Goal: Task Accomplishment & Management: Complete application form

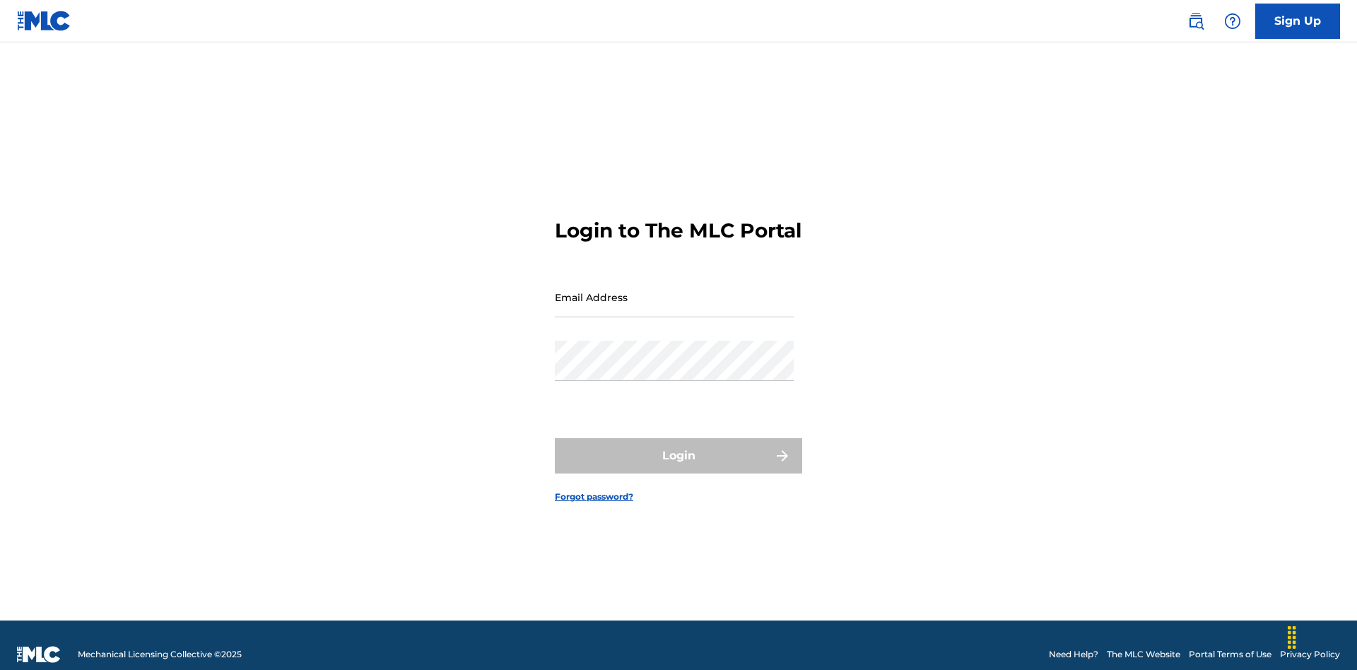
scroll to position [18, 0]
click at [674, 291] on input "Email Address" at bounding box center [674, 297] width 239 height 40
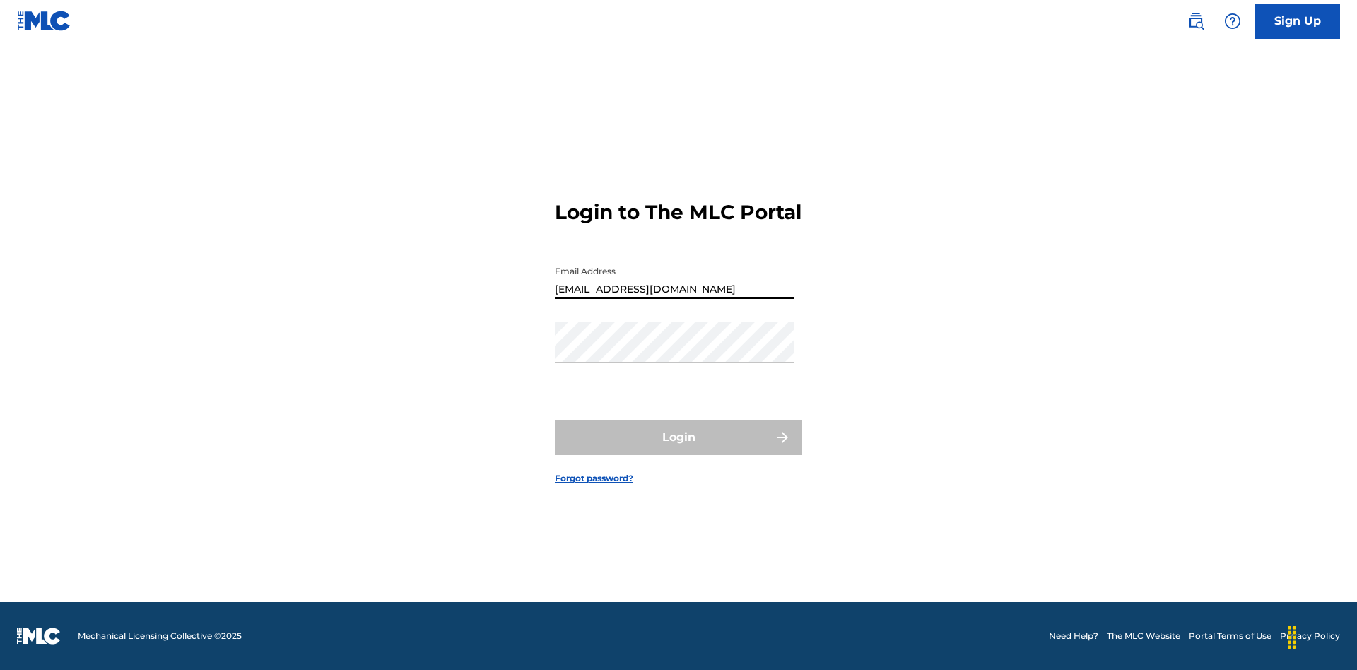
type input "Duke.McTesterson@gmail.com"
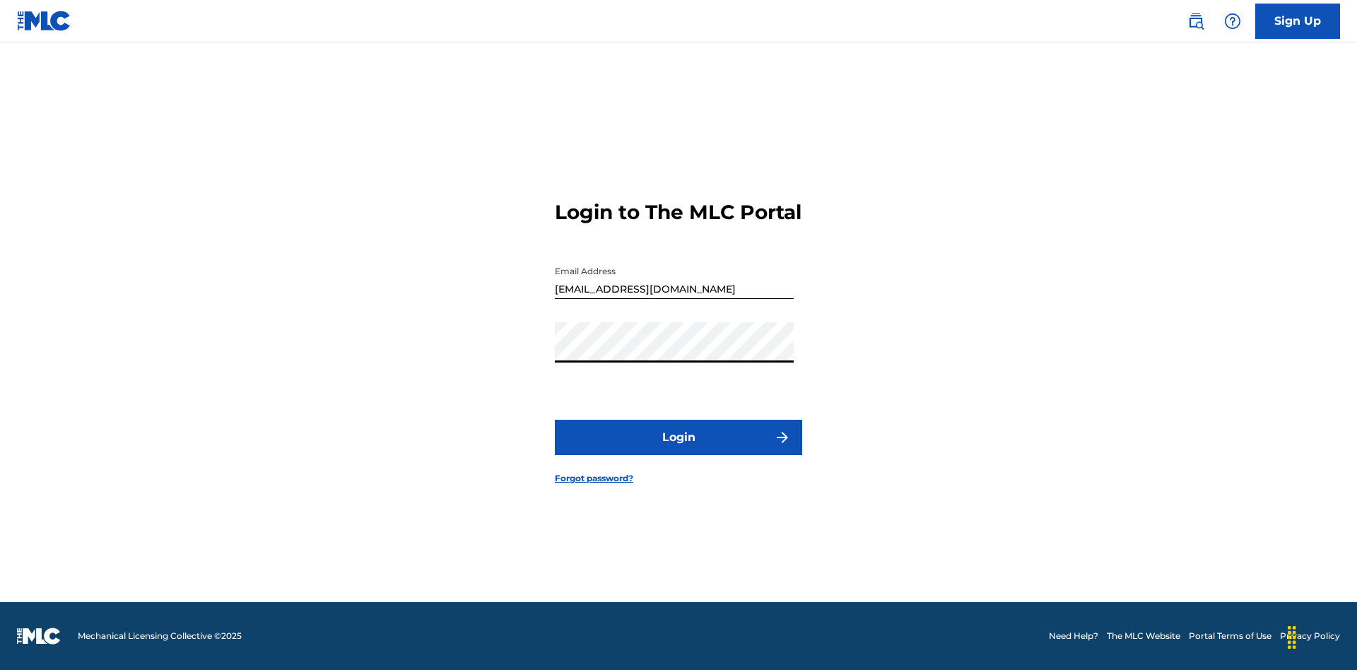
click at [679, 450] on button "Login" at bounding box center [678, 437] width 247 height 35
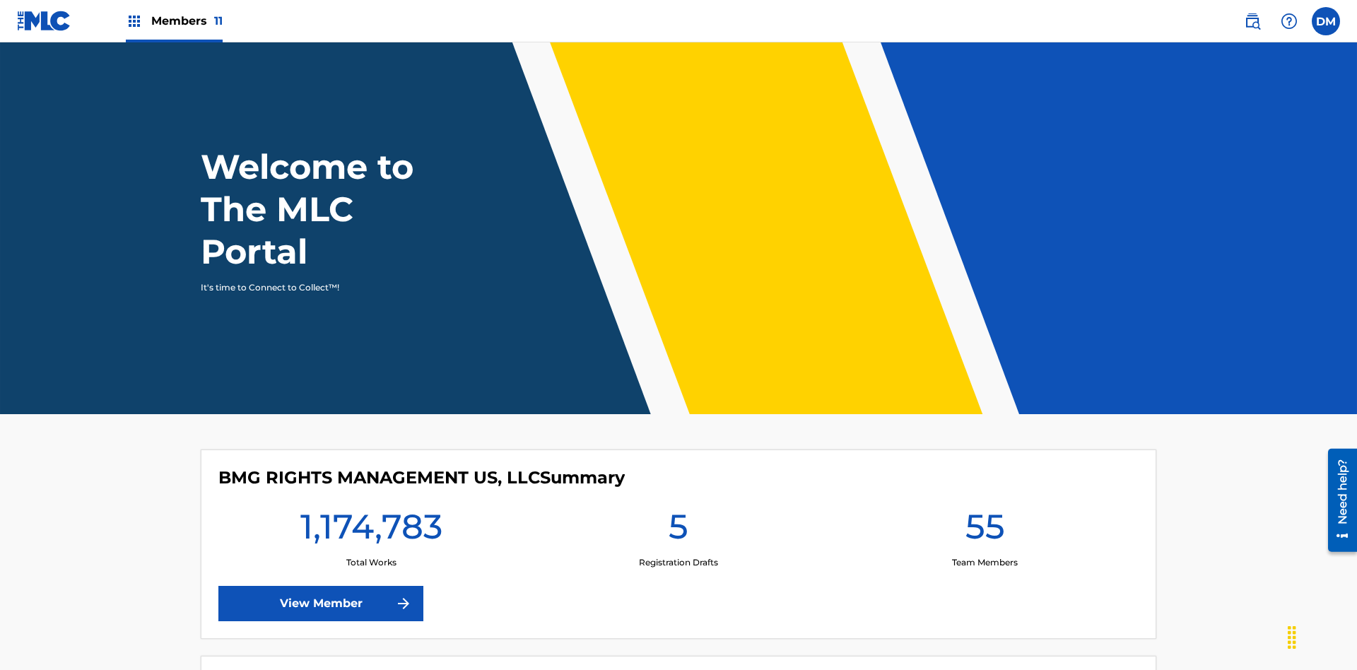
scroll to position [61, 0]
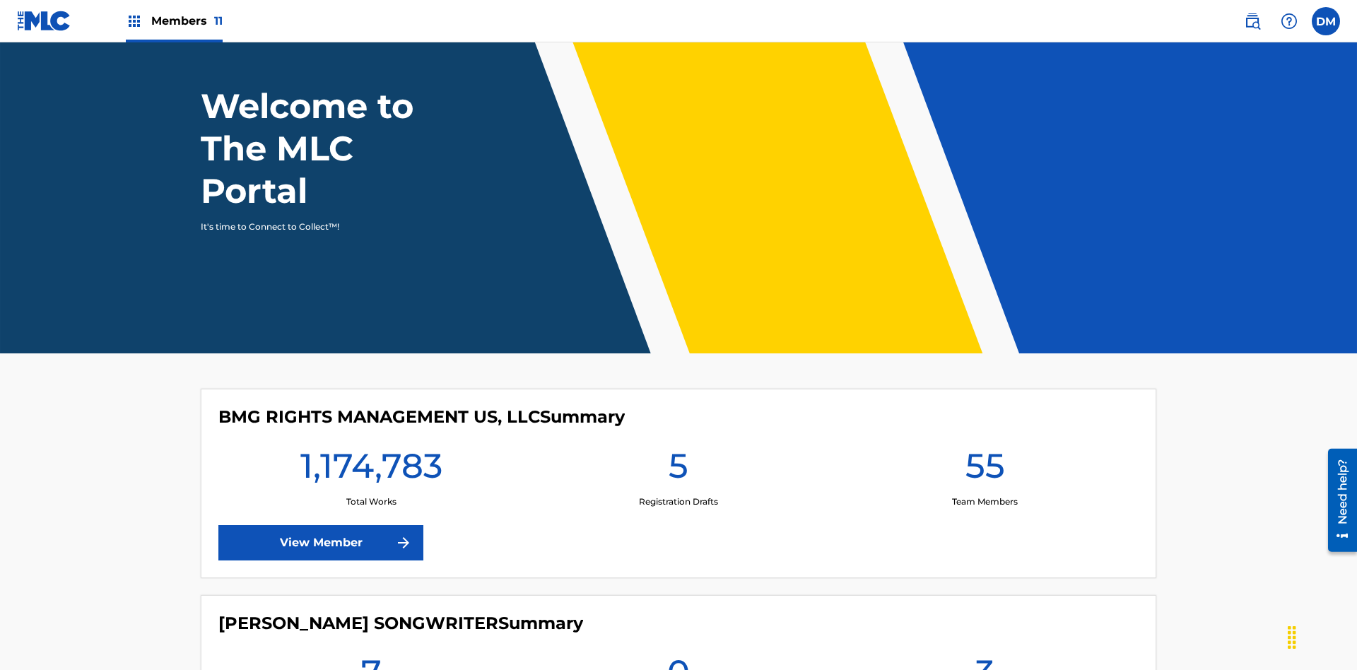
click at [174, 21] on span "Members 11" at bounding box center [186, 21] width 71 height 16
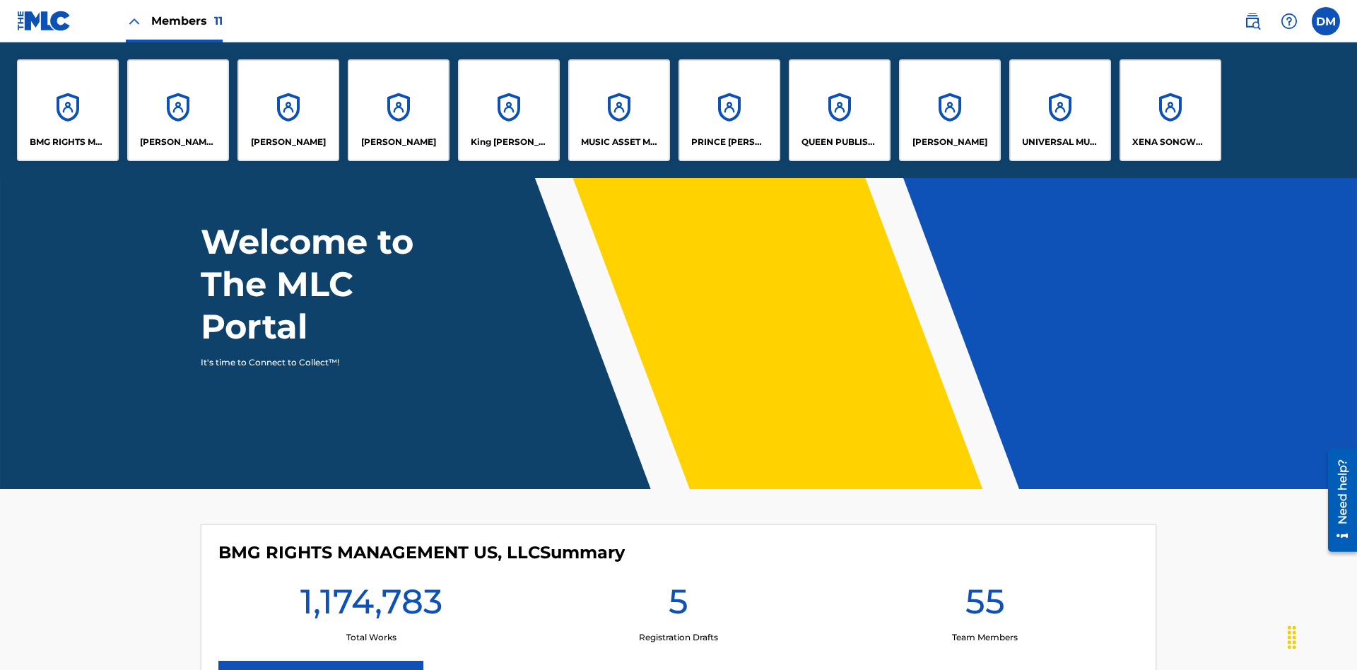
scroll to position [0, 0]
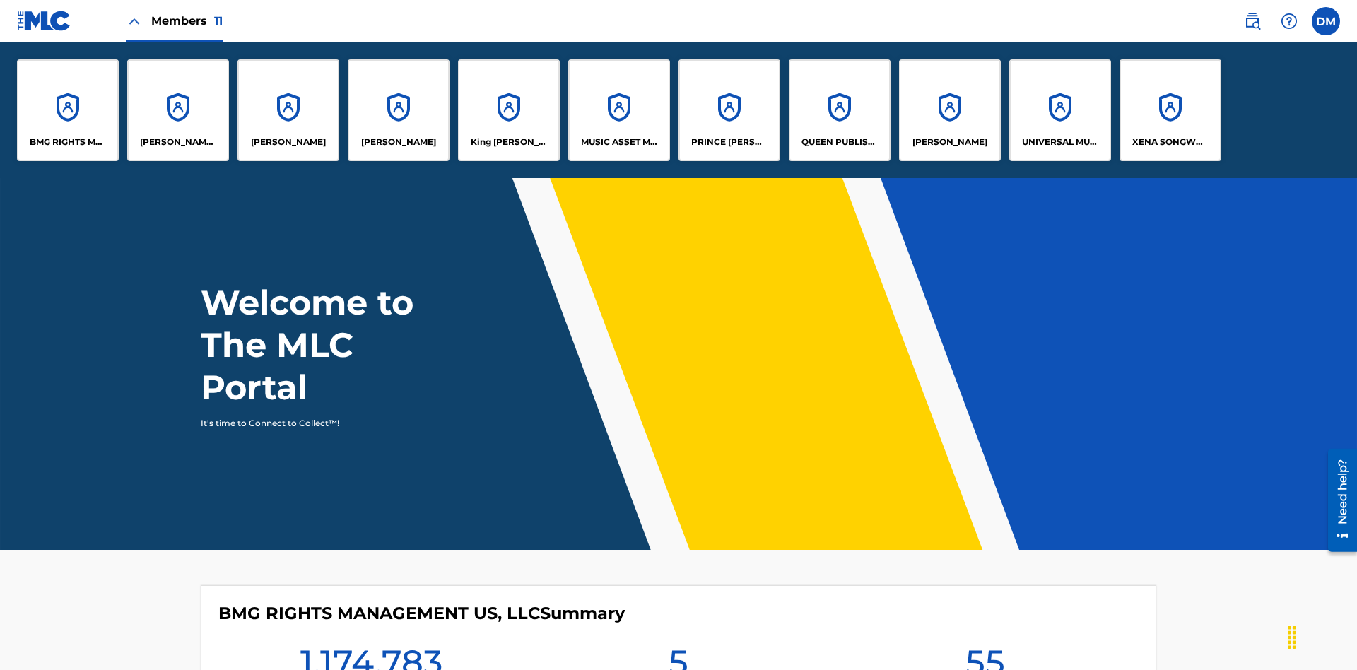
click at [839, 142] on p "QUEEN PUBLISHA" at bounding box center [840, 142] width 77 height 13
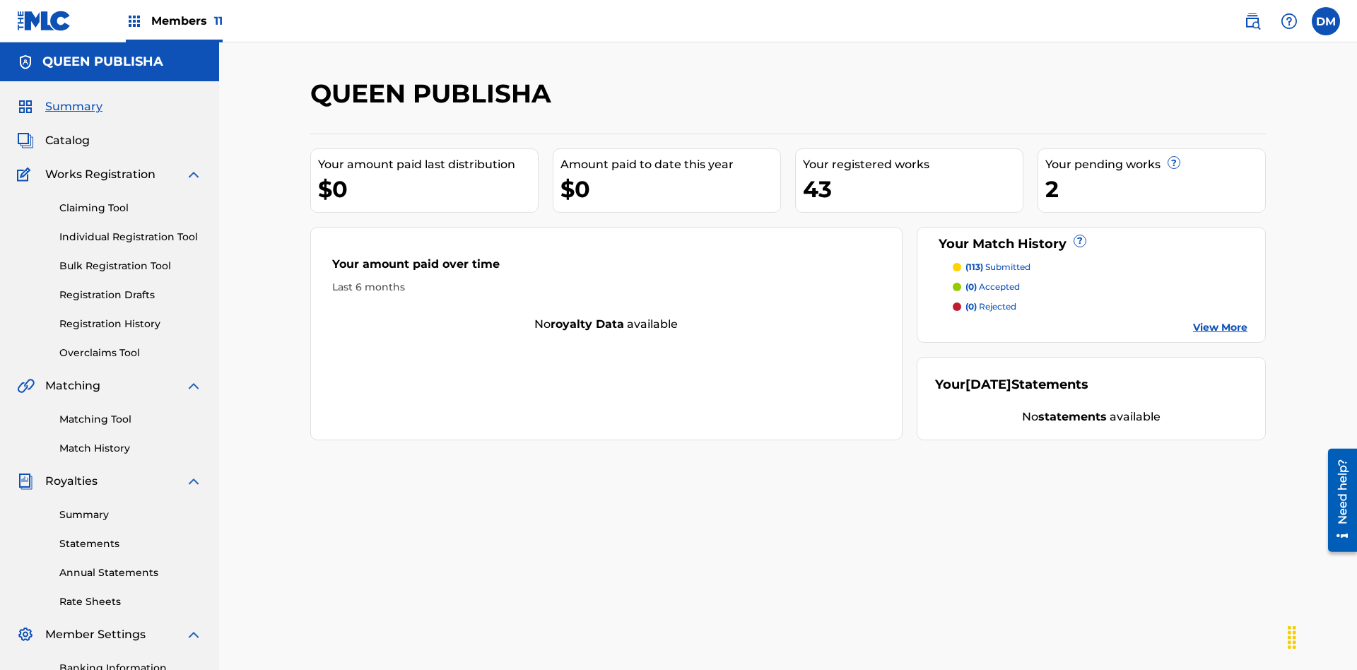
click at [67, 132] on span "Catalog" at bounding box center [67, 140] width 45 height 17
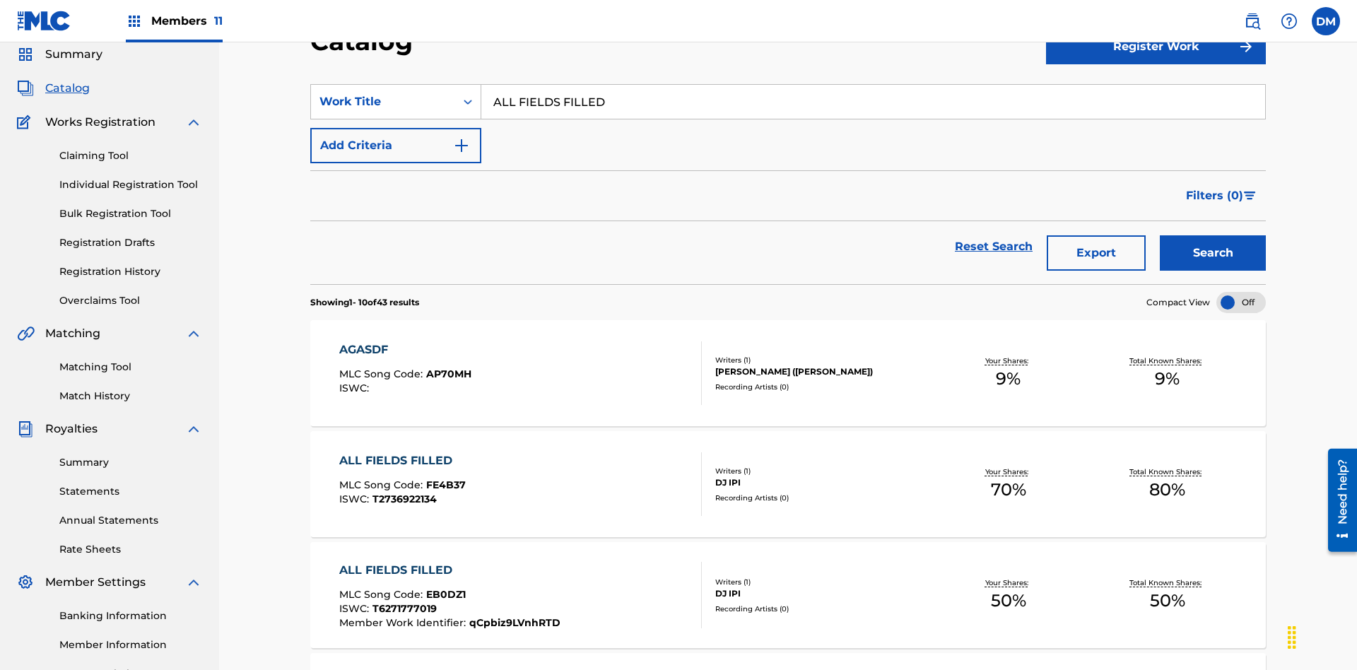
scroll to position [203, 0]
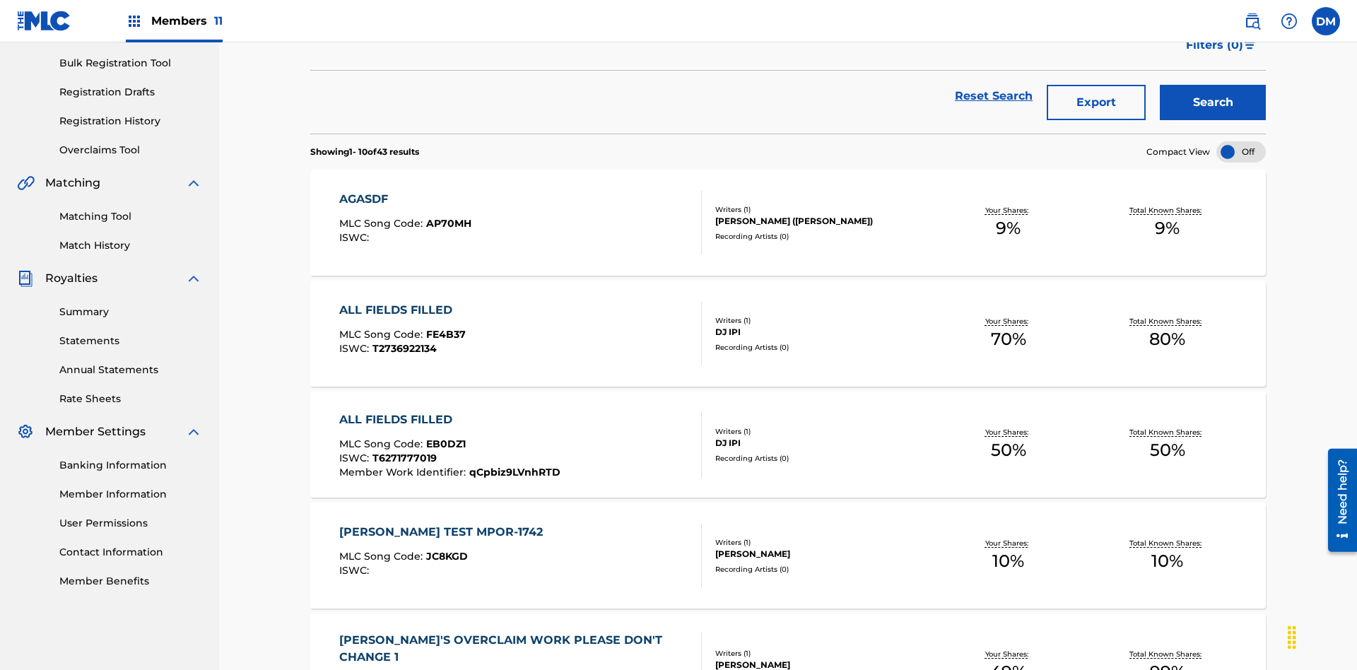
type input "ALL FIELDS FILLED"
click at [1213, 103] on button "Search" at bounding box center [1213, 102] width 106 height 35
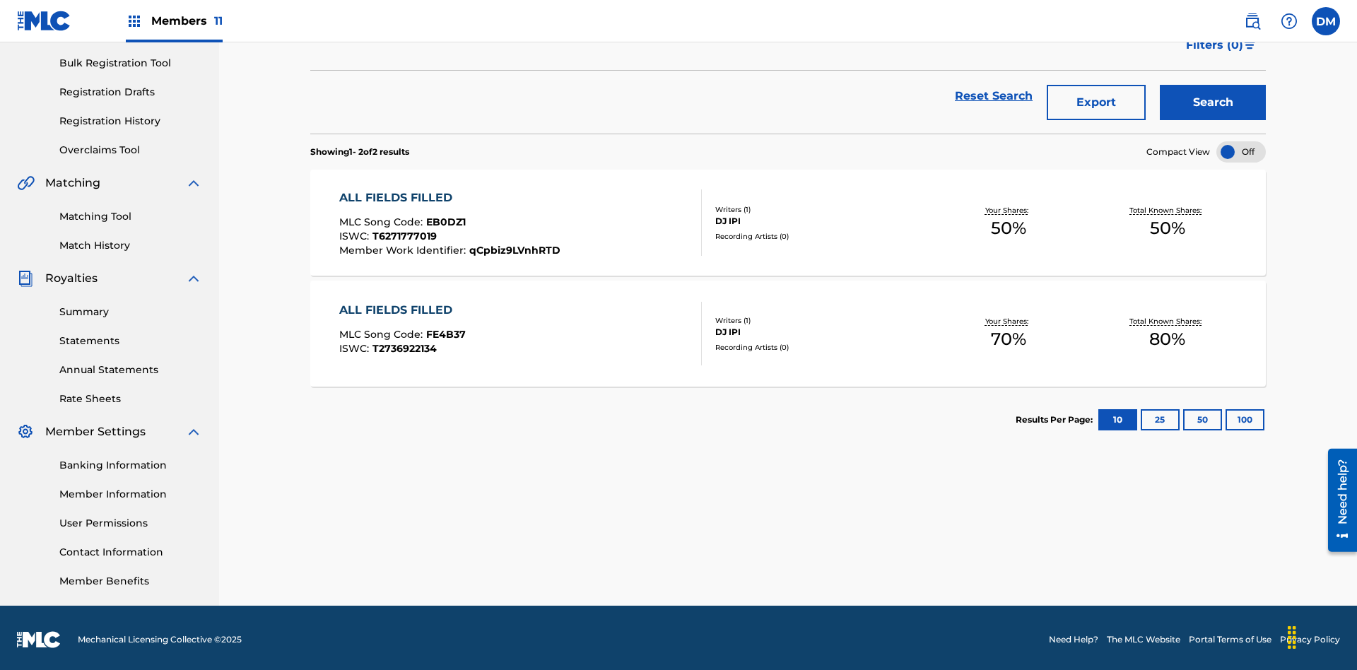
scroll to position [0, 0]
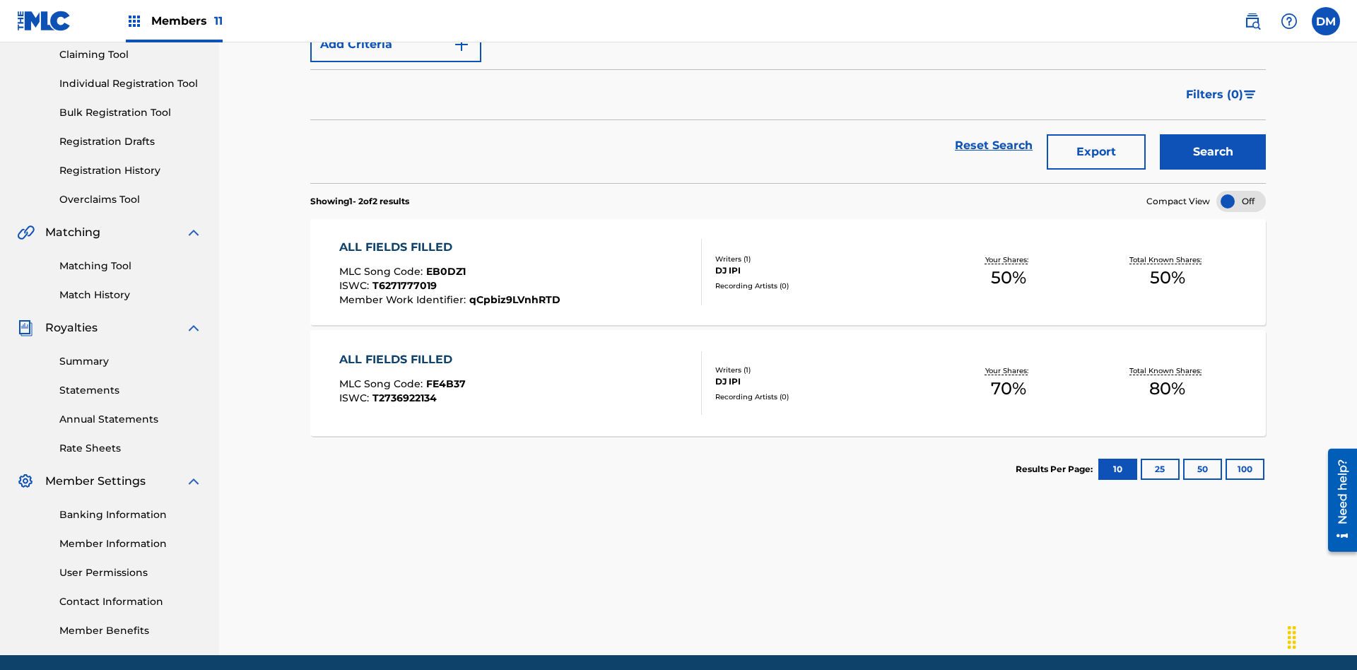
click at [444, 265] on span "EB0DZ1" at bounding box center [446, 271] width 40 height 13
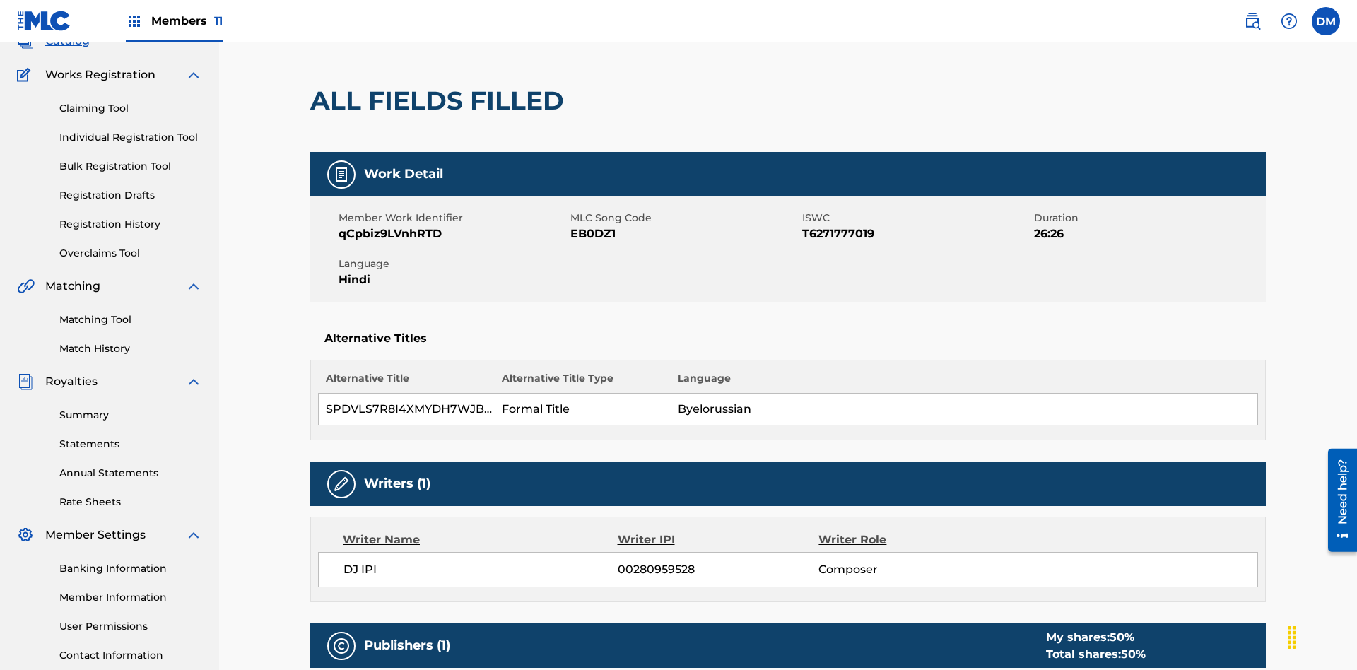
click at [1207, 13] on button "Edit" at bounding box center [1223, 2] width 85 height 21
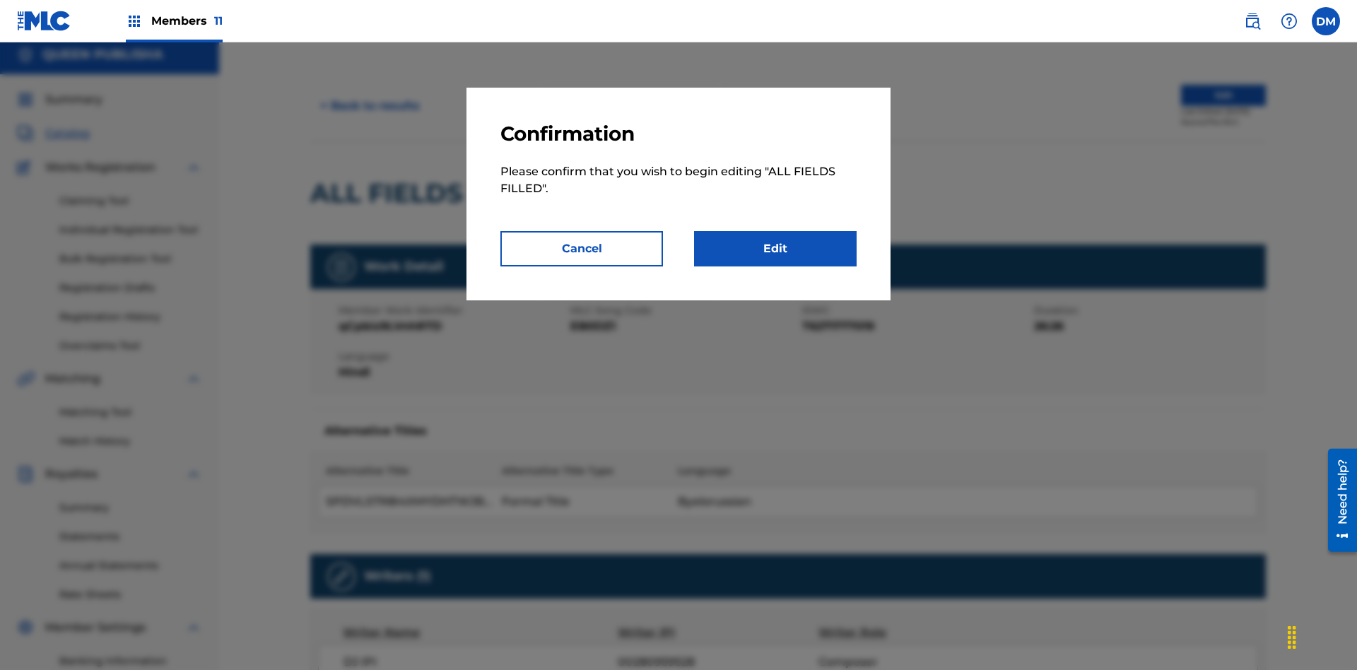
click at [776, 249] on link "Edit" at bounding box center [775, 248] width 163 height 35
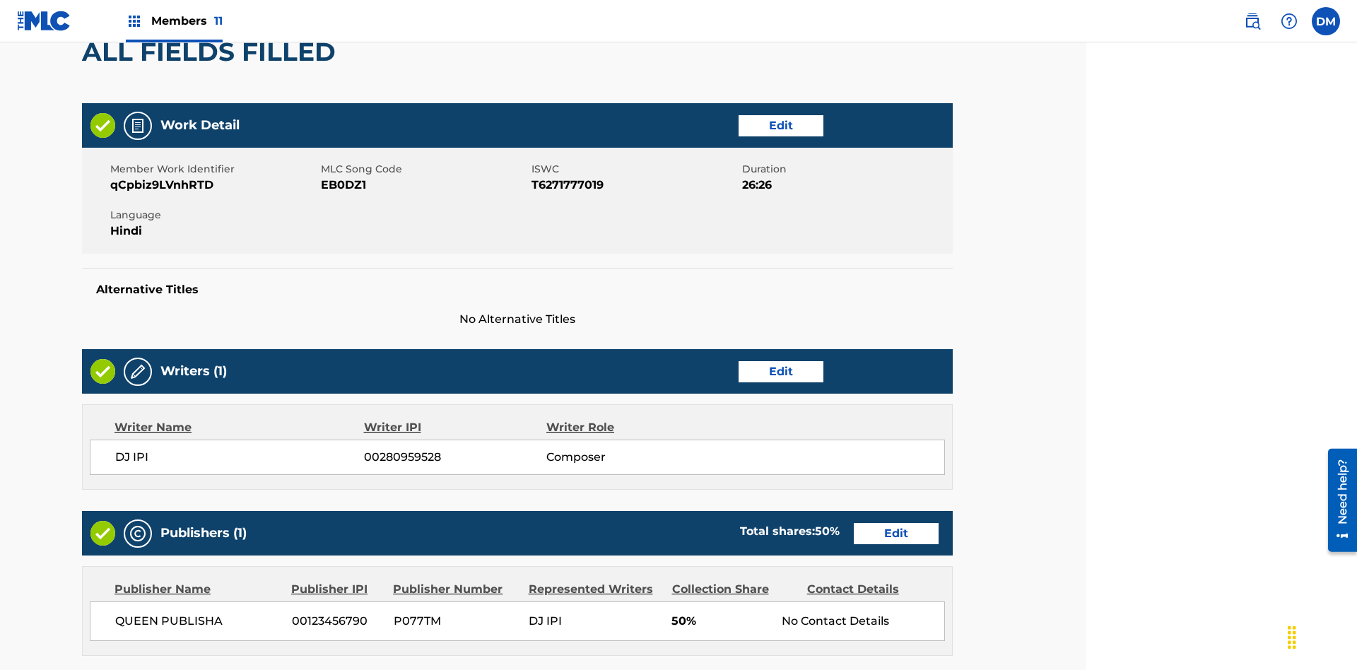
click at [739, 115] on link "Edit" at bounding box center [781, 125] width 85 height 21
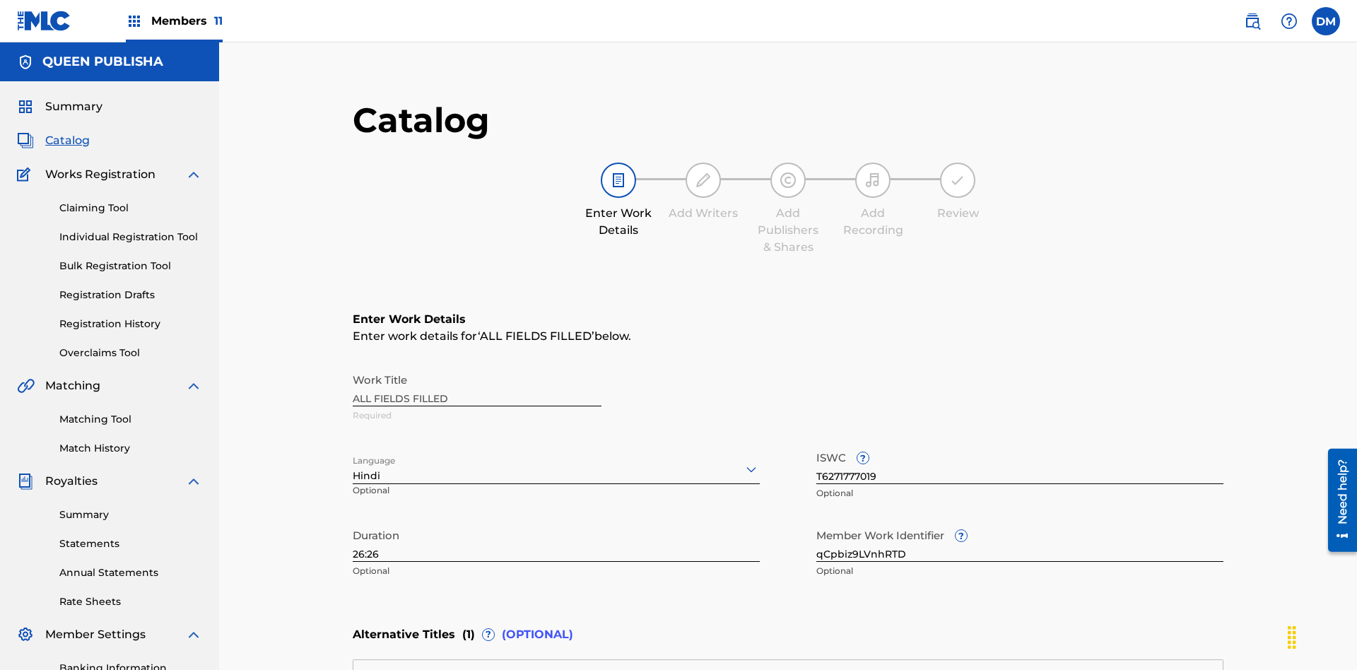
click at [353, 522] on input "26:26" at bounding box center [556, 542] width 407 height 40
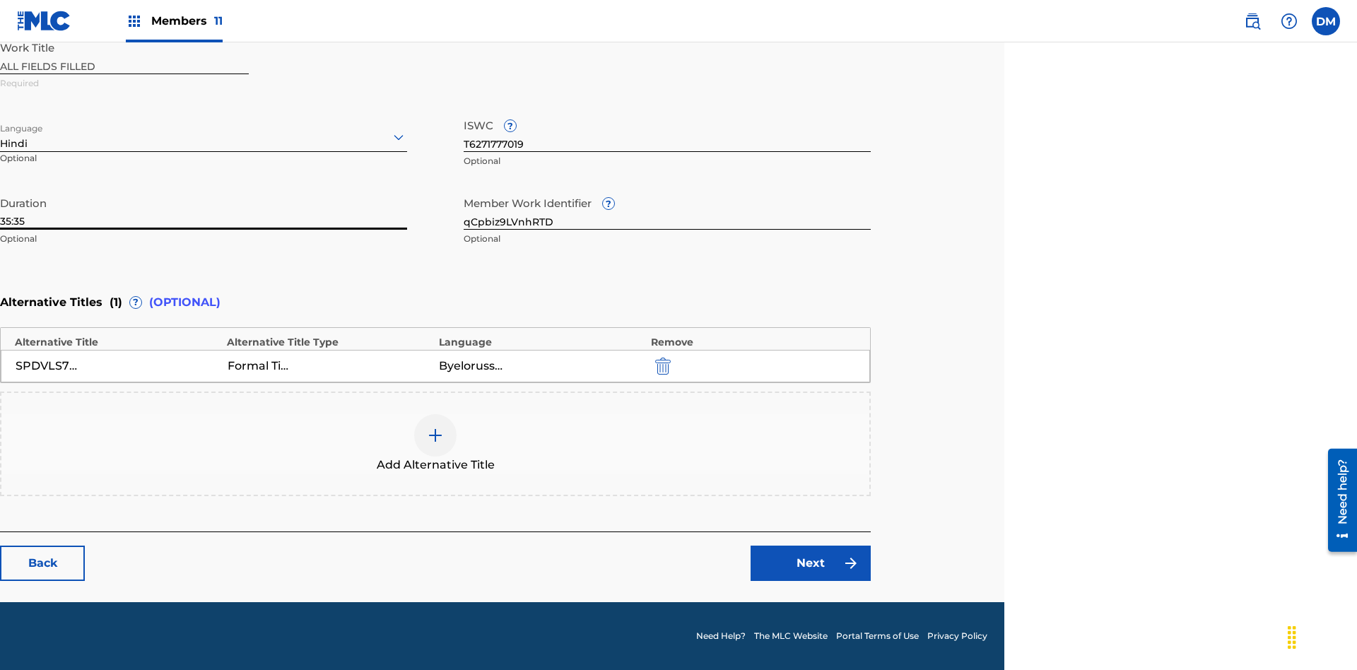
type input "35:35"
click at [399, 137] on icon at bounding box center [398, 137] width 17 height 17
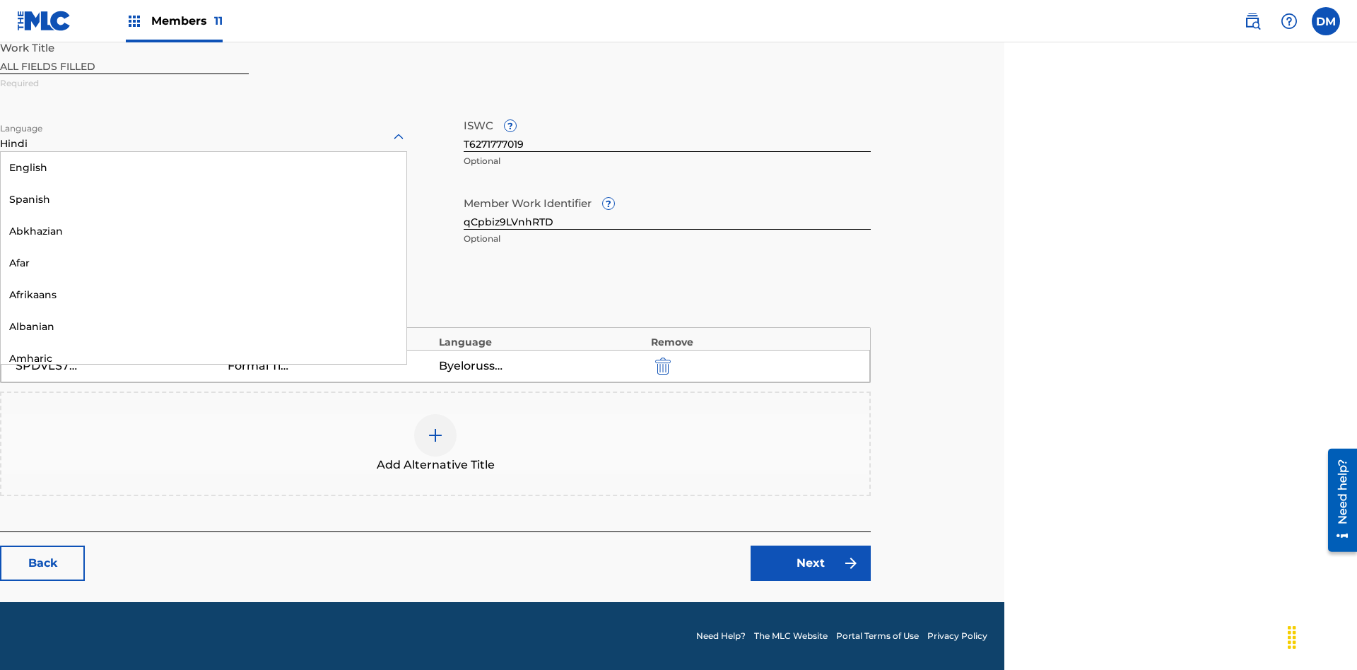
scroll to position [1357, 0]
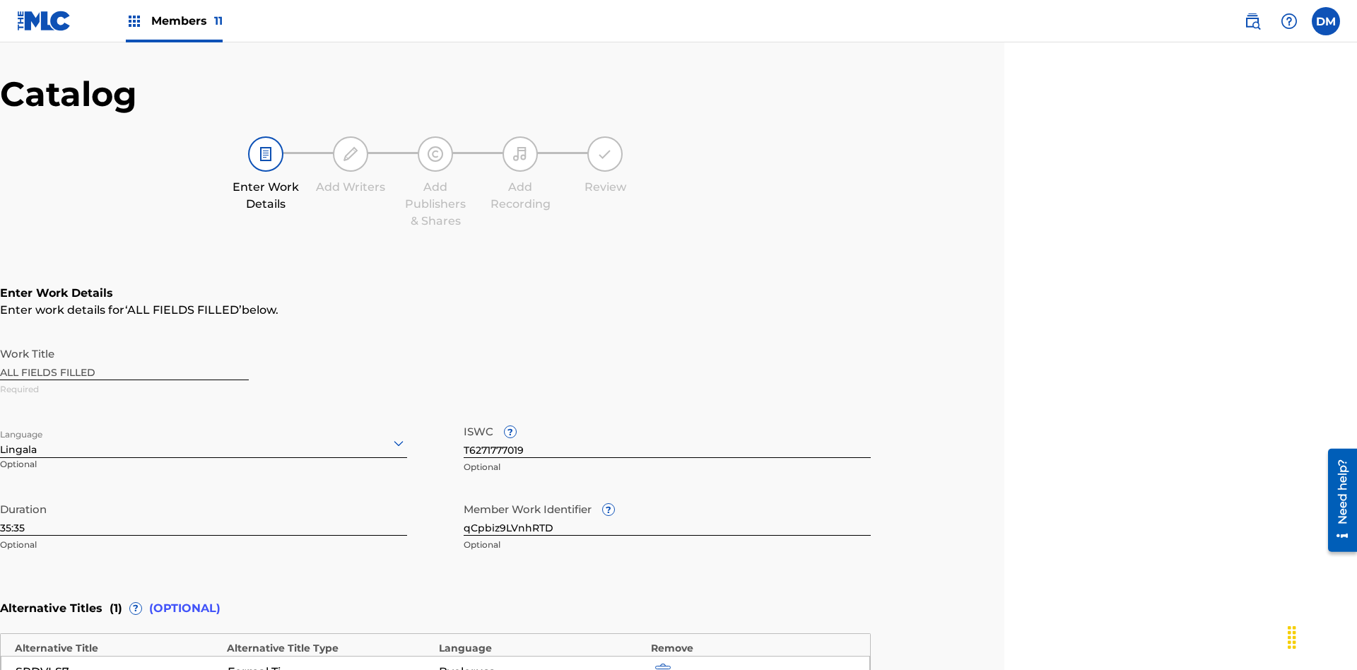
click at [667, 496] on input "qCpbiz9LVnhRTD" at bounding box center [667, 516] width 407 height 40
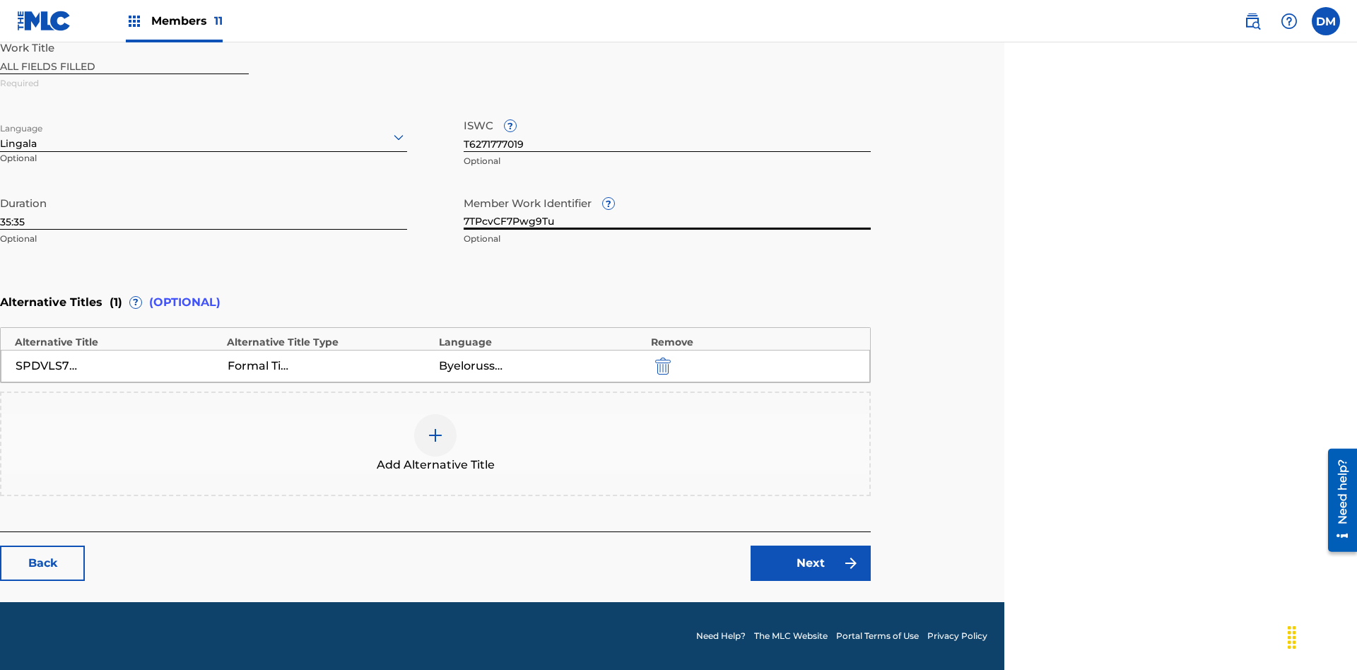
type input "7TPcvCF7Pwg9Tu"
click at [667, 131] on input "T6271777019" at bounding box center [667, 132] width 407 height 40
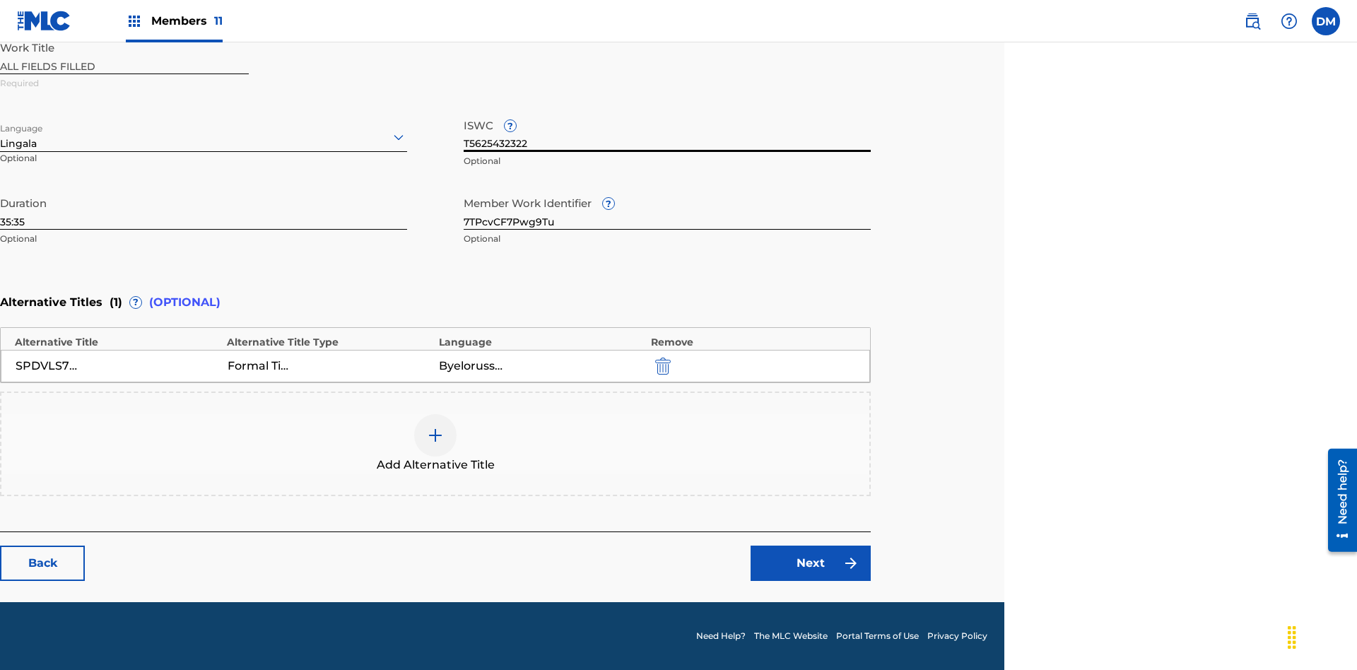
type input "T5625432322"
click at [661, 365] on img "submit" at bounding box center [663, 366] width 16 height 17
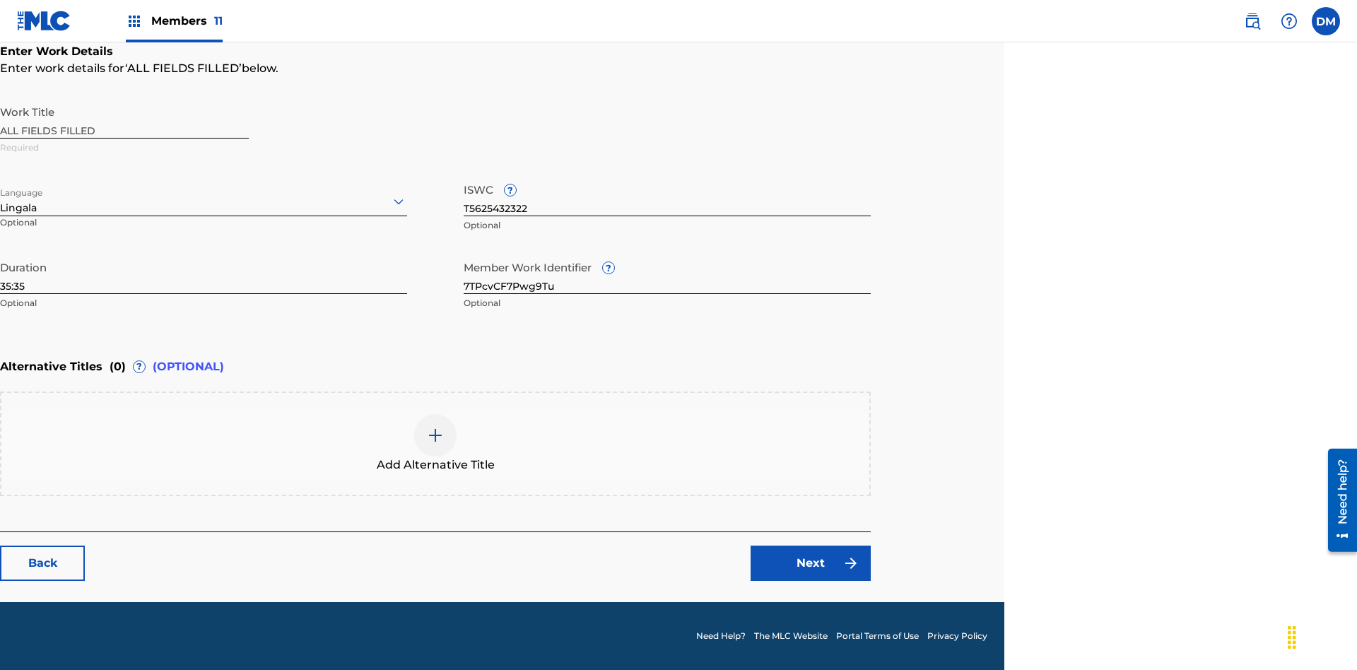
click at [435, 443] on img at bounding box center [435, 435] width 17 height 17
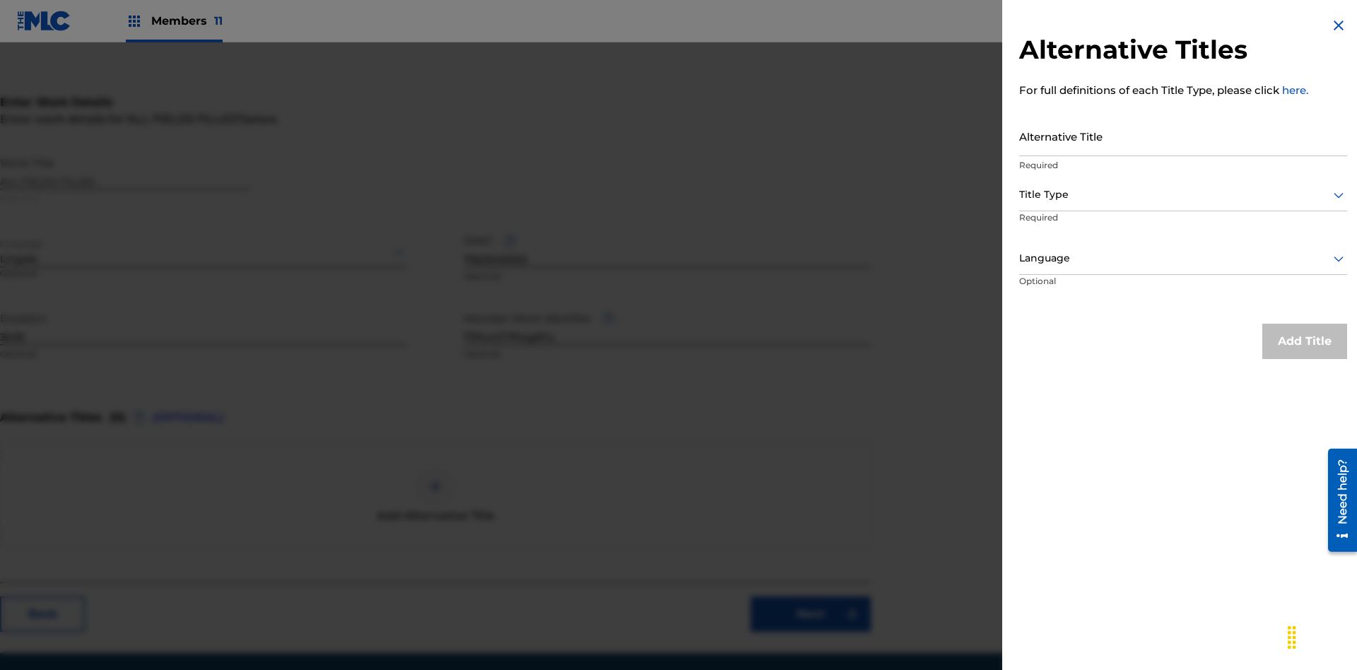
click at [1183, 136] on input "Alternative Title" at bounding box center [1183, 136] width 328 height 40
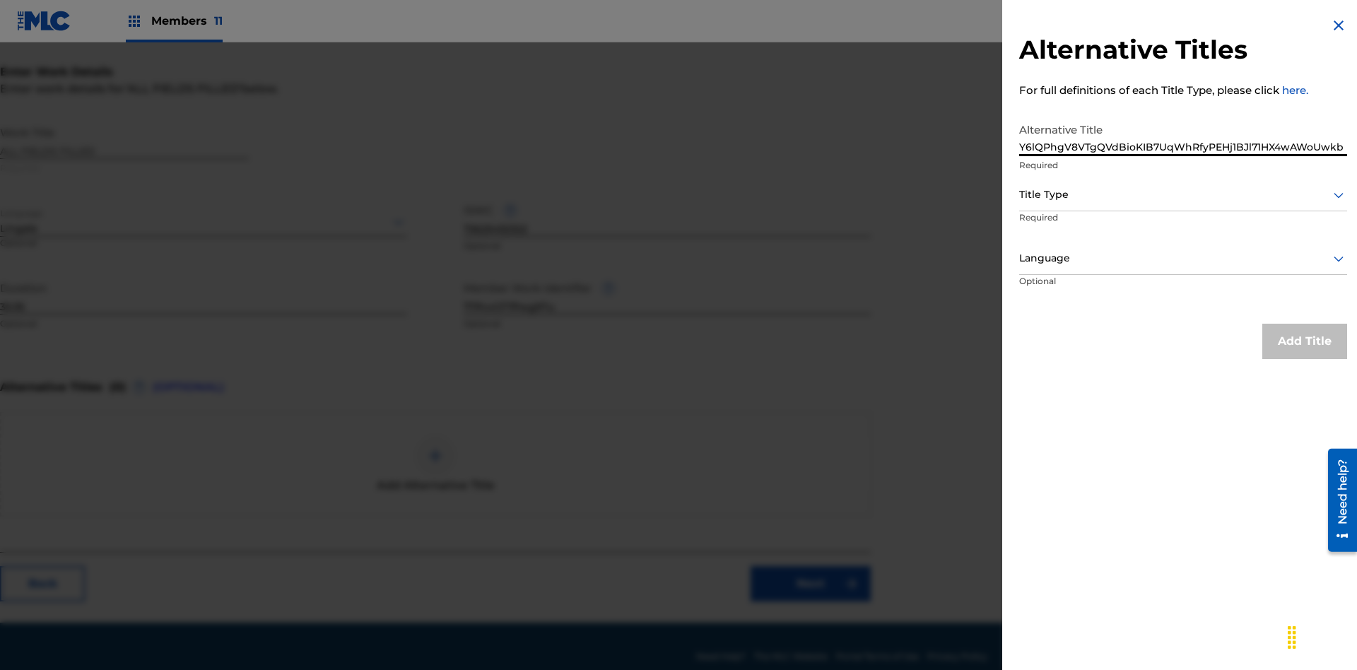
scroll to position [268, 353]
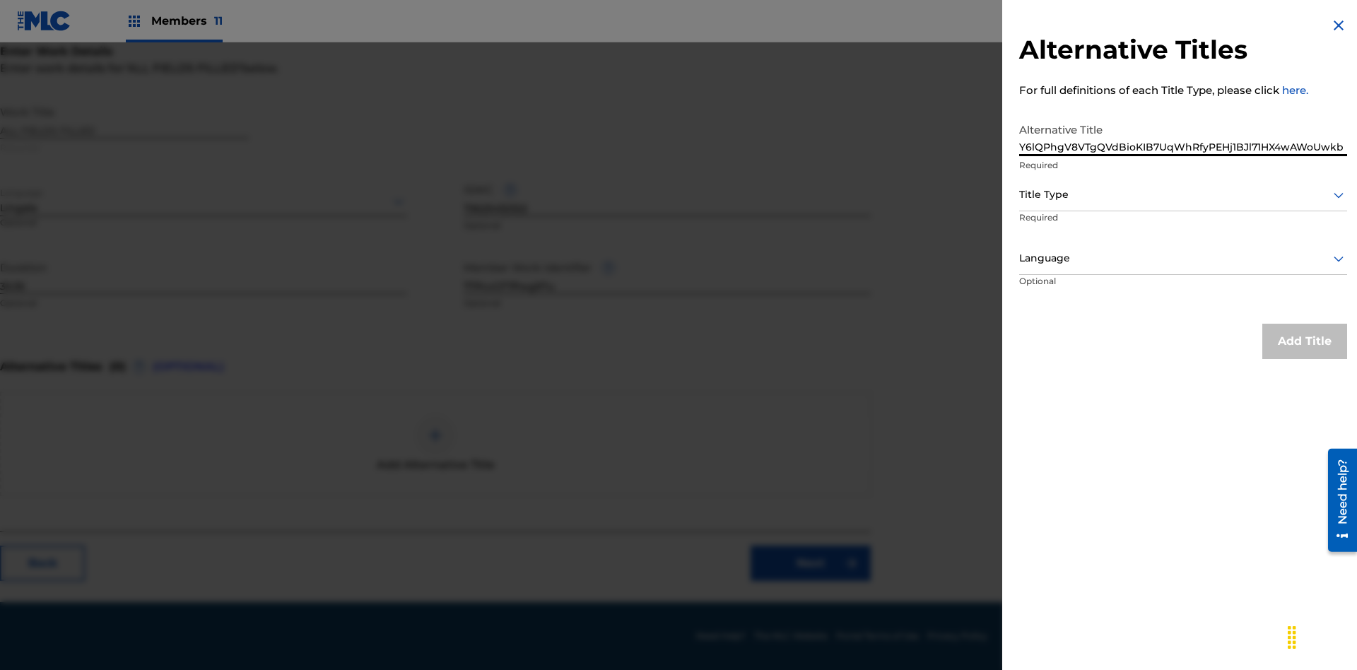
type input "Y6lQPhgV8VTgQVdBioKIB7UqWhRfyPEHj1BJl71HX4wAWoUwkb"
click at [1183, 194] on div at bounding box center [1183, 195] width 328 height 18
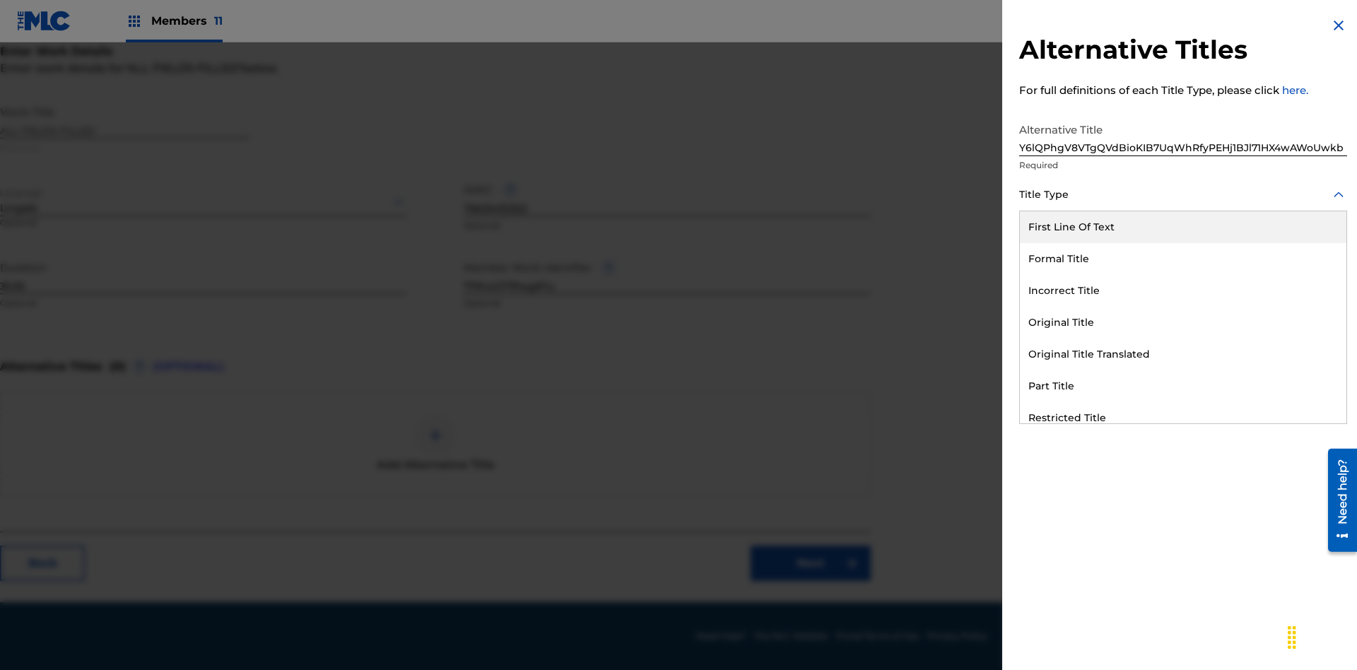
click at [1183, 227] on div "First Line Of Text" at bounding box center [1183, 227] width 327 height 32
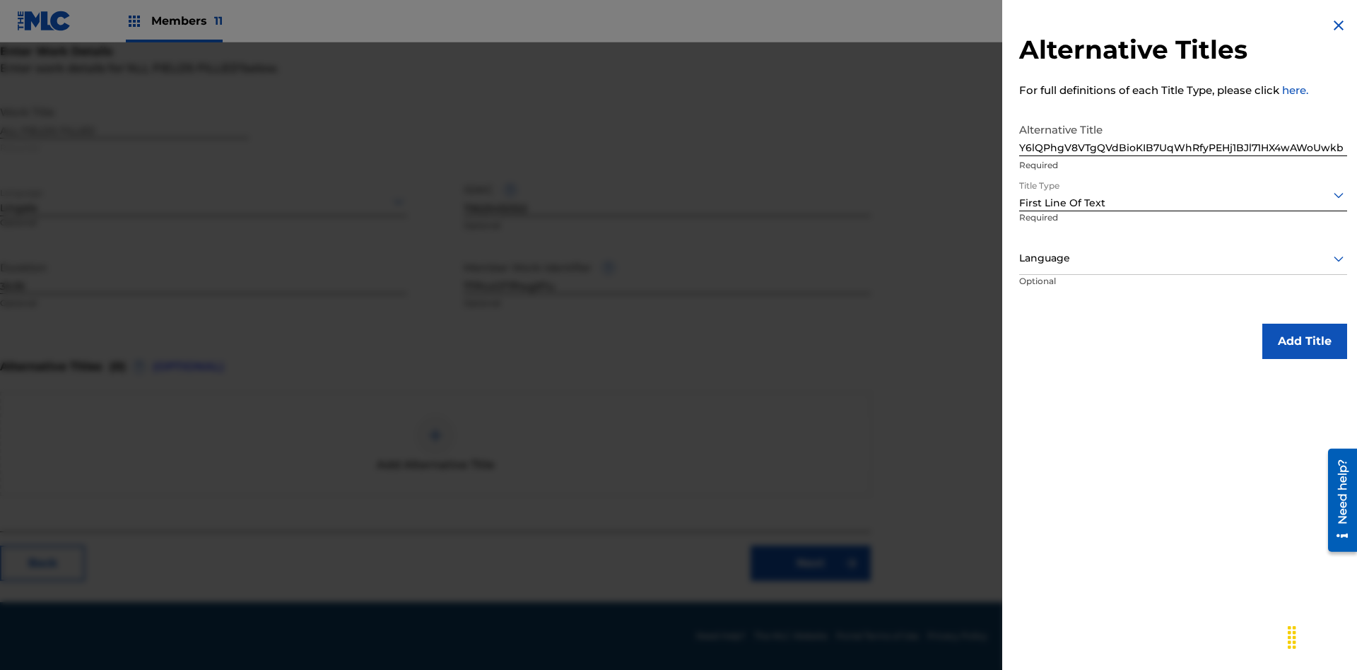
click at [1183, 258] on div at bounding box center [1183, 259] width 328 height 18
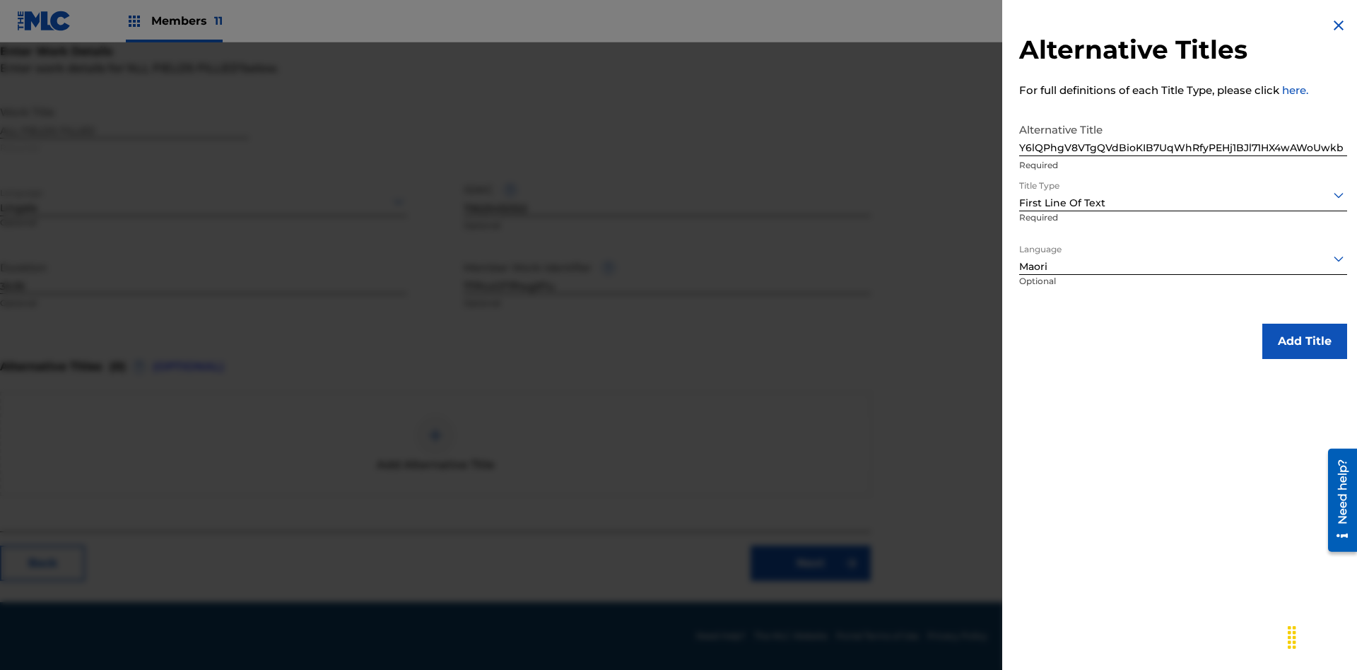
click at [1305, 341] on button "Add Title" at bounding box center [1305, 341] width 85 height 35
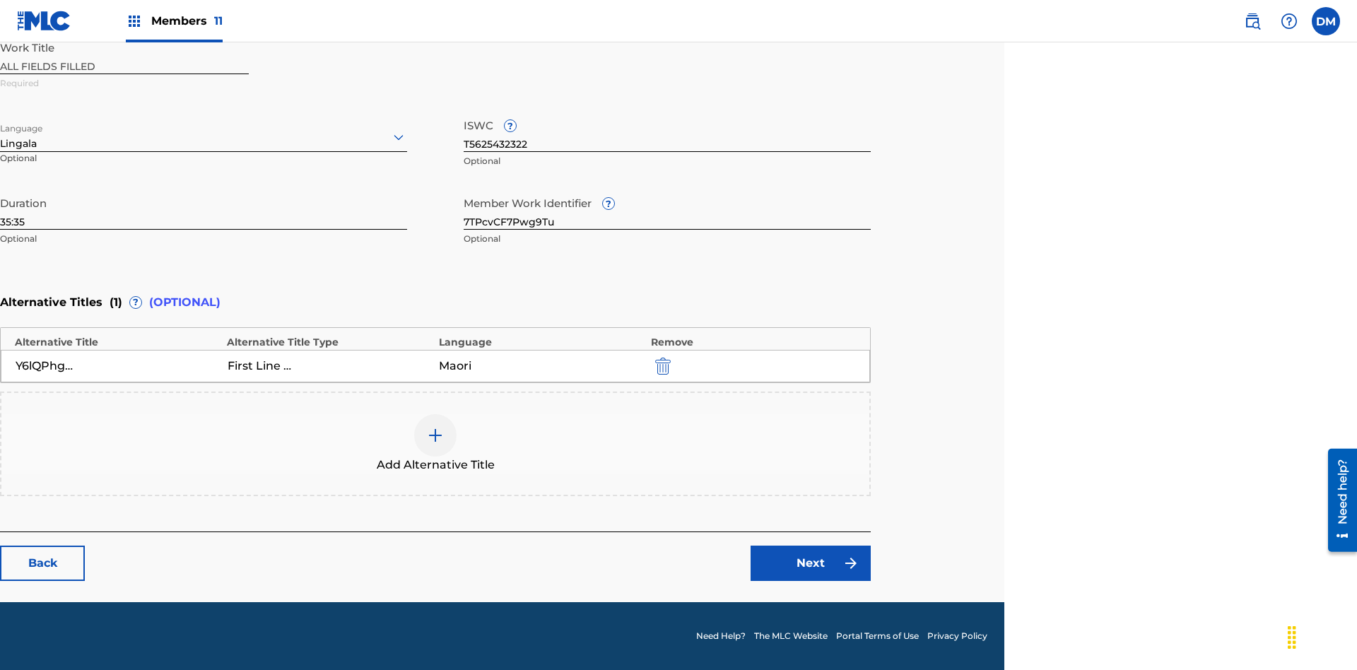
click at [811, 563] on link "Next" at bounding box center [811, 563] width 120 height 35
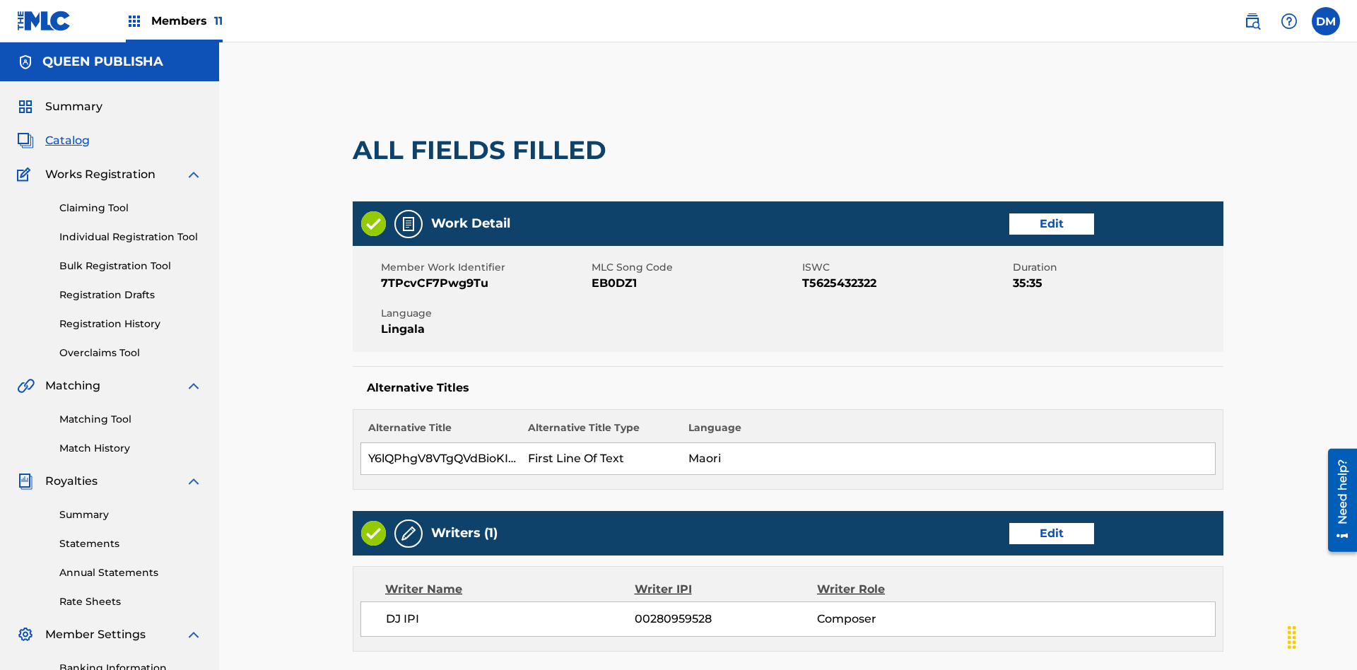
click at [1010, 523] on link "Edit" at bounding box center [1052, 533] width 85 height 21
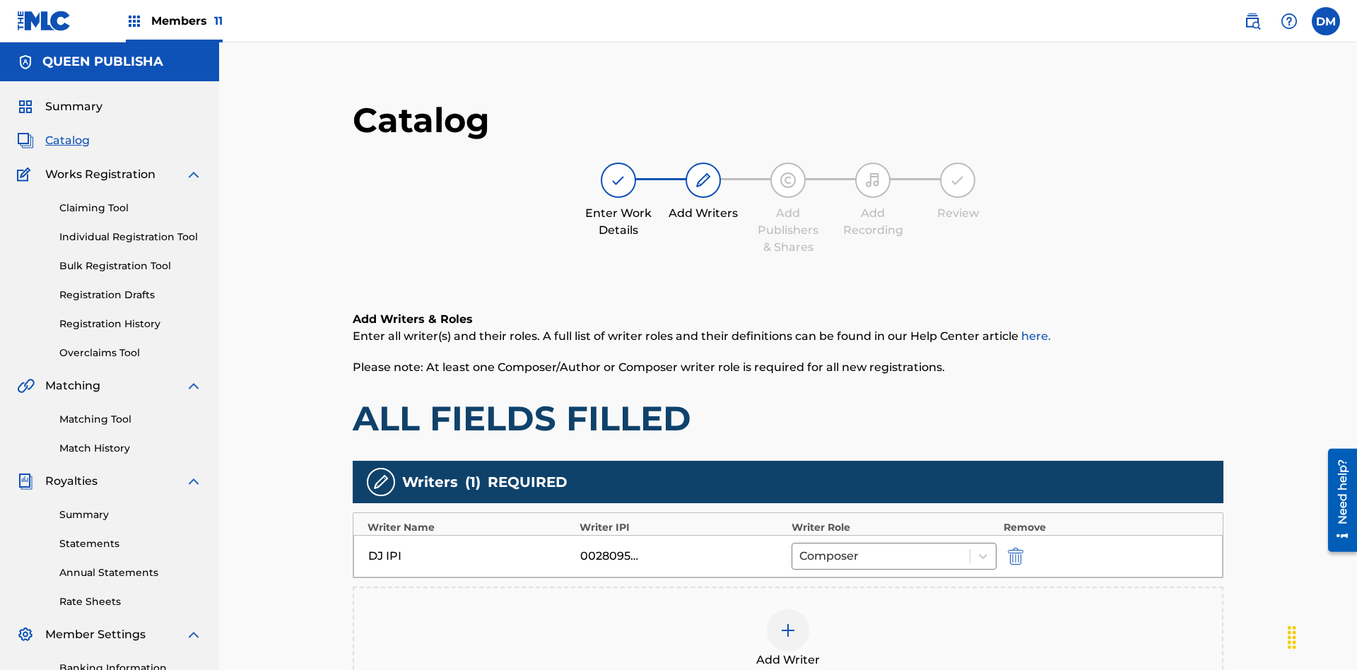
click at [1008, 548] on img "submit" at bounding box center [1016, 556] width 16 height 17
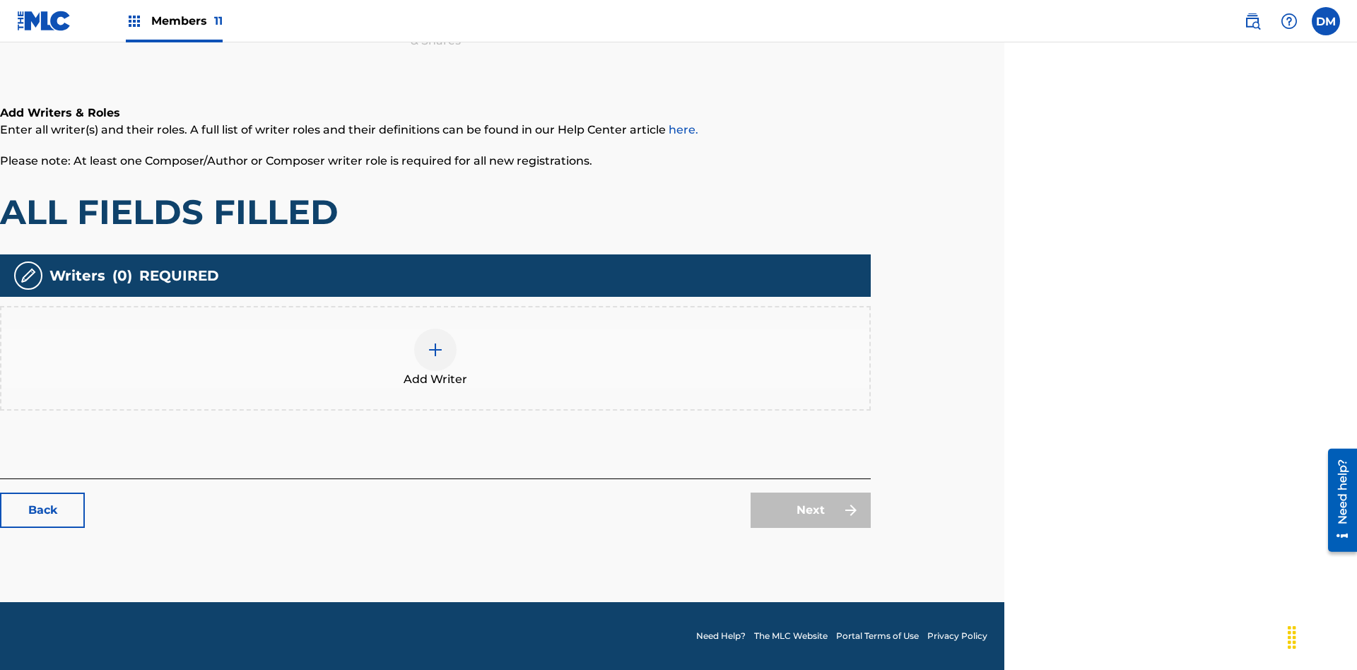
click at [435, 358] on img at bounding box center [435, 349] width 17 height 17
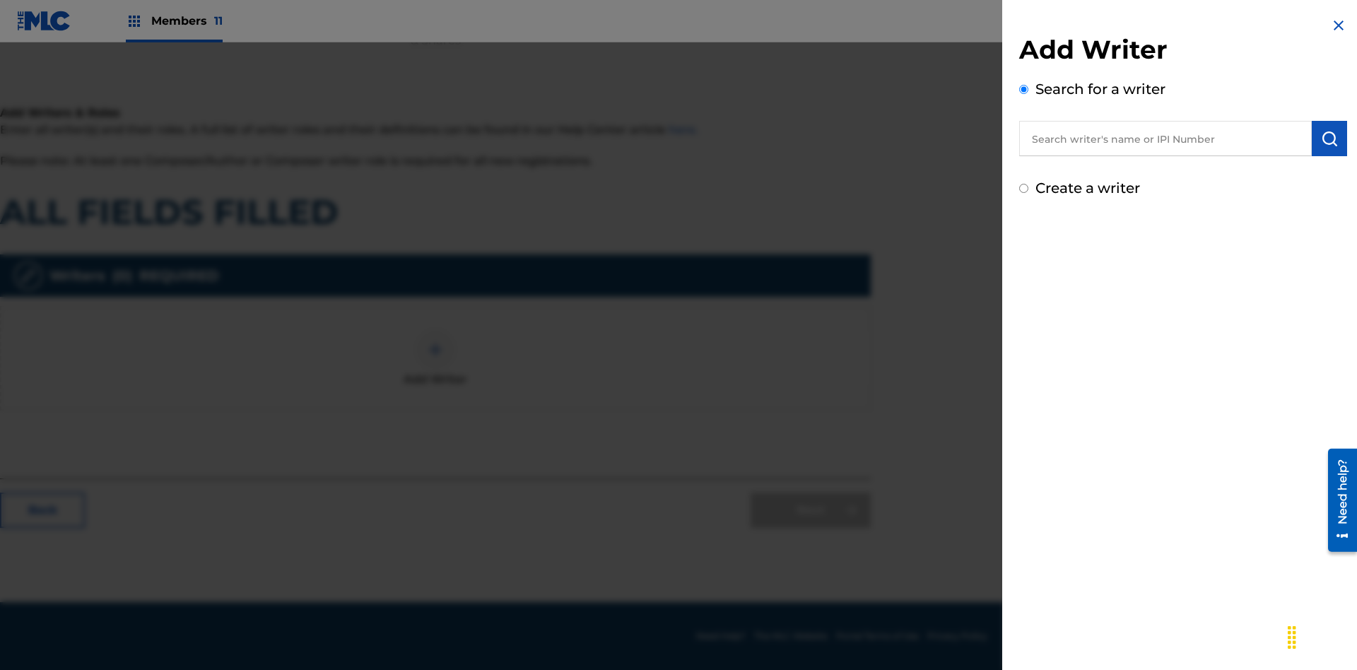
click at [1024, 189] on input "Create a writer" at bounding box center [1023, 188] width 9 height 9
radio input "false"
radio input "true"
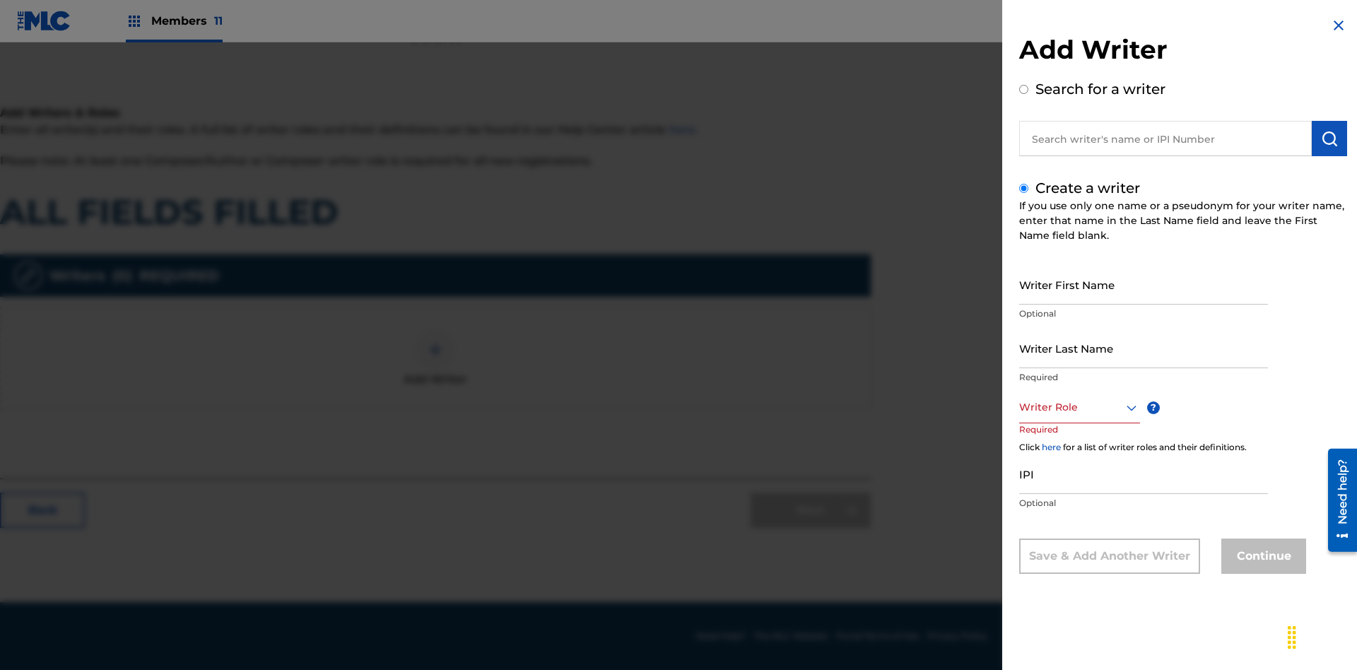
click at [1144, 284] on input "Writer First Name" at bounding box center [1143, 284] width 249 height 40
type input "AwbhMHCeSyAJg1CWVSGLpJTLf"
click at [1144, 348] on input "Writer Last Name" at bounding box center [1143, 348] width 249 height 40
type input "Uo9rQR1alN5lZTda6i4wHSFaT"
click at [1079, 407] on div at bounding box center [1079, 408] width 121 height 18
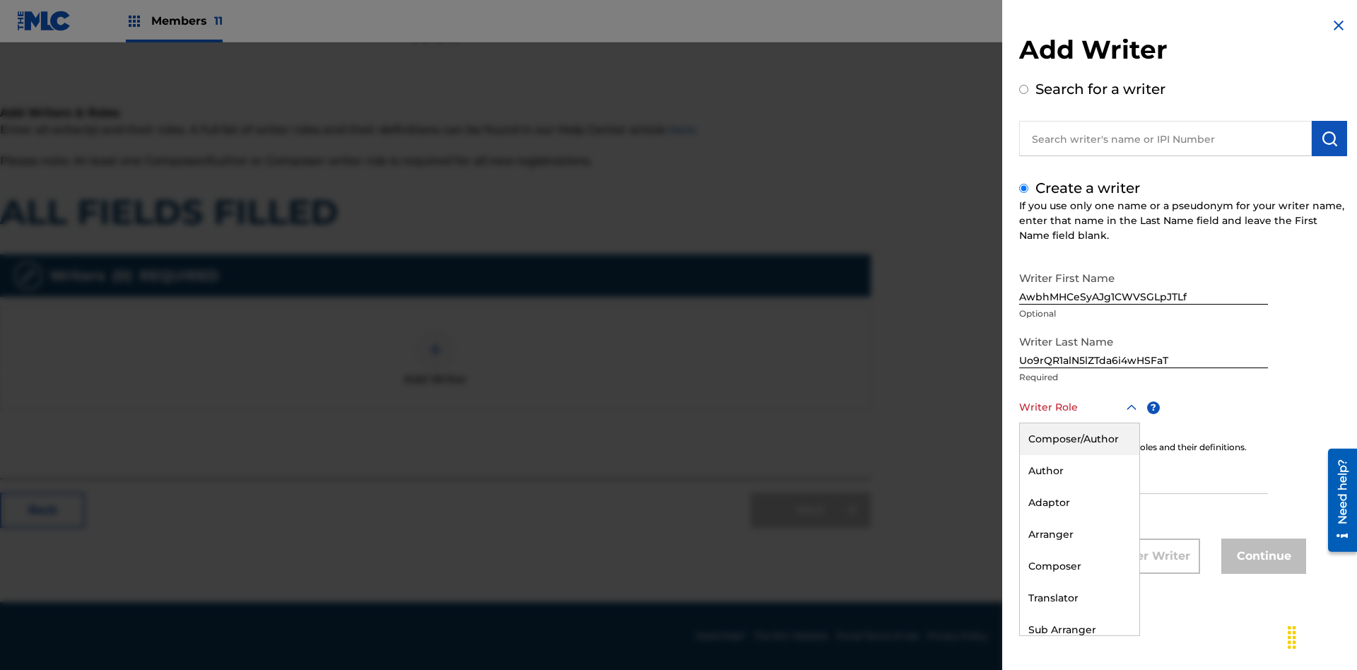
click at [1079, 566] on div "Composer" at bounding box center [1079, 567] width 119 height 32
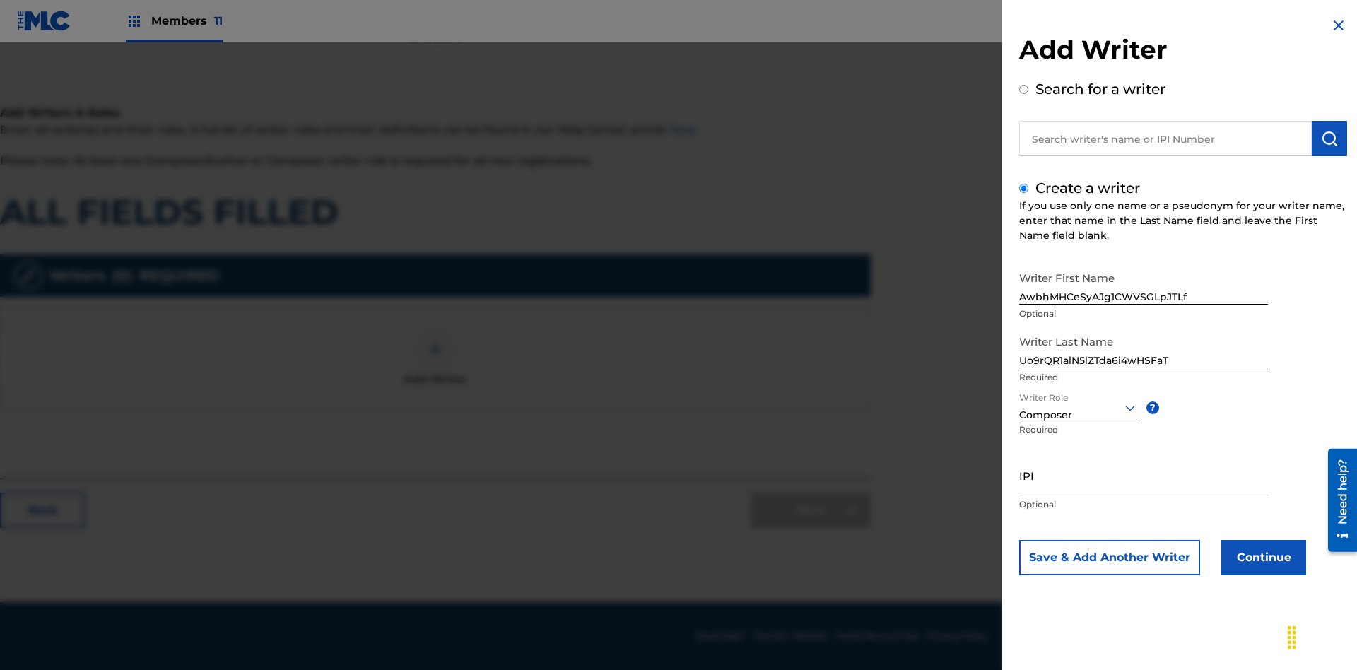
click at [1144, 475] on input "IPI" at bounding box center [1143, 475] width 249 height 40
type input "85364752223"
click at [1262, 558] on button "Continue" at bounding box center [1264, 557] width 85 height 35
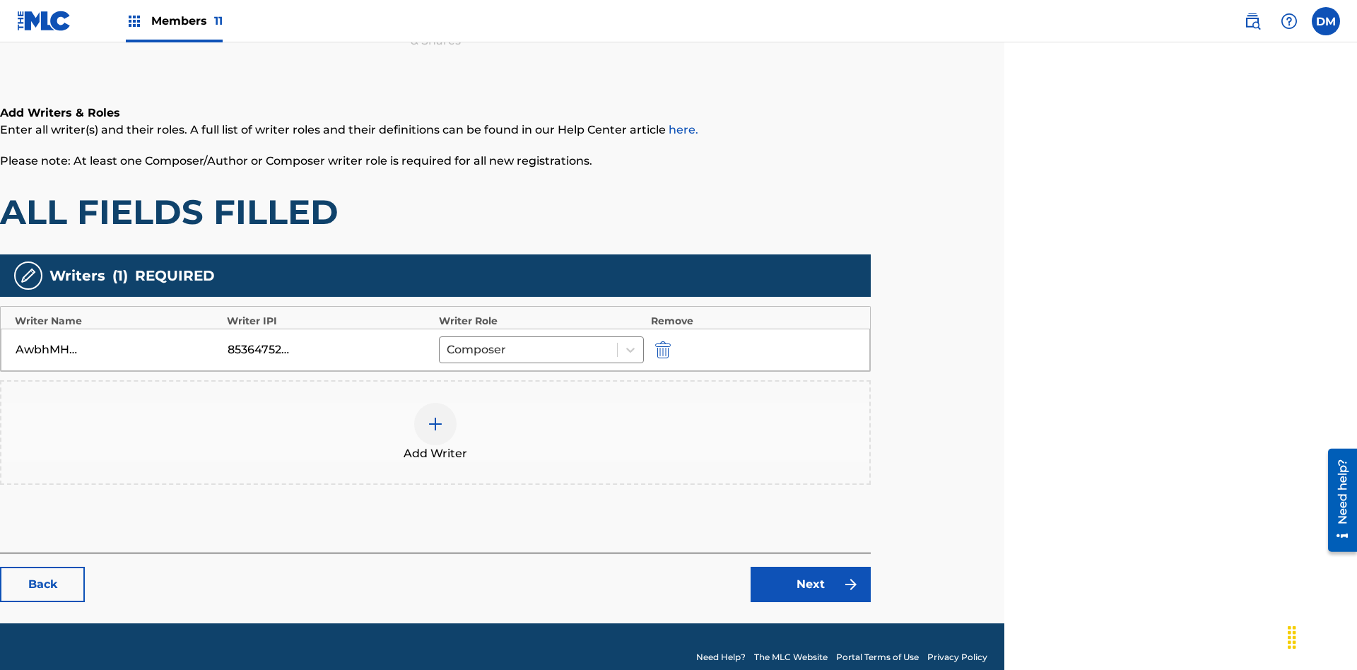
click at [435, 411] on div at bounding box center [435, 424] width 42 height 42
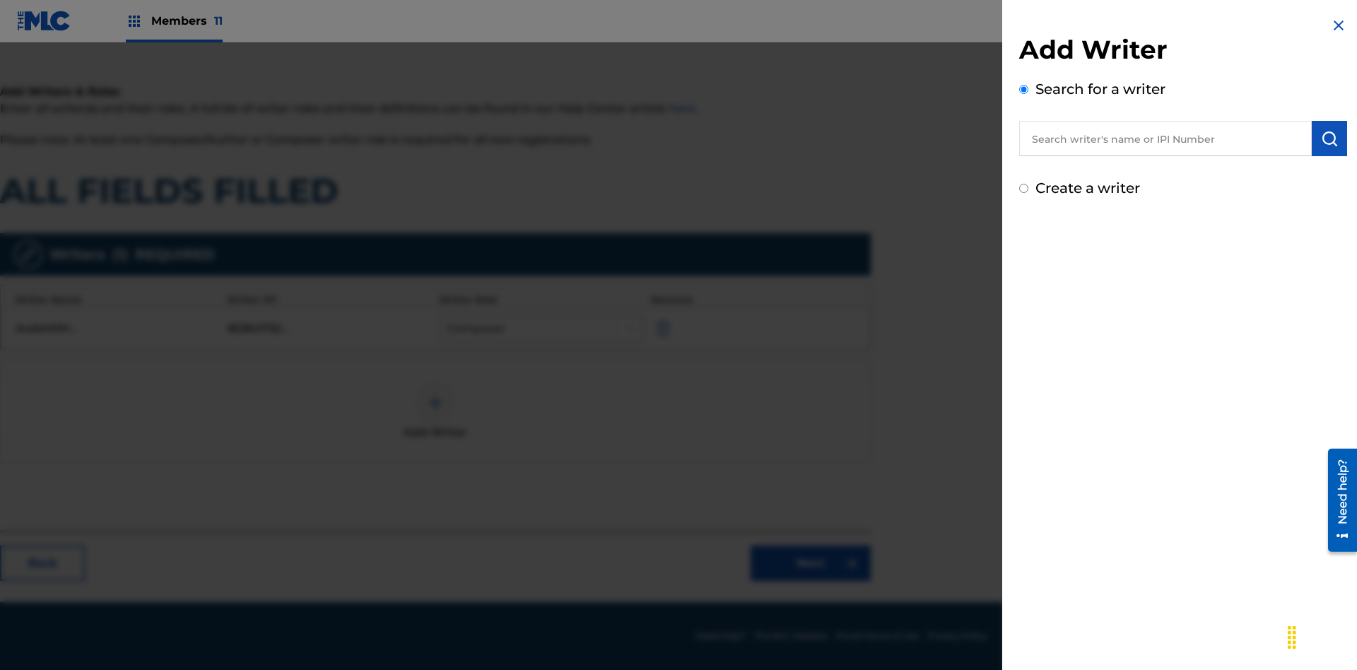
click at [1024, 189] on input "Create a writer" at bounding box center [1023, 188] width 9 height 9
radio input "false"
radio input "true"
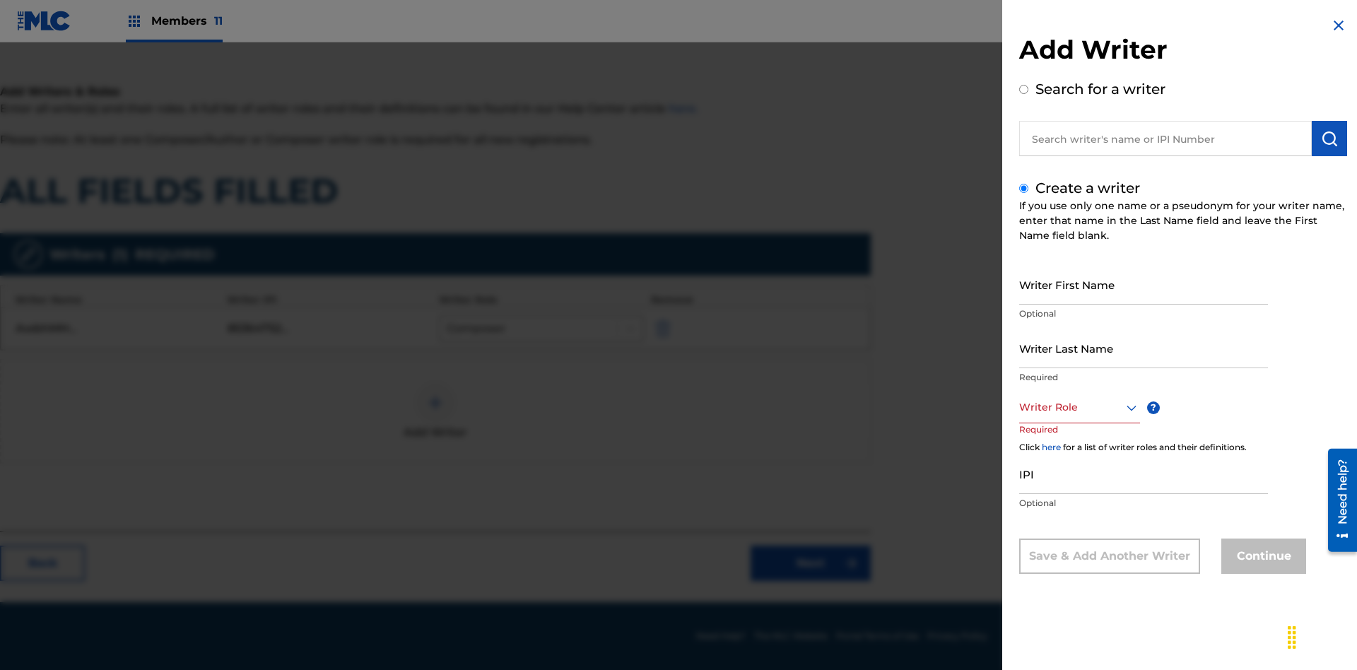
click at [1144, 284] on input "Writer First Name" at bounding box center [1143, 284] width 249 height 40
type input "7jDB0jpsL16neAmacr2Rppe2K"
click at [1144, 348] on input "Writer Last Name" at bounding box center [1143, 348] width 249 height 40
type input "kOUQQUTK9Wd8vsw8Ebj7zOB2O"
click at [1079, 407] on div at bounding box center [1079, 408] width 121 height 18
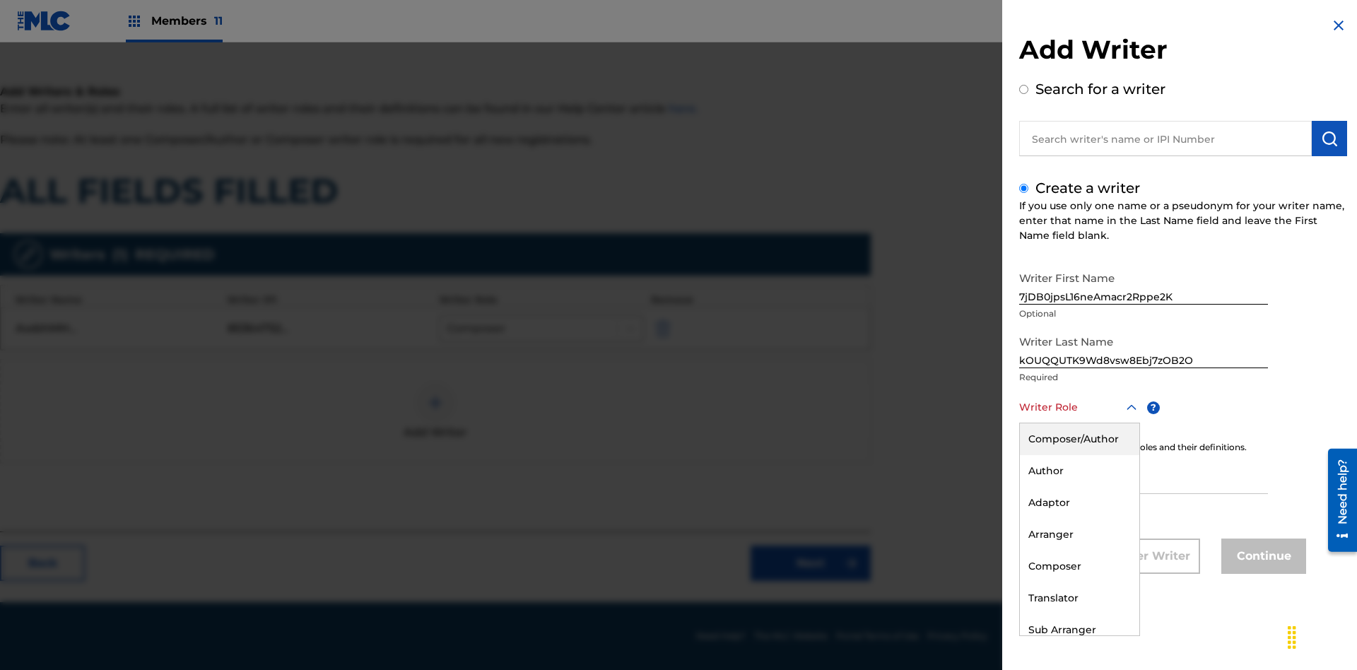
click at [1079, 566] on div "Composer" at bounding box center [1079, 567] width 119 height 32
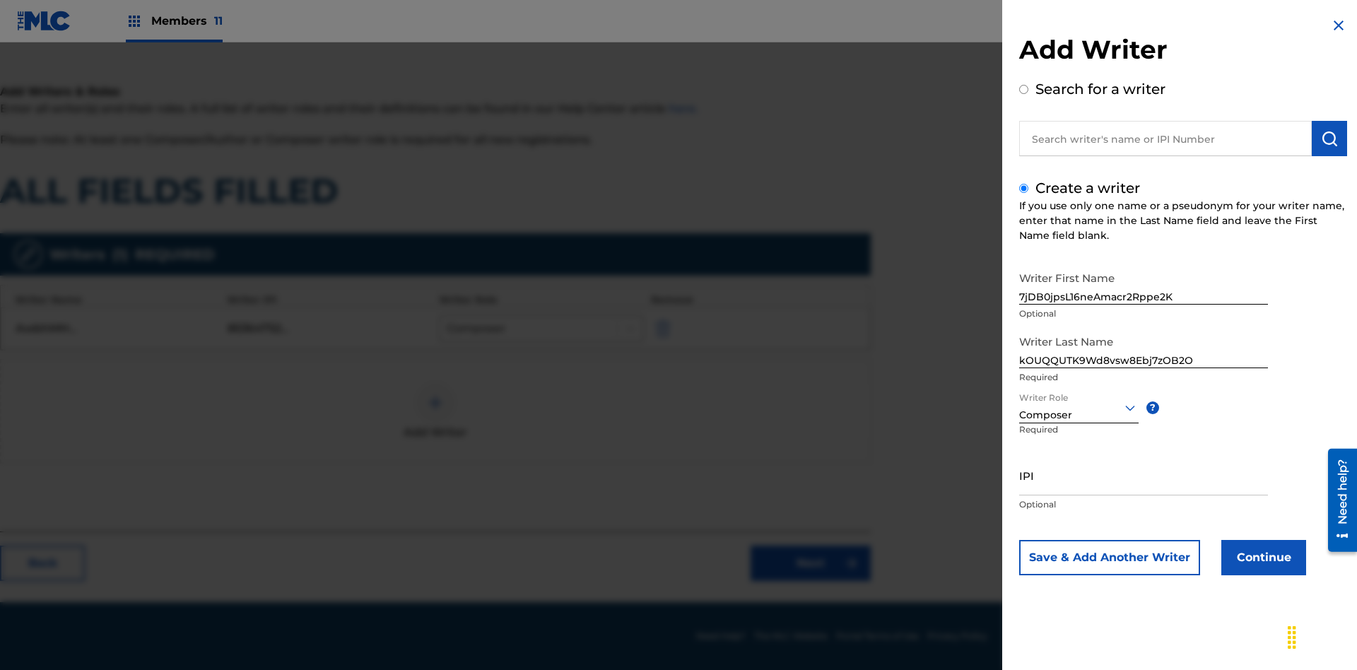
click at [1144, 475] on input "IPI" at bounding box center [1143, 475] width 249 height 40
type input "32028333056"
click at [1262, 558] on button "Continue" at bounding box center [1264, 557] width 85 height 35
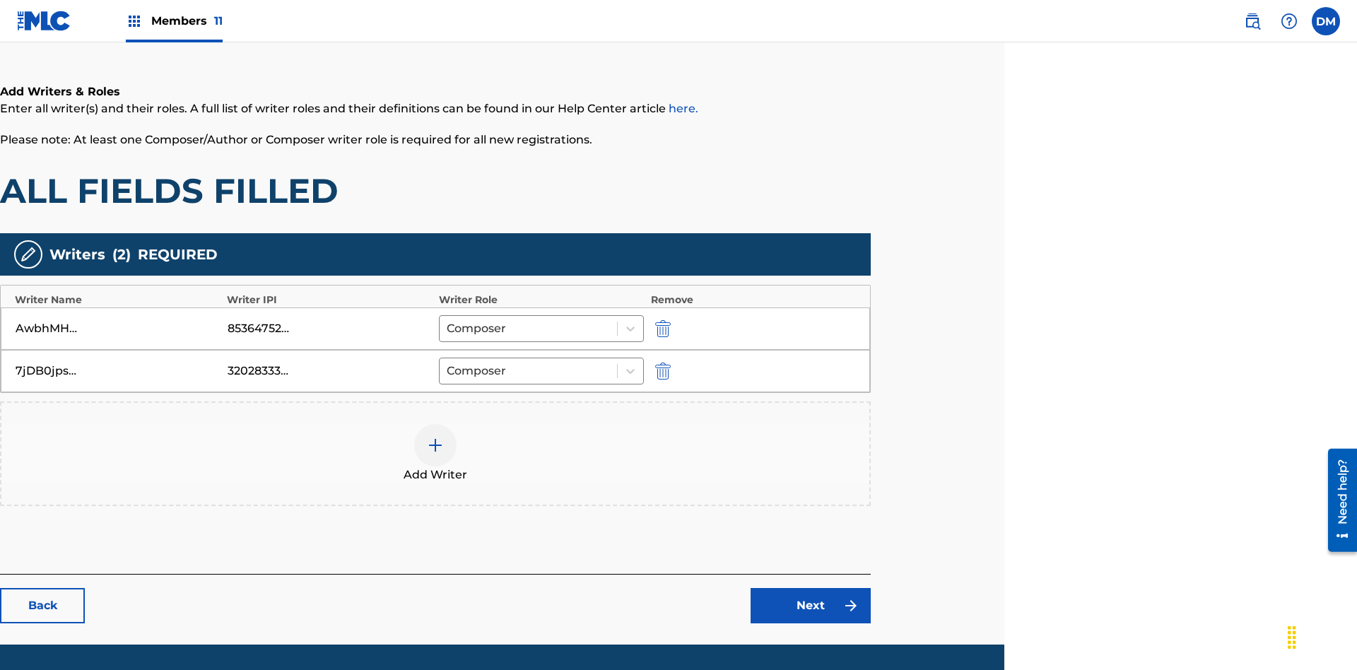
scroll to position [270, 353]
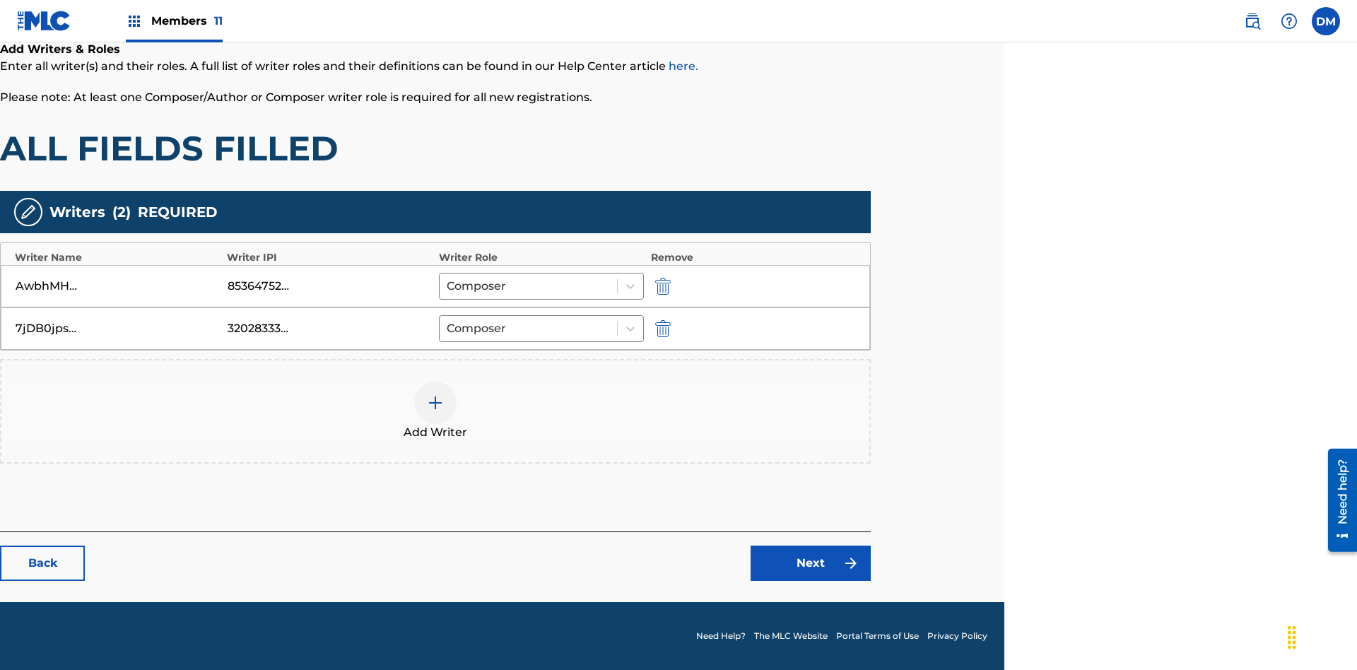
click at [811, 563] on link "Next" at bounding box center [811, 563] width 120 height 35
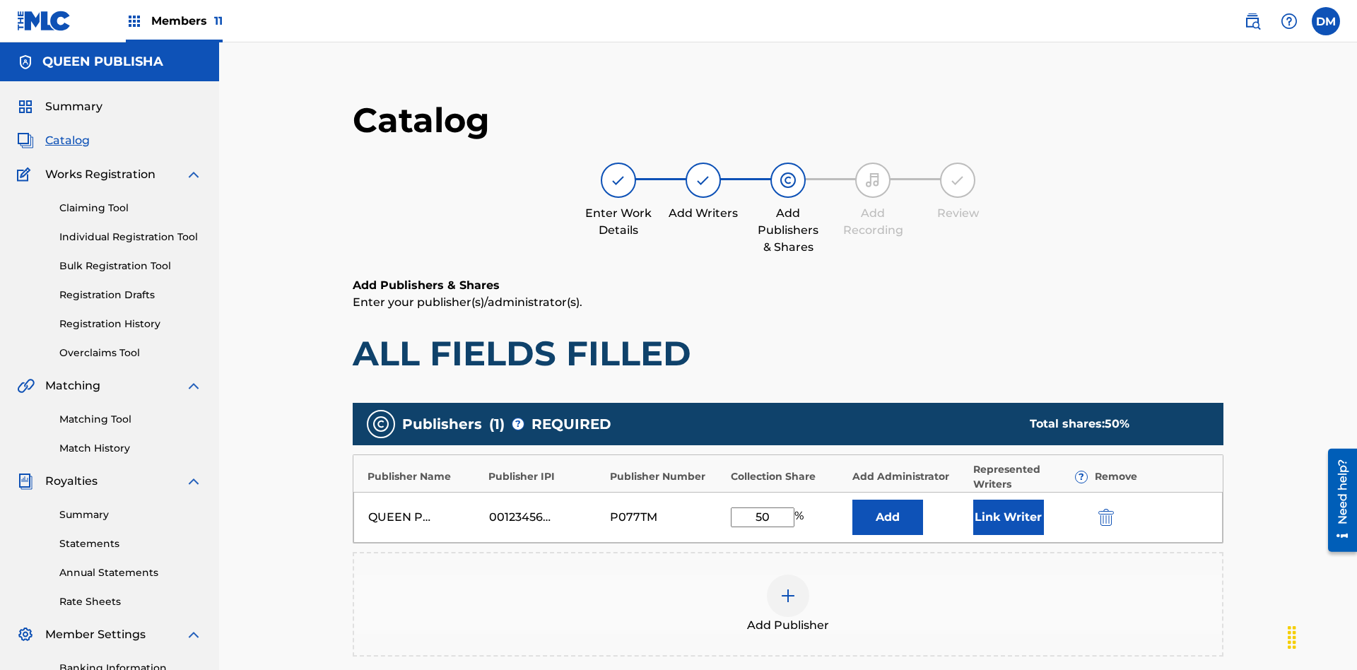
click at [1099, 509] on img "submit" at bounding box center [1107, 517] width 16 height 17
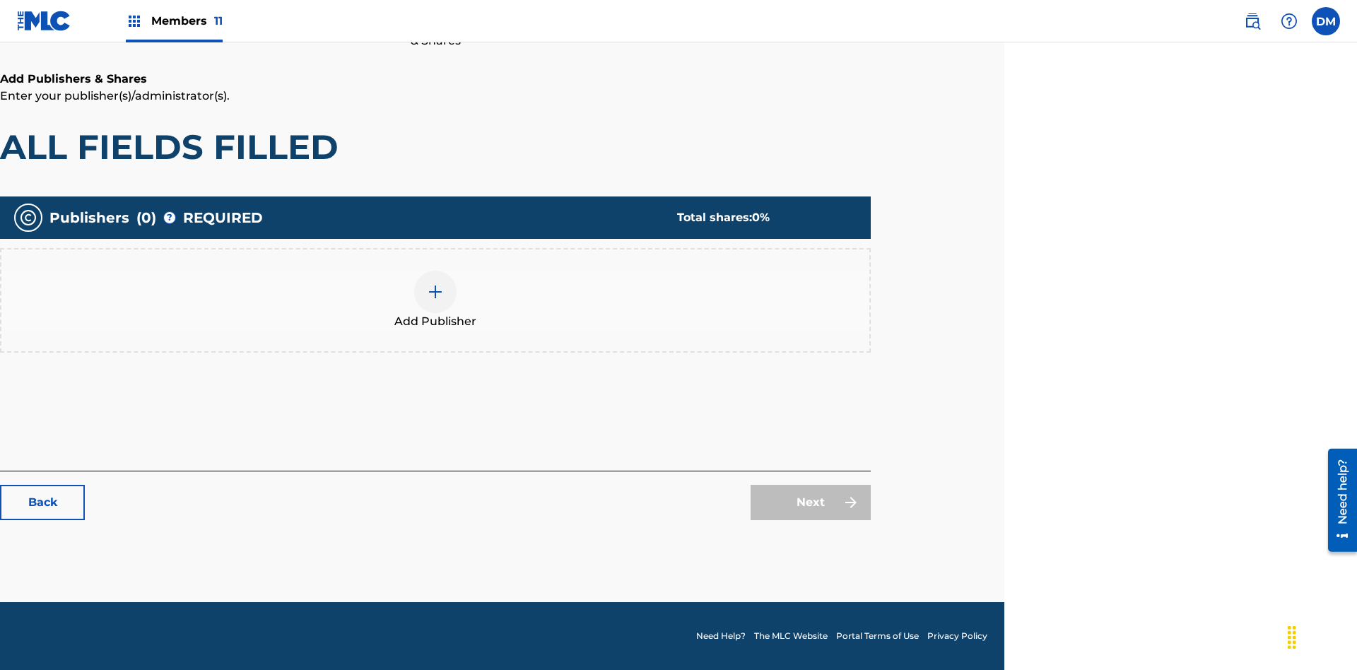
click at [435, 291] on img at bounding box center [435, 291] width 17 height 17
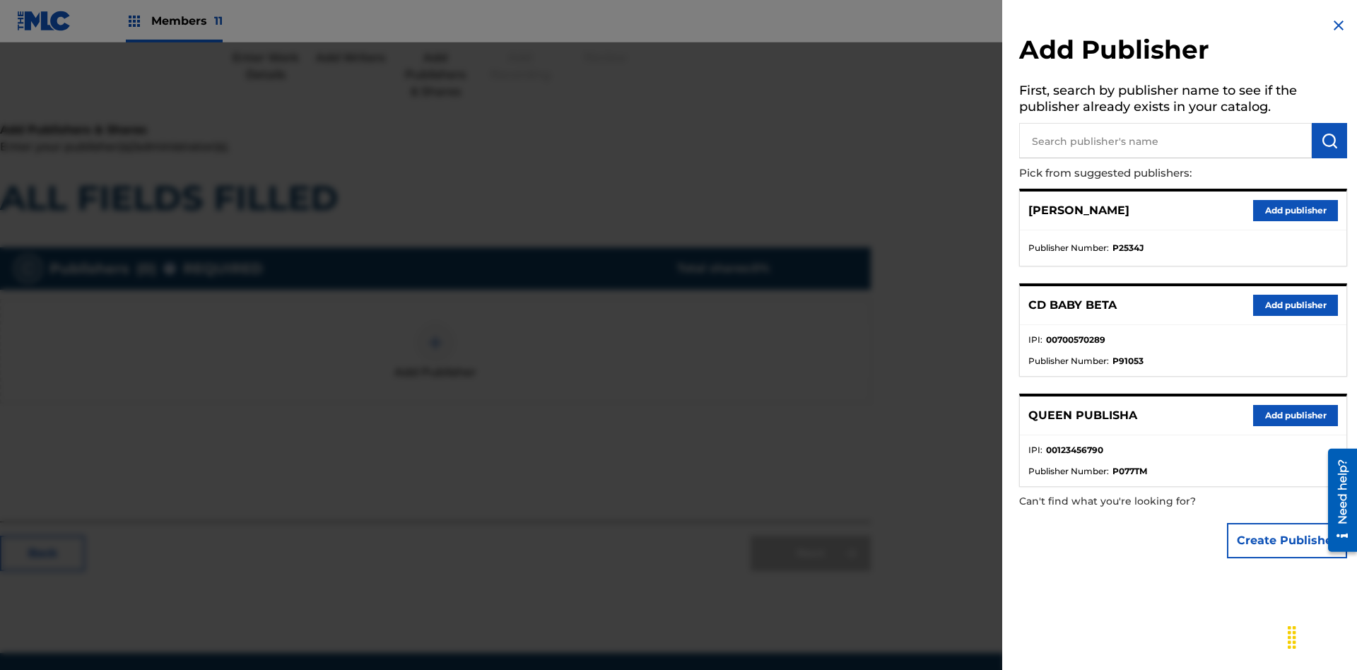
click at [1288, 540] on button "Create Publisher" at bounding box center [1287, 540] width 120 height 35
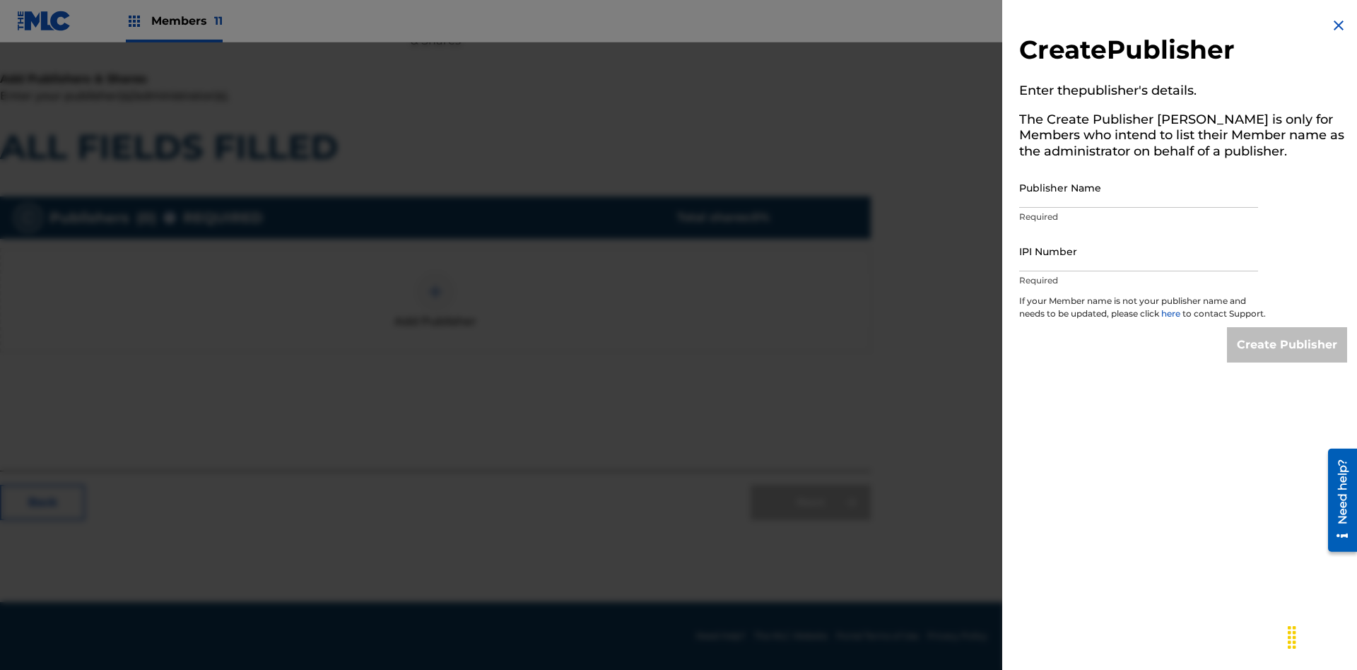
click at [1139, 187] on input "Publisher Name" at bounding box center [1138, 188] width 239 height 40
type input "LYDGIAOXEe0sUhQIGD45"
click at [1139, 251] on input "IPI Number" at bounding box center [1138, 251] width 239 height 40
type input "74212155119"
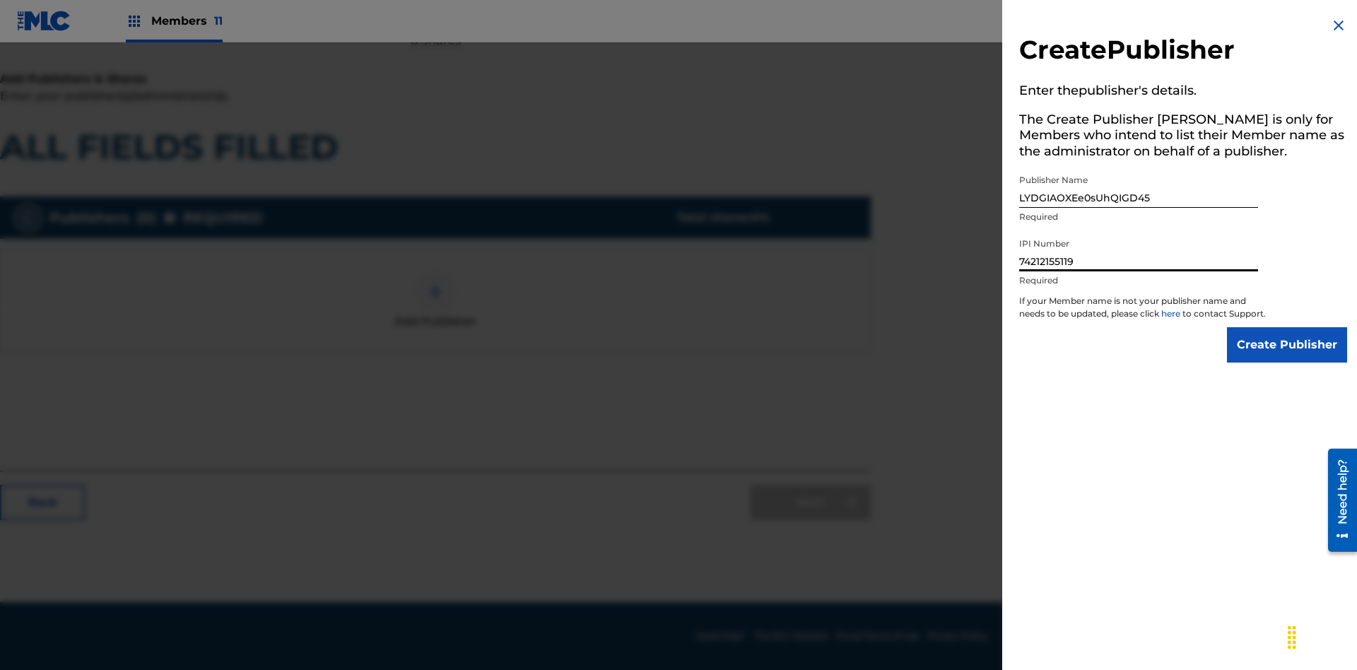
click at [1288, 358] on input "Create Publisher" at bounding box center [1287, 344] width 120 height 35
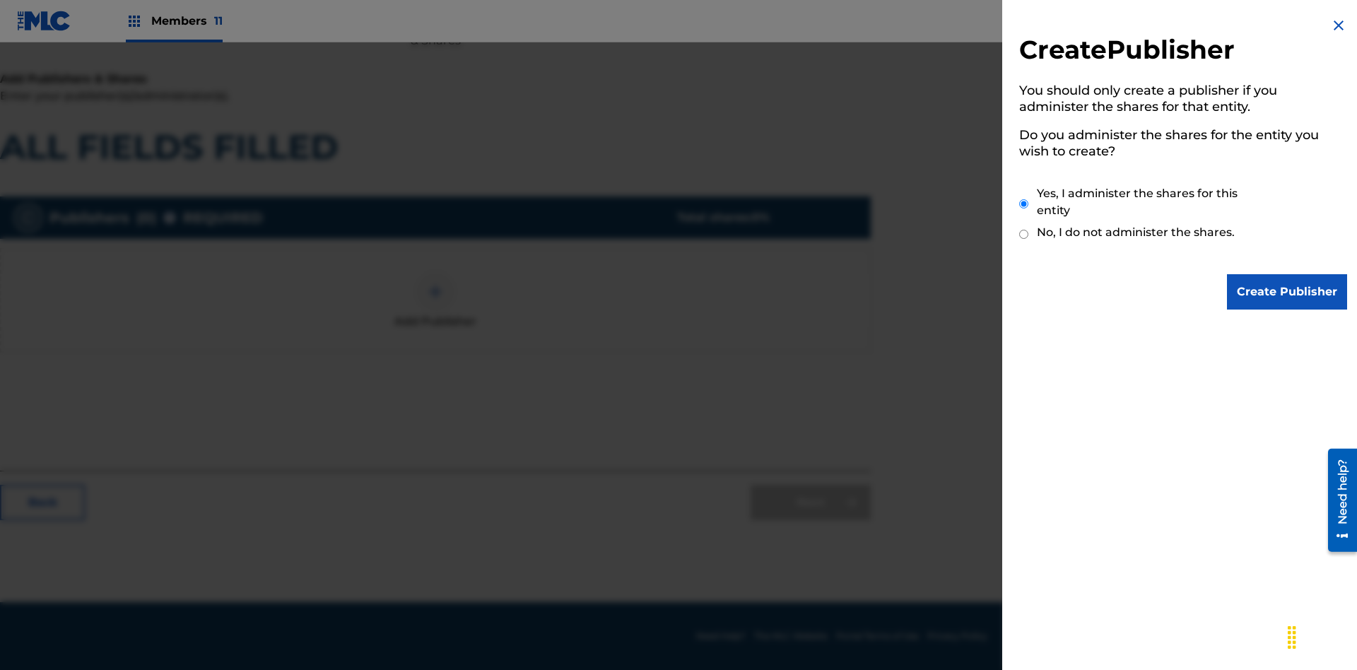
click at [1288, 292] on input "Create Publisher" at bounding box center [1287, 291] width 120 height 35
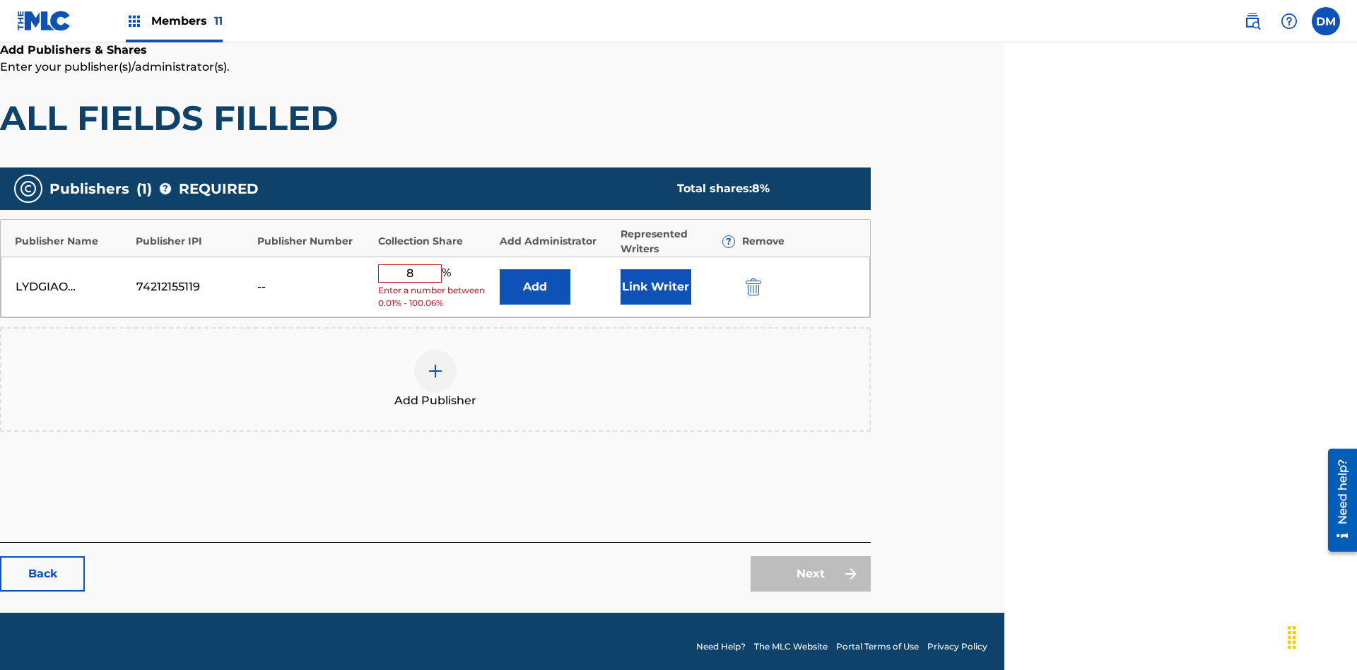
type input "8"
click at [655, 281] on button "Link Writer" at bounding box center [656, 286] width 71 height 35
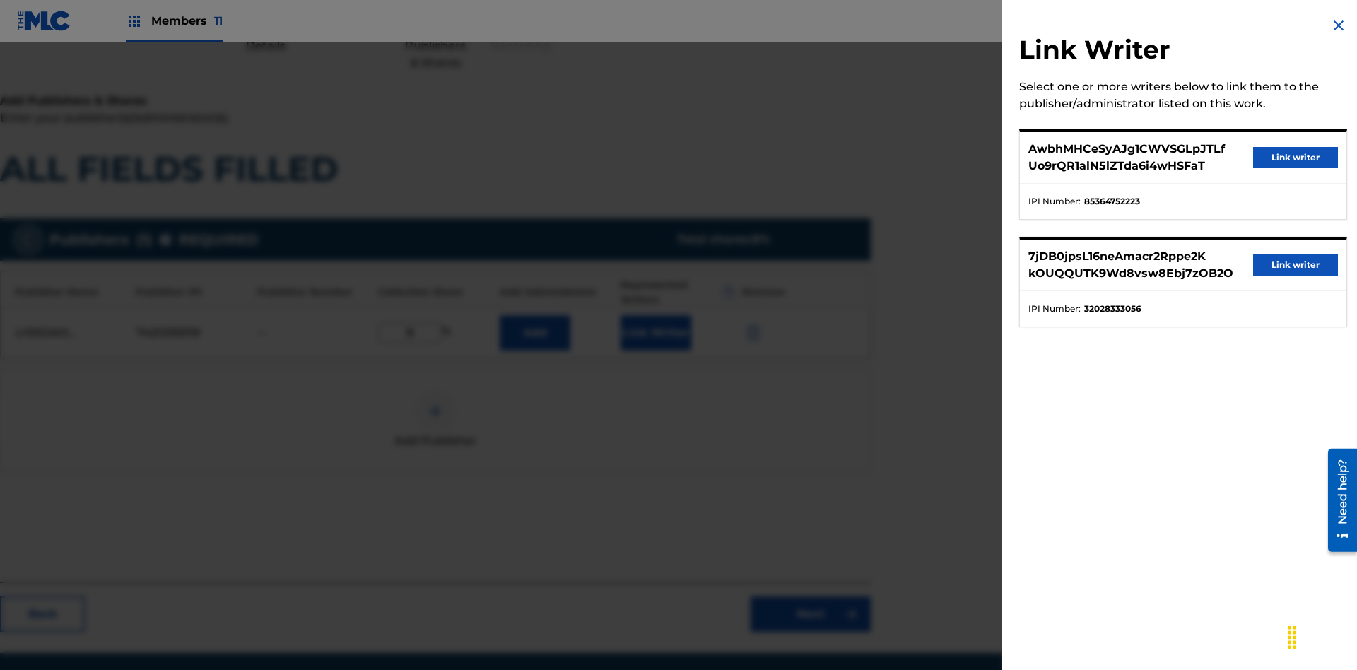
click at [1296, 158] on button "Link writer" at bounding box center [1295, 157] width 85 height 21
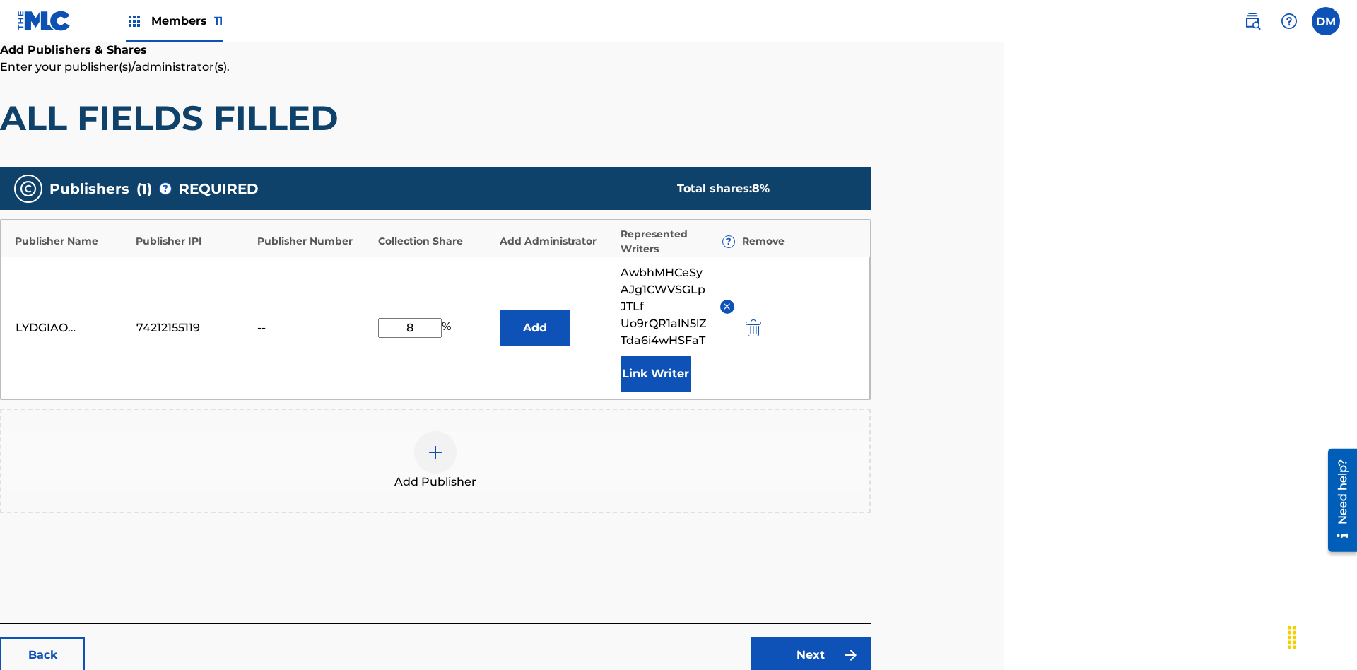
click at [655, 356] on button "Link Writer" at bounding box center [656, 373] width 71 height 35
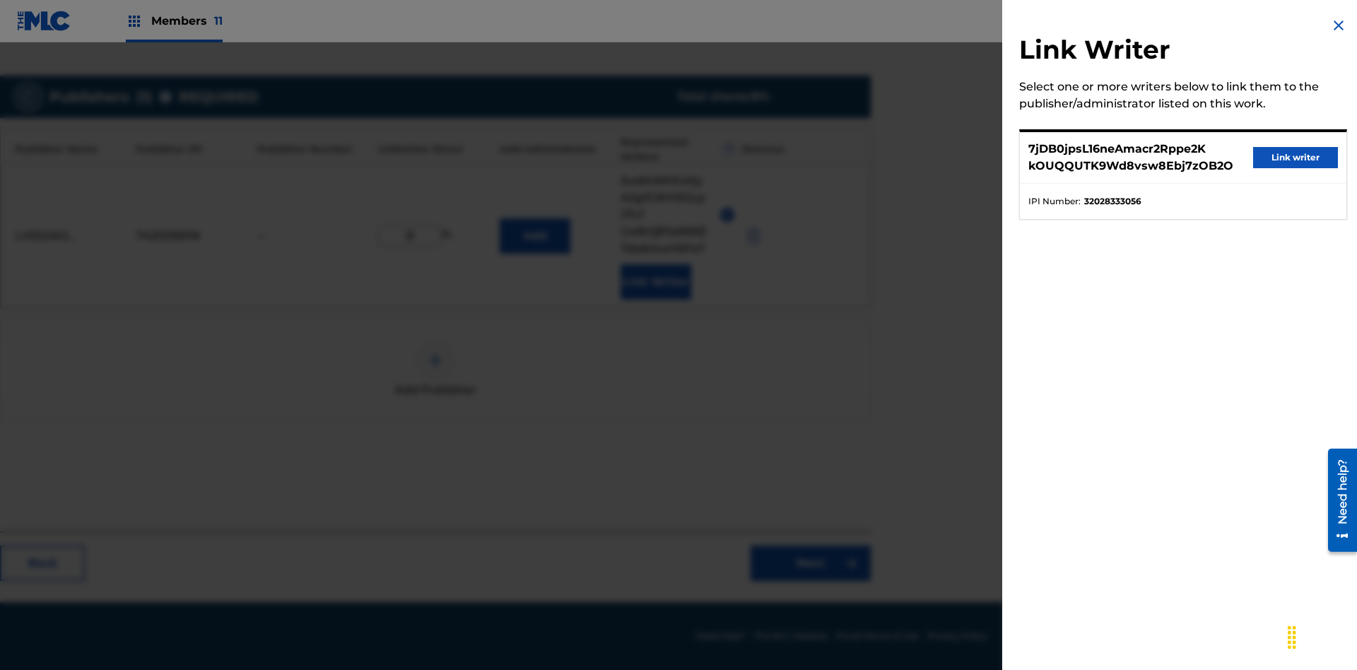
click at [1296, 158] on button "Link writer" at bounding box center [1295, 157] width 85 height 21
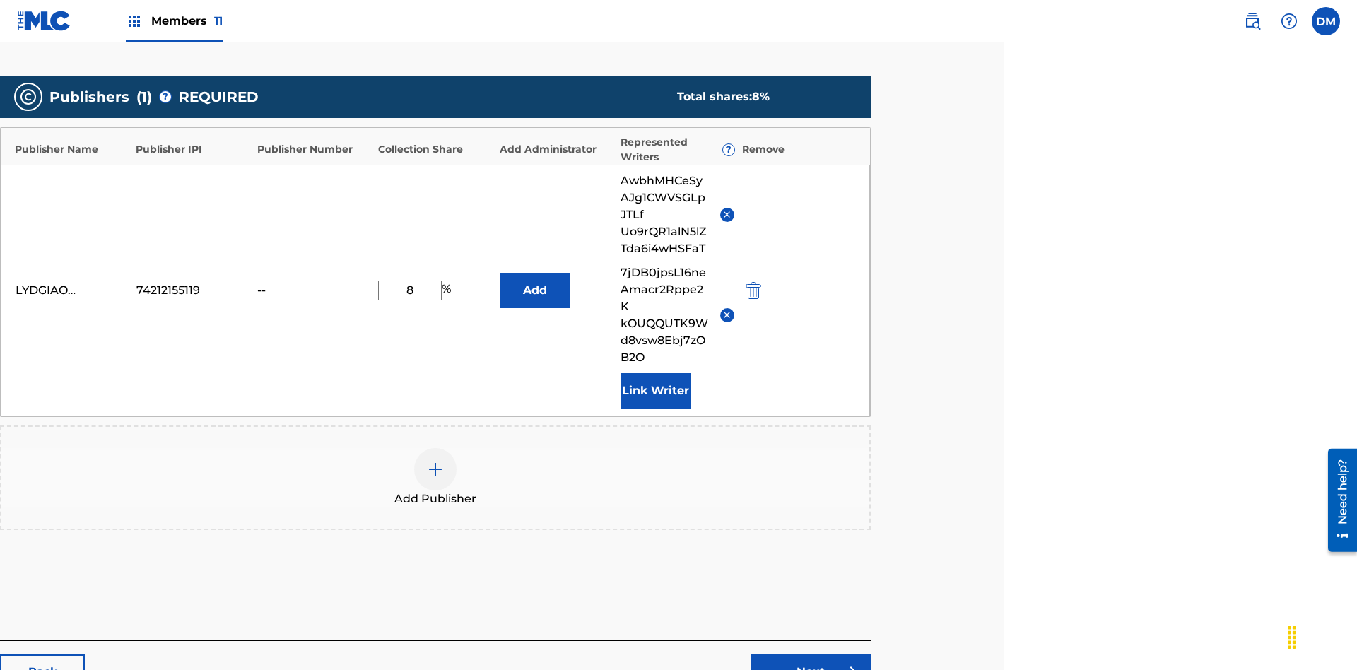
click at [655, 373] on button "Link Writer" at bounding box center [656, 390] width 71 height 35
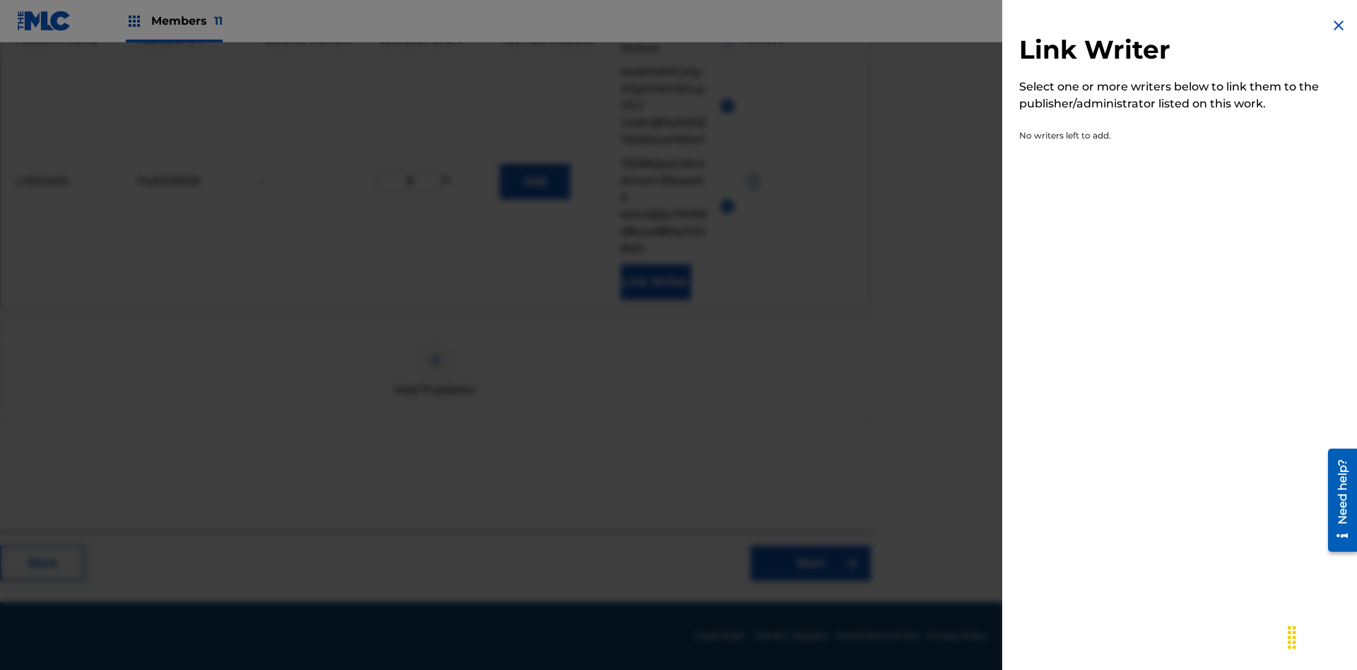
click at [1339, 25] on img at bounding box center [1338, 25] width 17 height 17
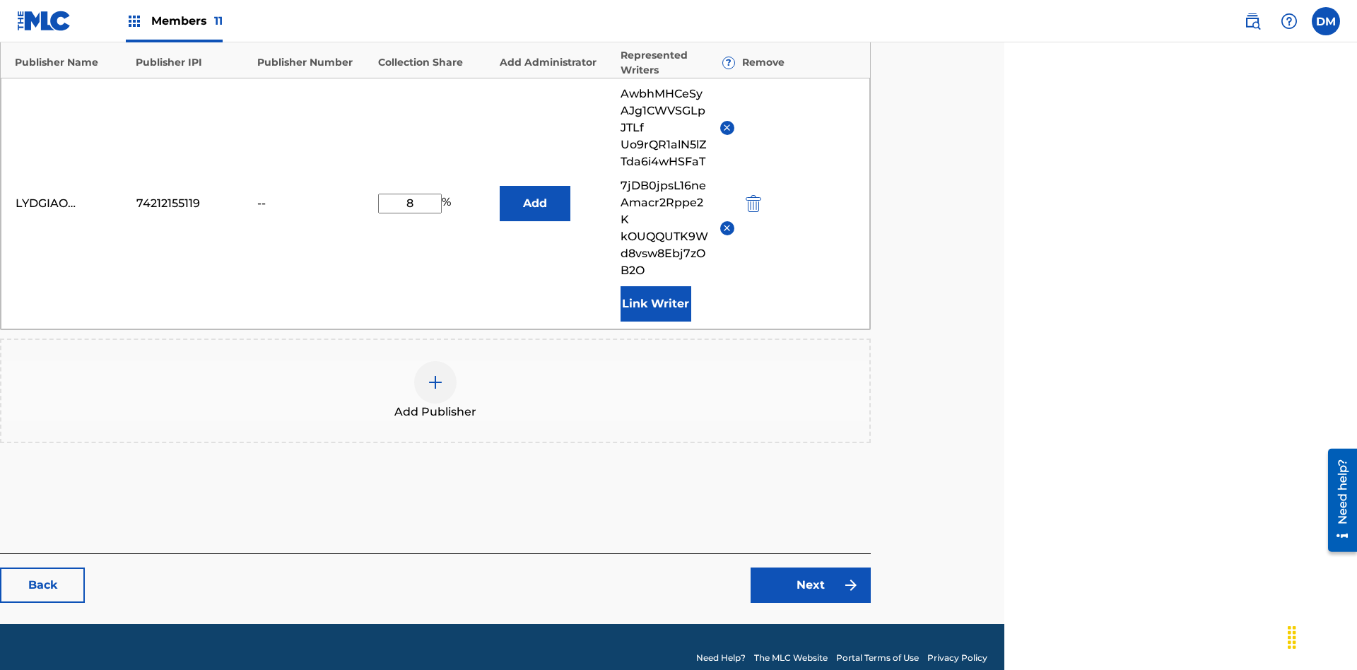
scroll to position [436, 353]
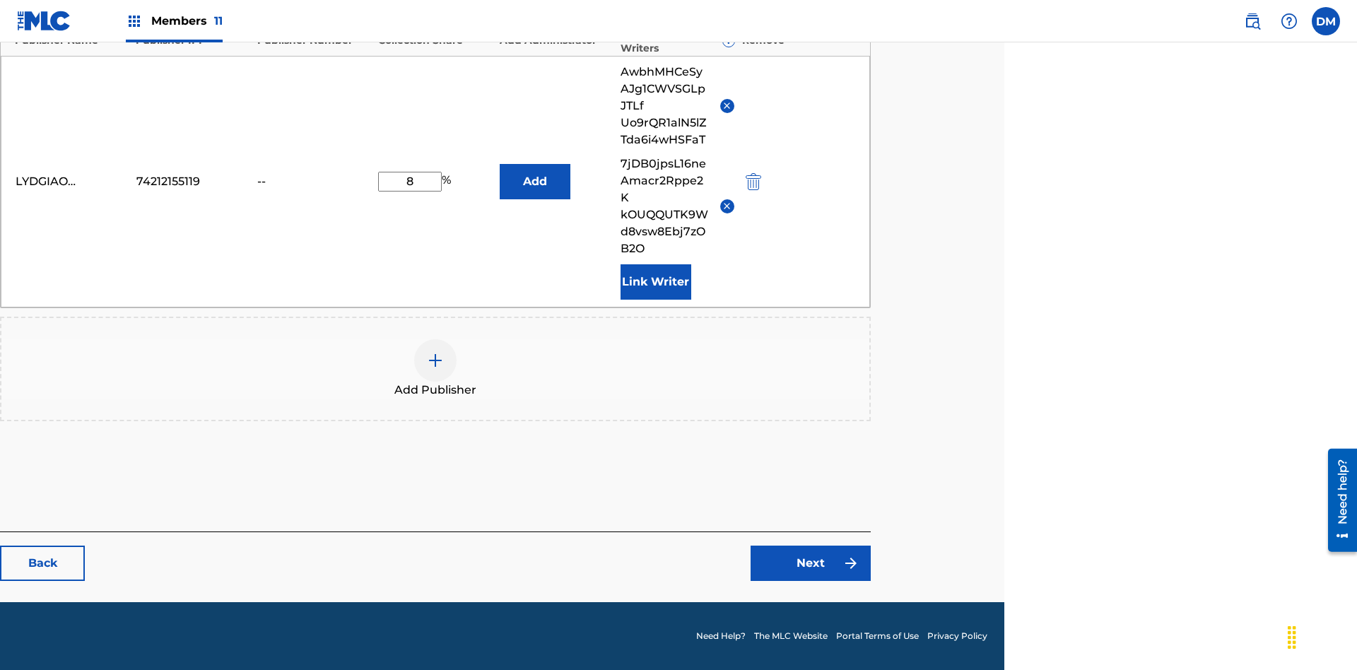
click at [534, 181] on button "Add" at bounding box center [535, 181] width 71 height 35
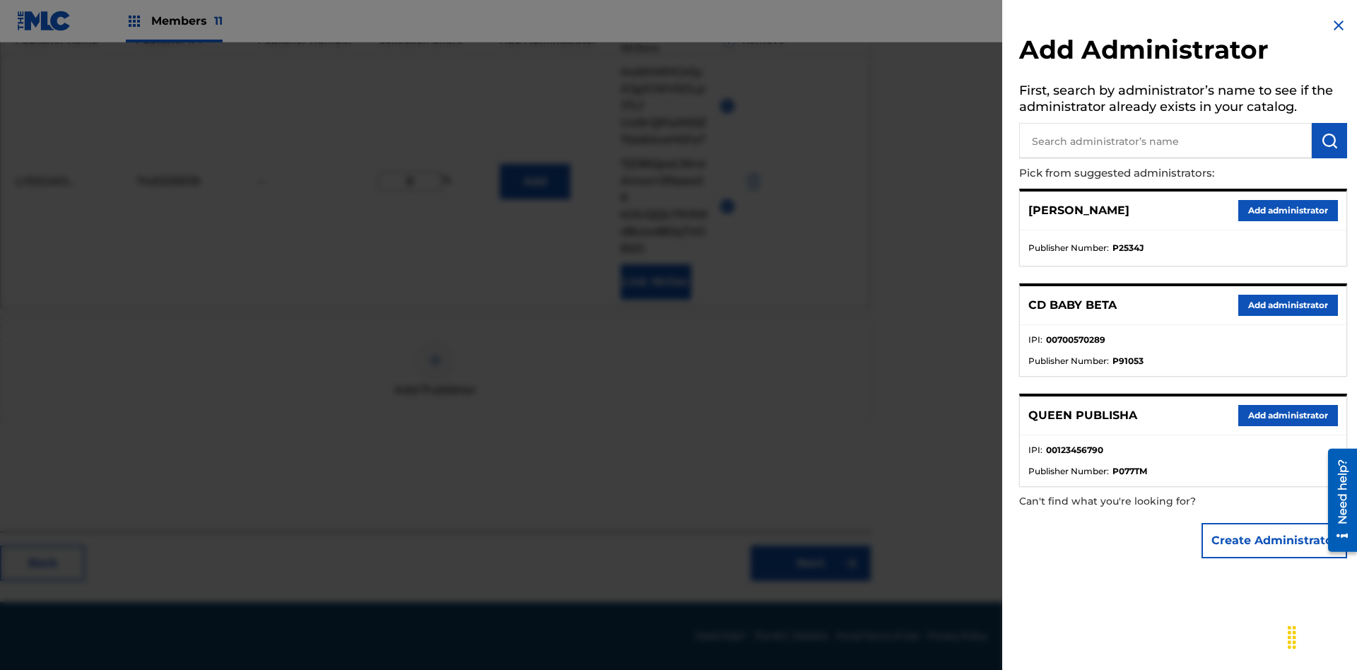
click at [1275, 540] on button "Create Administrator" at bounding box center [1275, 540] width 146 height 35
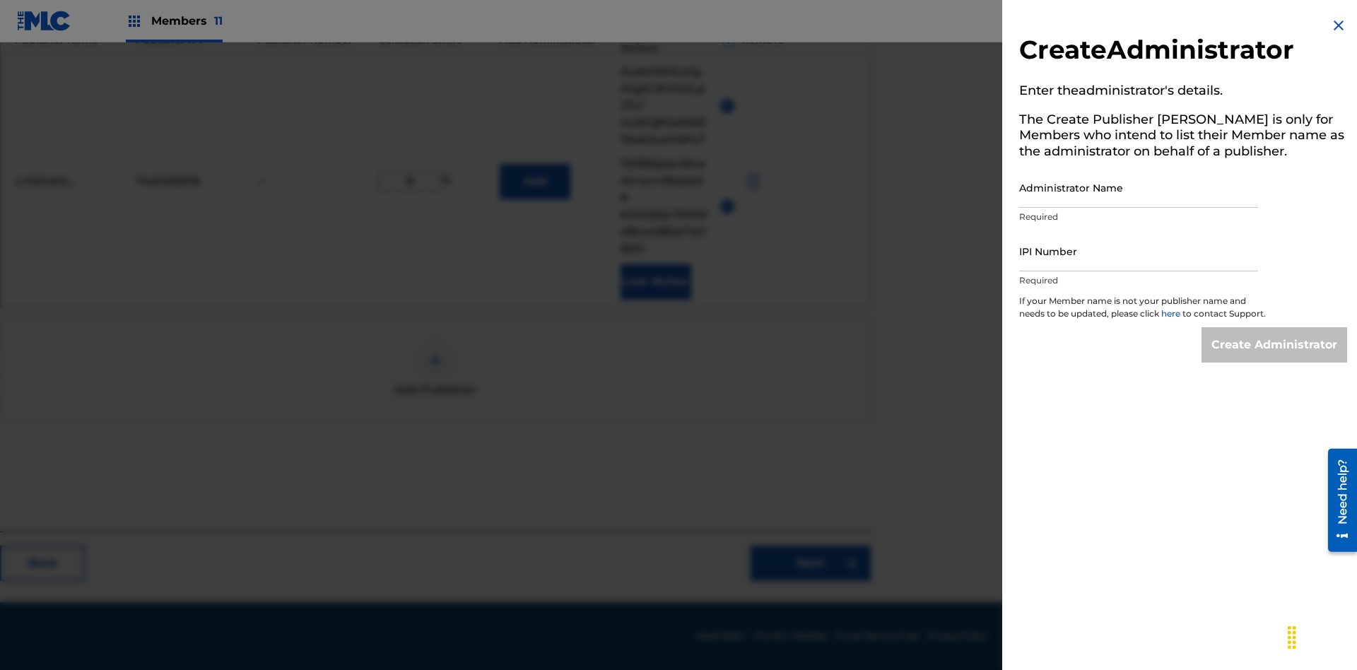
click at [1139, 187] on input "Administrator Name" at bounding box center [1138, 188] width 239 height 40
type input "s5Fe4sJ7YSuxN9xgO1Zq"
click at [1139, 251] on input "IPI Number" at bounding box center [1138, 251] width 239 height 40
type input "66377696189"
click at [1275, 358] on input "Create Administrator" at bounding box center [1275, 344] width 146 height 35
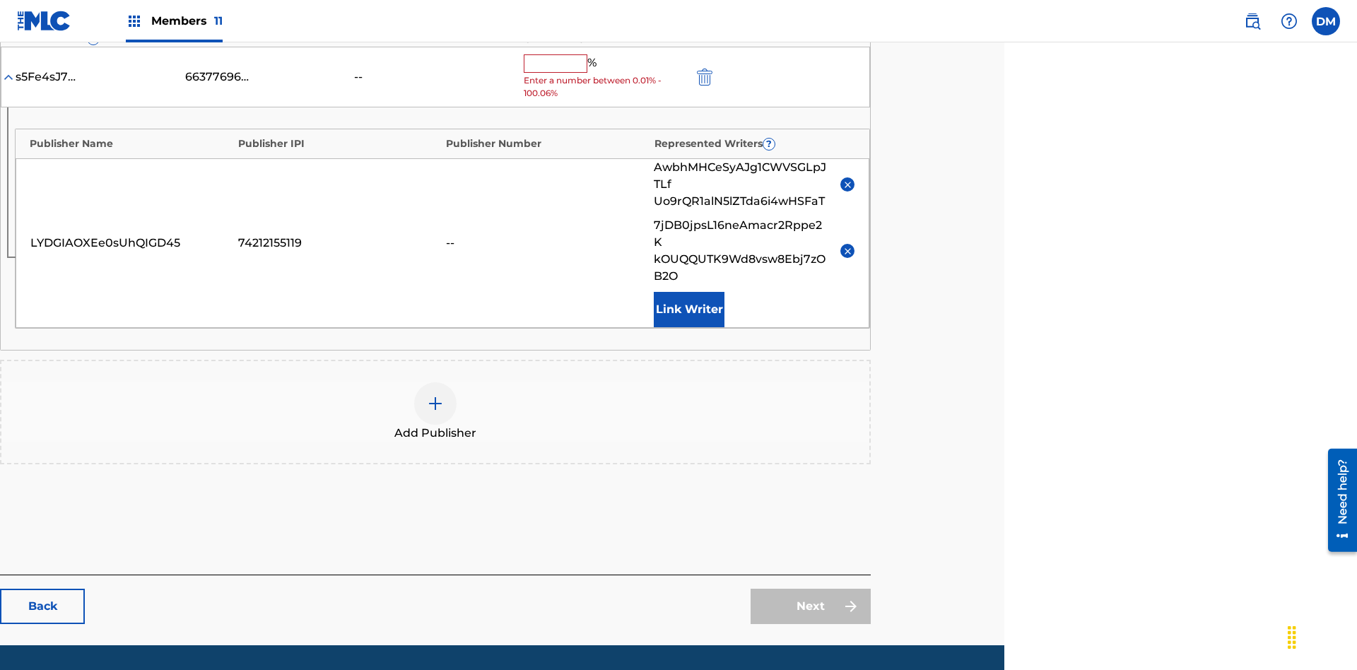
scroll to position [399, 353]
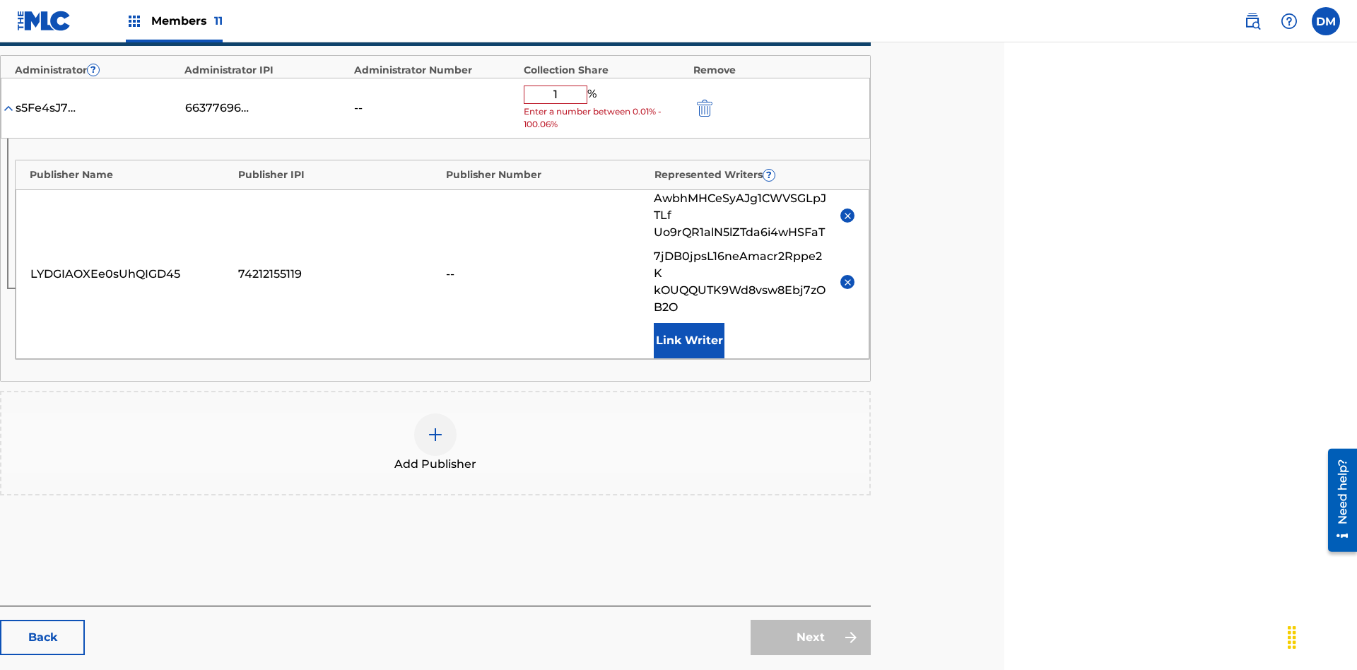
type input "17"
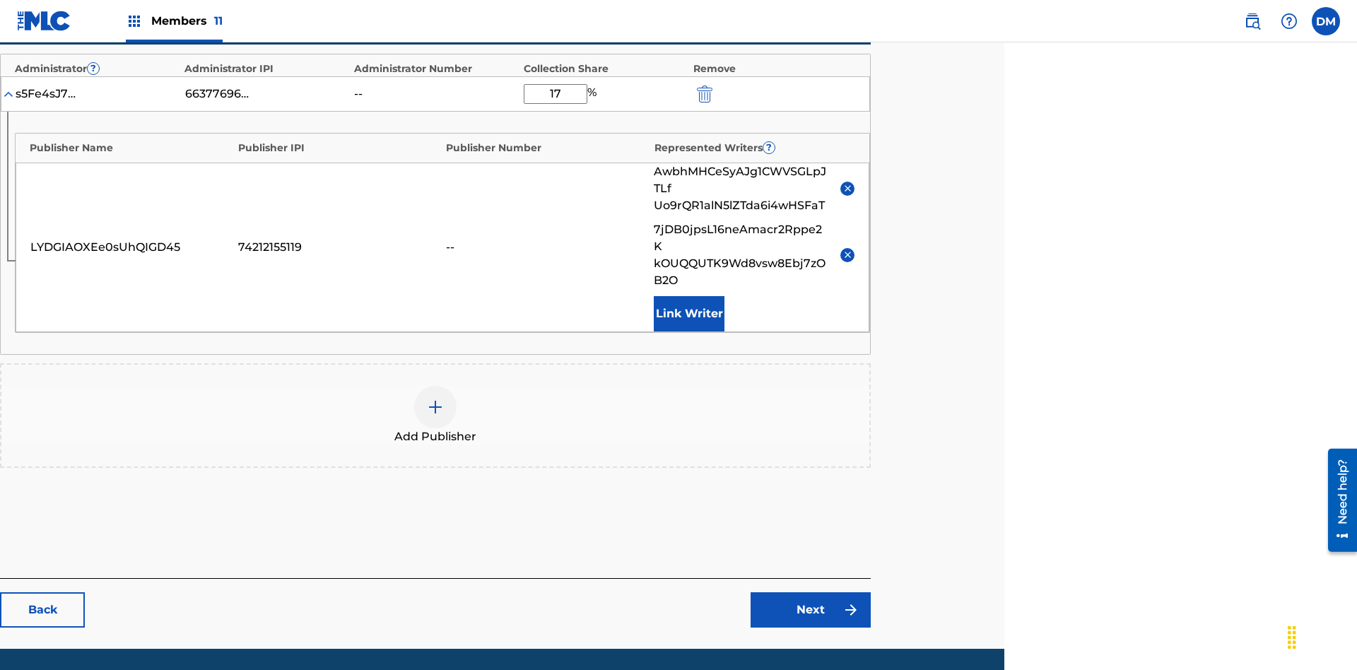
click at [811, 592] on link "Next" at bounding box center [811, 609] width 120 height 35
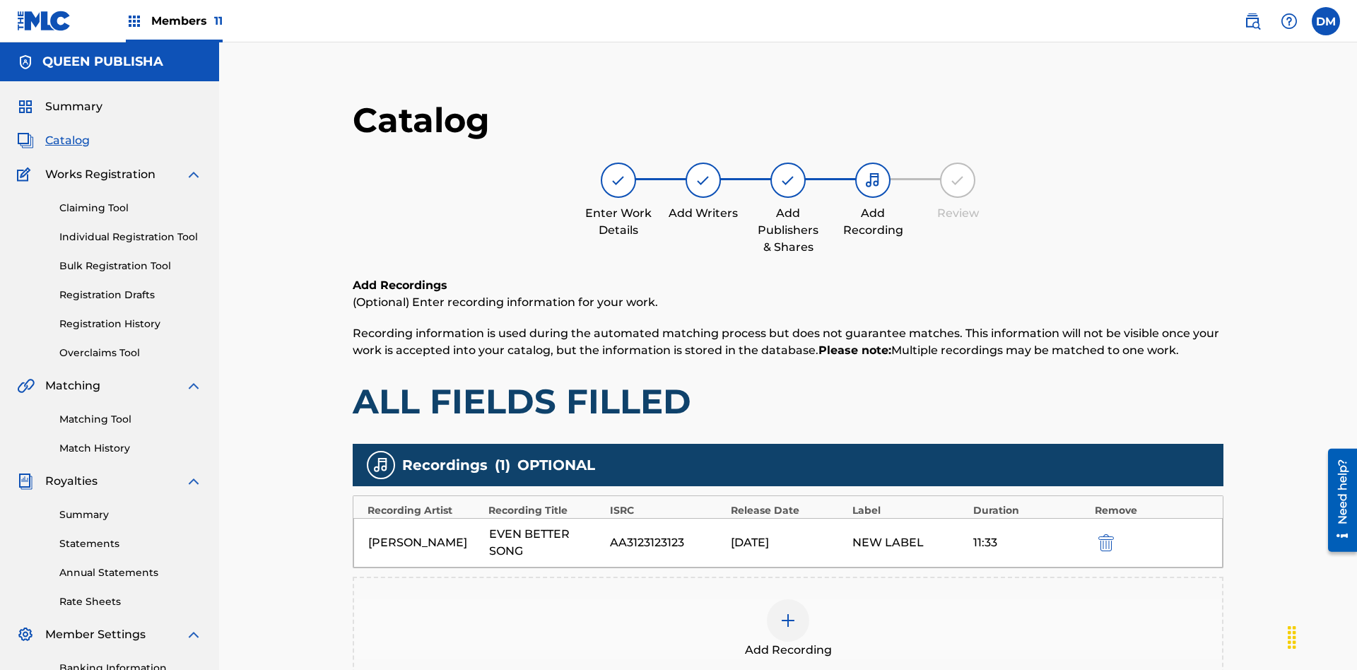
click at [1099, 534] on img "submit" at bounding box center [1107, 542] width 16 height 17
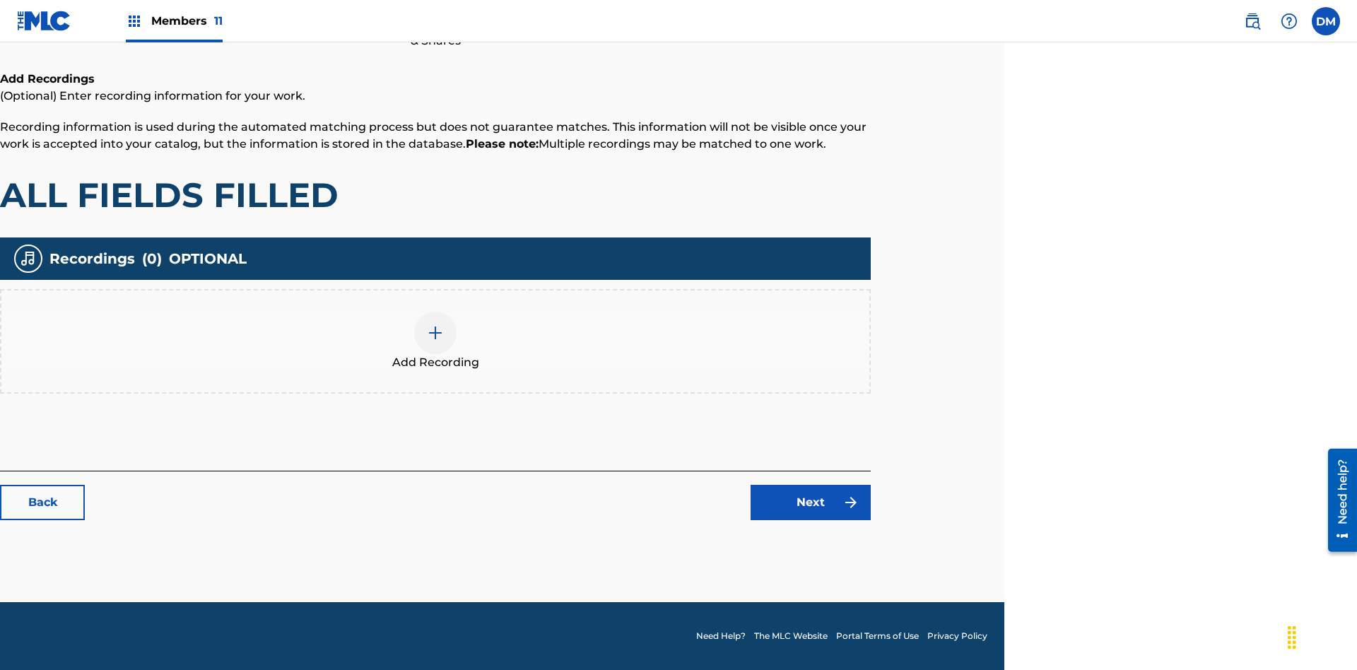
click at [435, 341] on img at bounding box center [435, 332] width 17 height 17
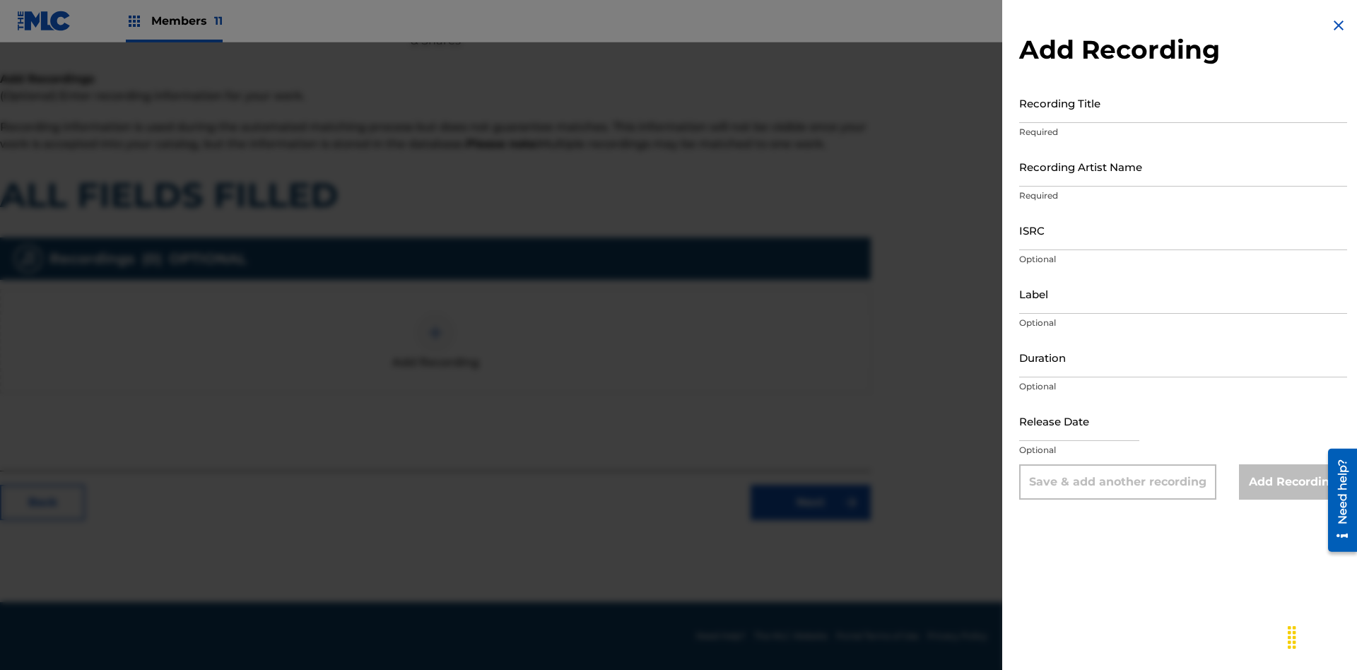
click at [1183, 103] on input "Recording Title" at bounding box center [1183, 103] width 328 height 40
type input "4TITPJuYXdUYuiRBbuGX7k946"
click at [1183, 166] on input "Recording Artist Name" at bounding box center [1183, 166] width 328 height 40
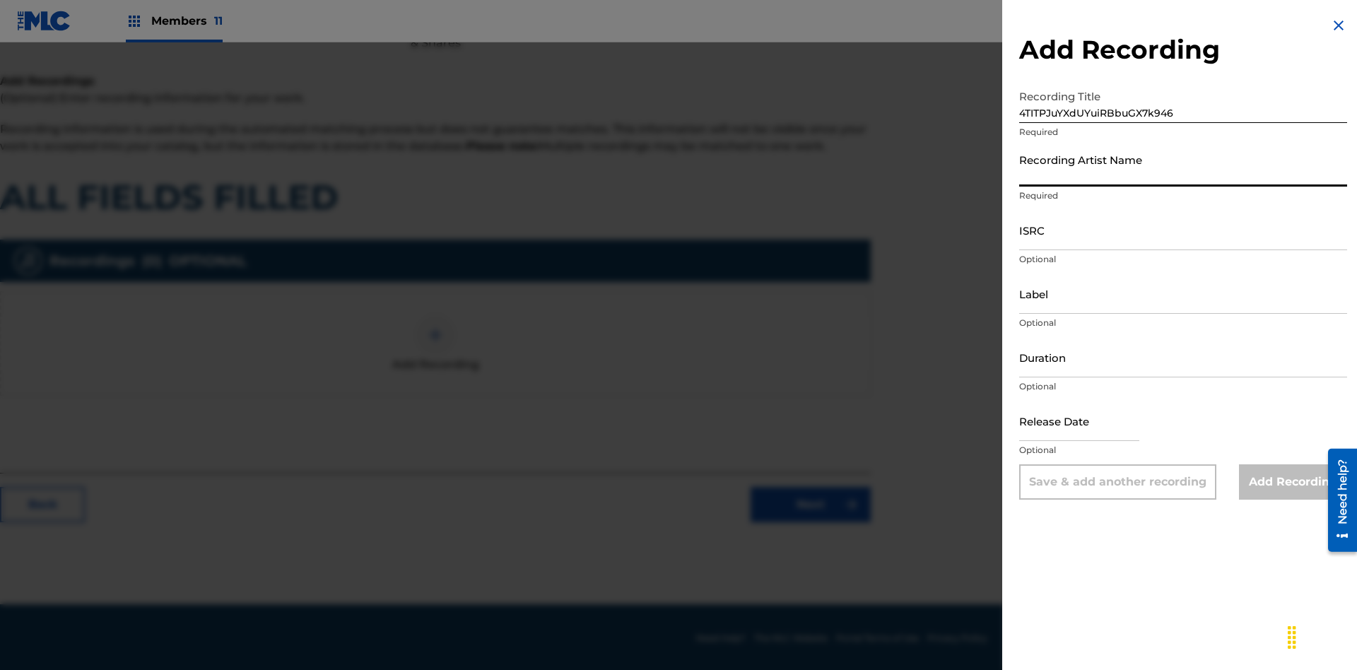
scroll to position [206, 353]
type input "49kgodM9C2ZN1r39K3dwxkSve"
click at [1183, 230] on input "ISRC" at bounding box center [1183, 230] width 328 height 40
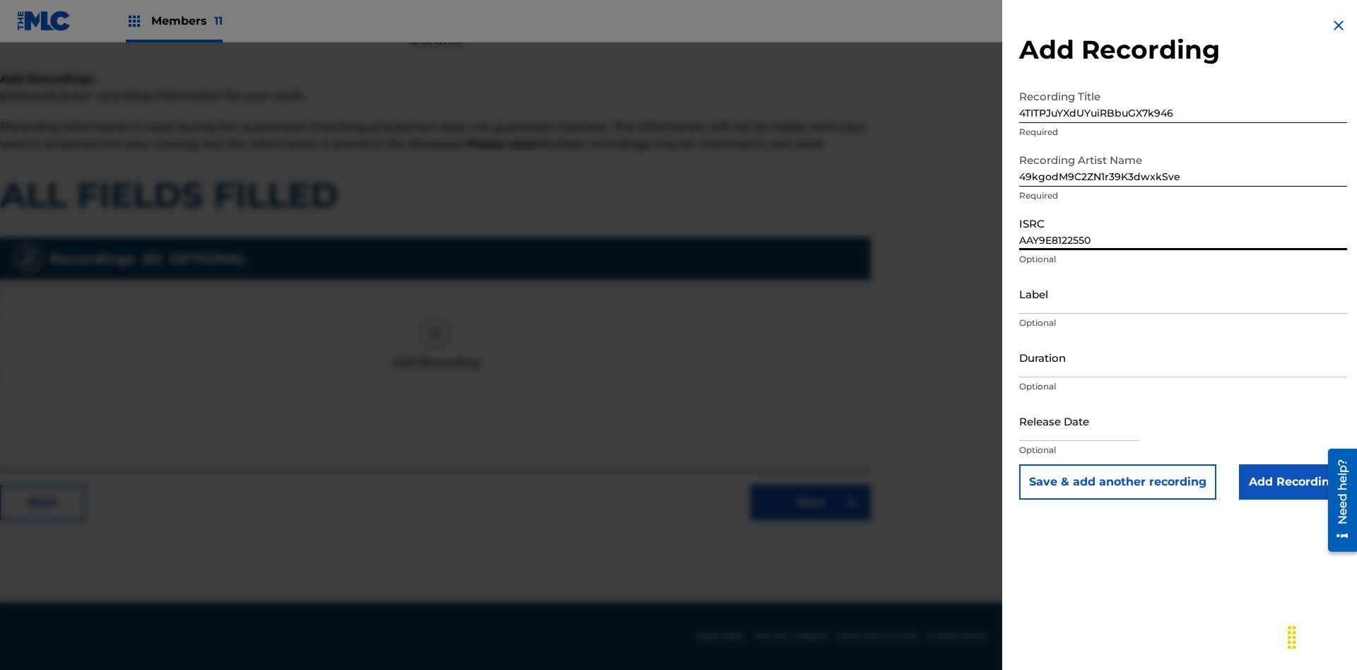
type input "AAY9E8122550"
click at [1183, 293] on input "Label" at bounding box center [1183, 294] width 328 height 40
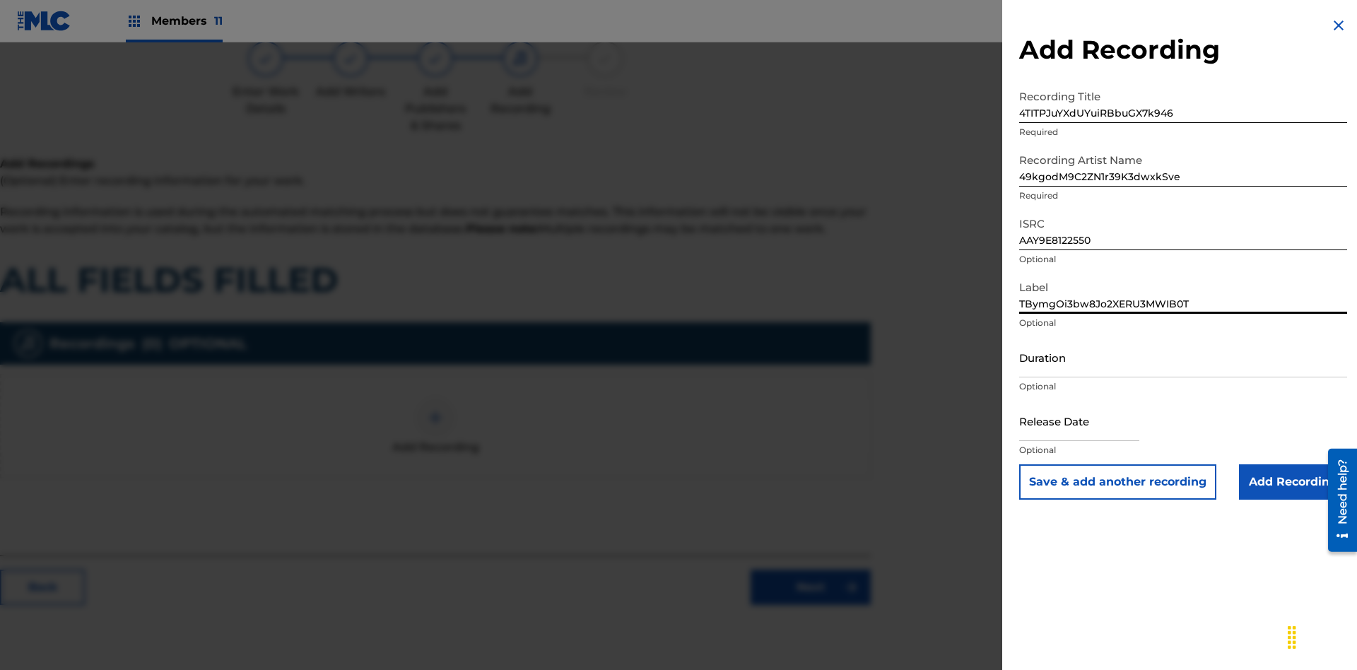
type input "TBymgOi3bw8Jo2XERU3MWIB0T"
click at [1183, 357] on input "Duration" at bounding box center [1183, 357] width 328 height 40
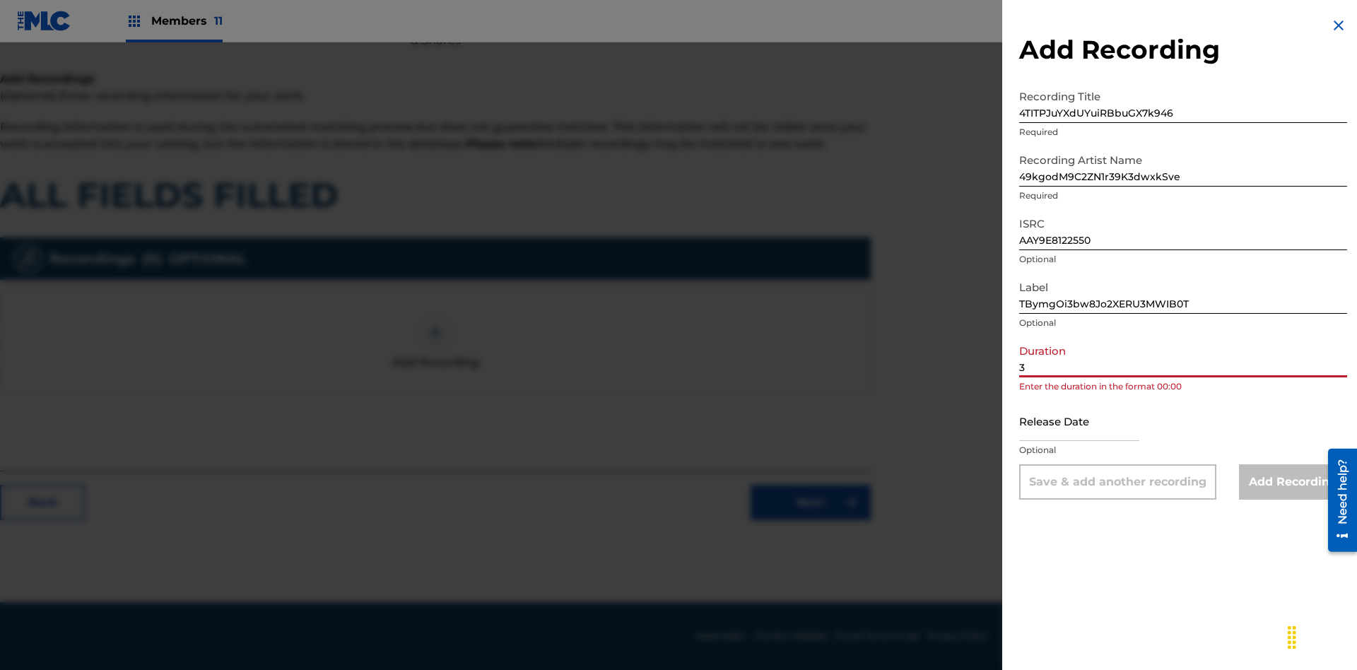
click at [1183, 357] on input "3" at bounding box center [1183, 357] width 328 height 40
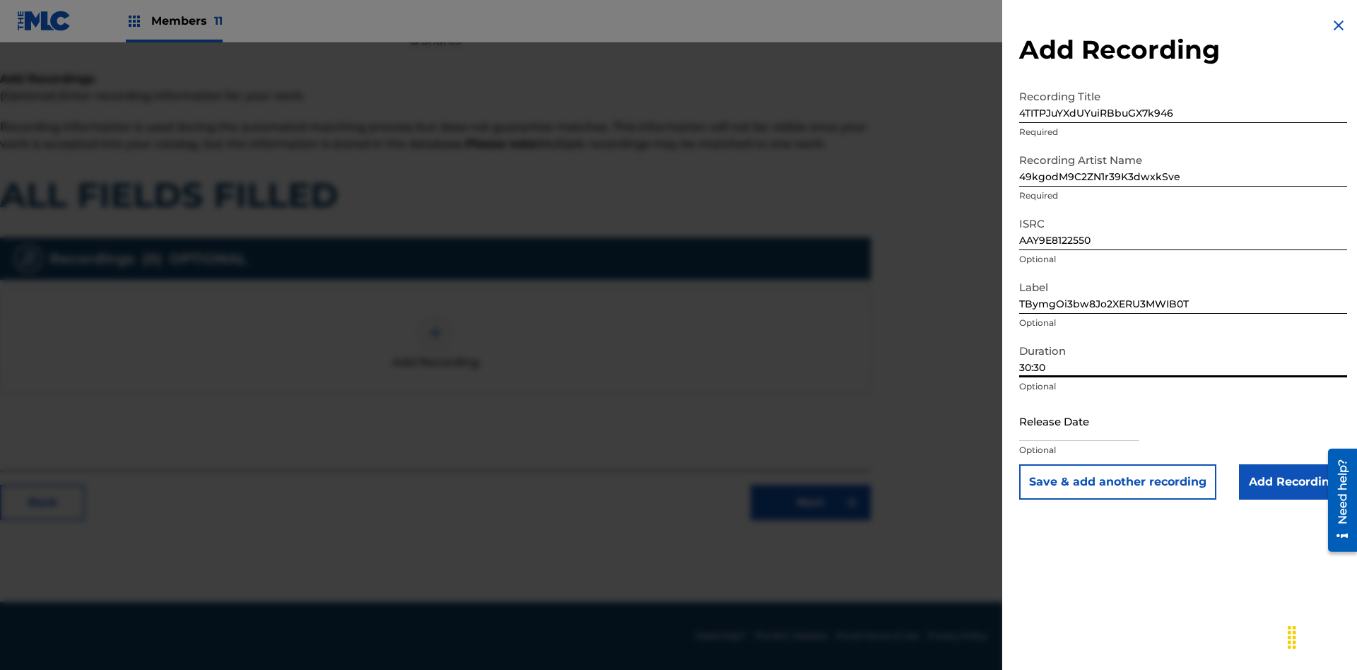
type input "30:30"
click at [1091, 422] on input "text" at bounding box center [1079, 421] width 120 height 40
select select "7"
select select "2025"
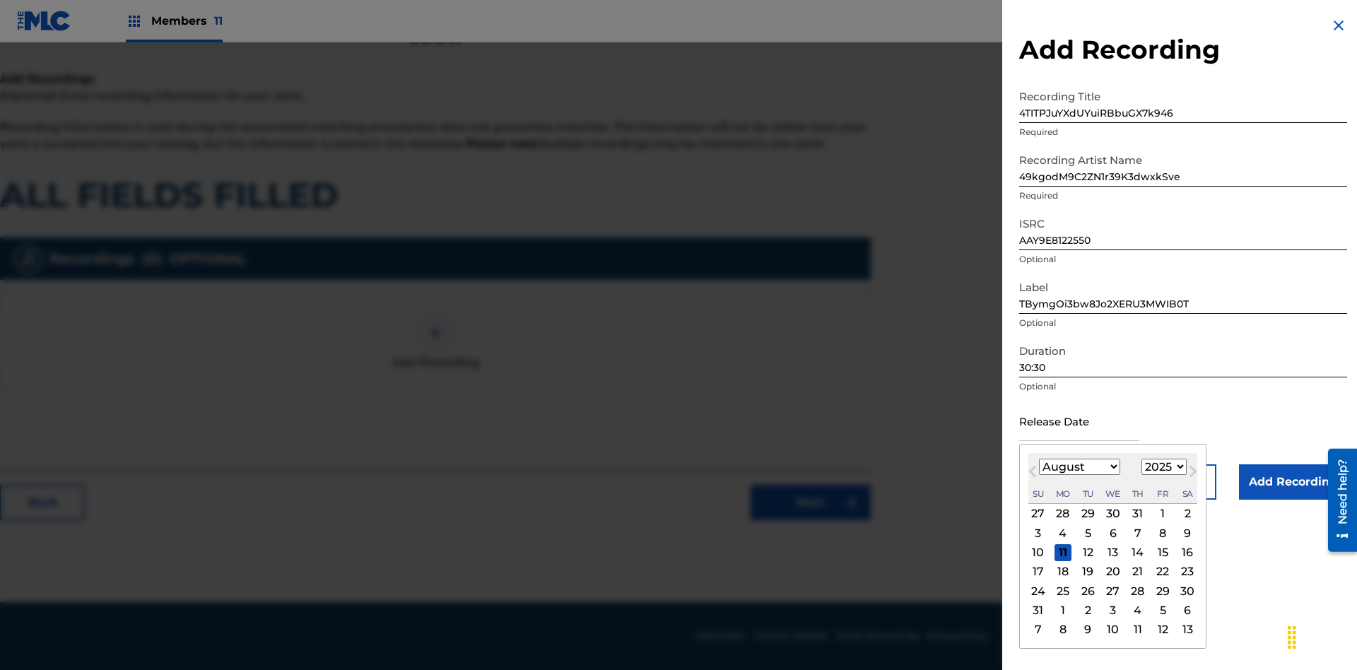
click at [1079, 467] on select "January February March April May June July August September October November De…" at bounding box center [1079, 467] width 81 height 16
select select "7"
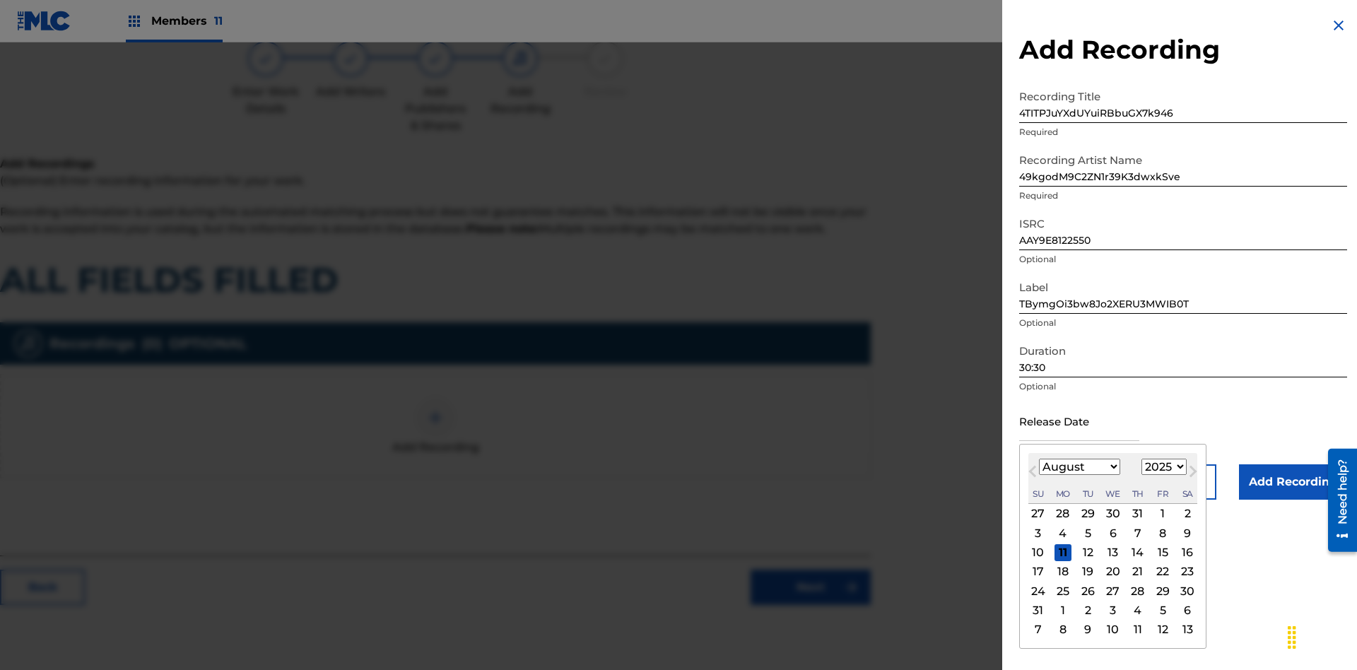
click at [1162, 467] on select "1900 1901 1902 1903 1904 1905 1906 1907 1908 1909 1910 1911 1912 1913 1914 1915…" at bounding box center [1164, 467] width 45 height 16
select select "2025"
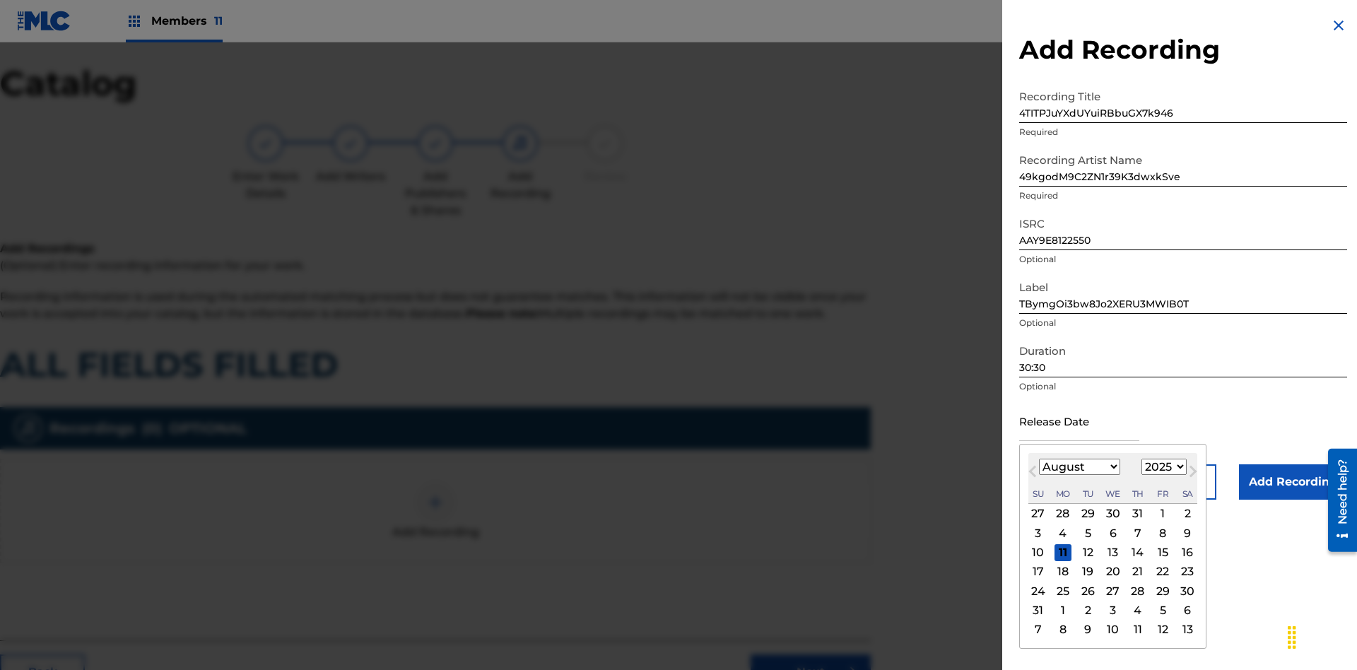
click at [1162, 467] on select "1900 1901 1902 1903 1904 1905 1906 1907 1908 1909 1910 1911 1912 1913 1914 1915…" at bounding box center [1164, 467] width 45 height 16
click at [1112, 591] on div "27" at bounding box center [1113, 591] width 17 height 17
type input "August 27 2025"
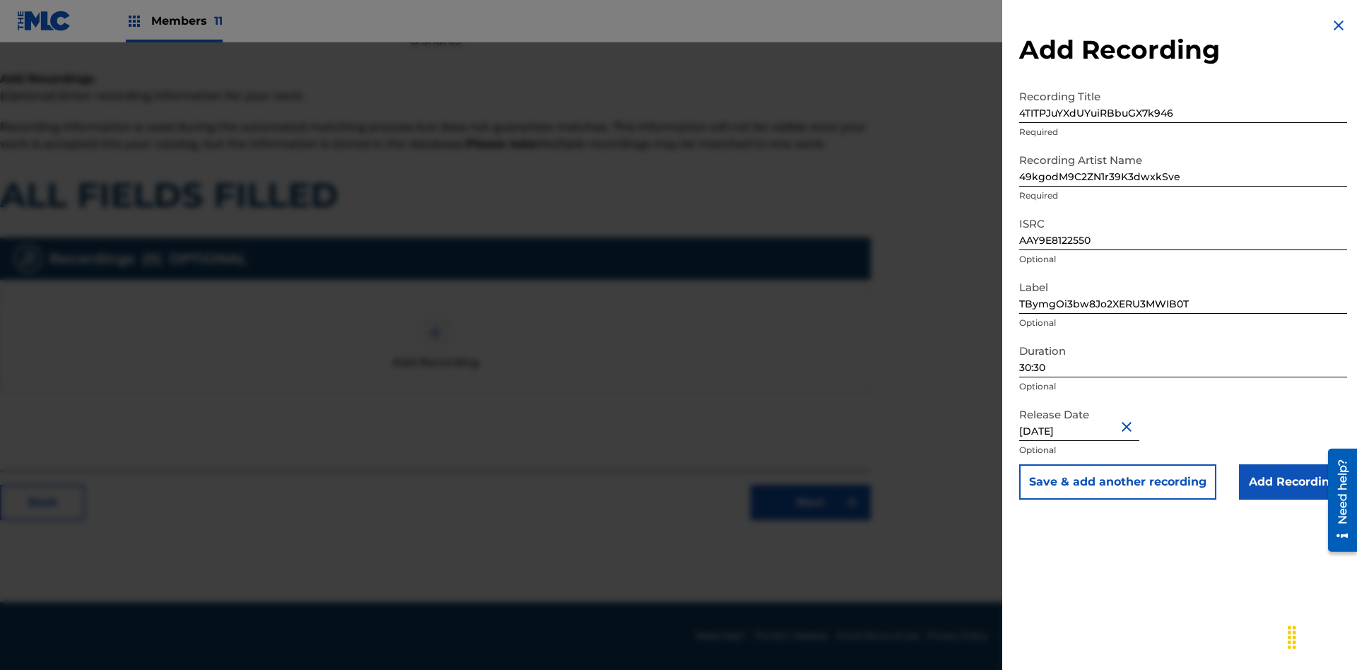
click at [1293, 482] on input "Add Recording" at bounding box center [1293, 481] width 108 height 35
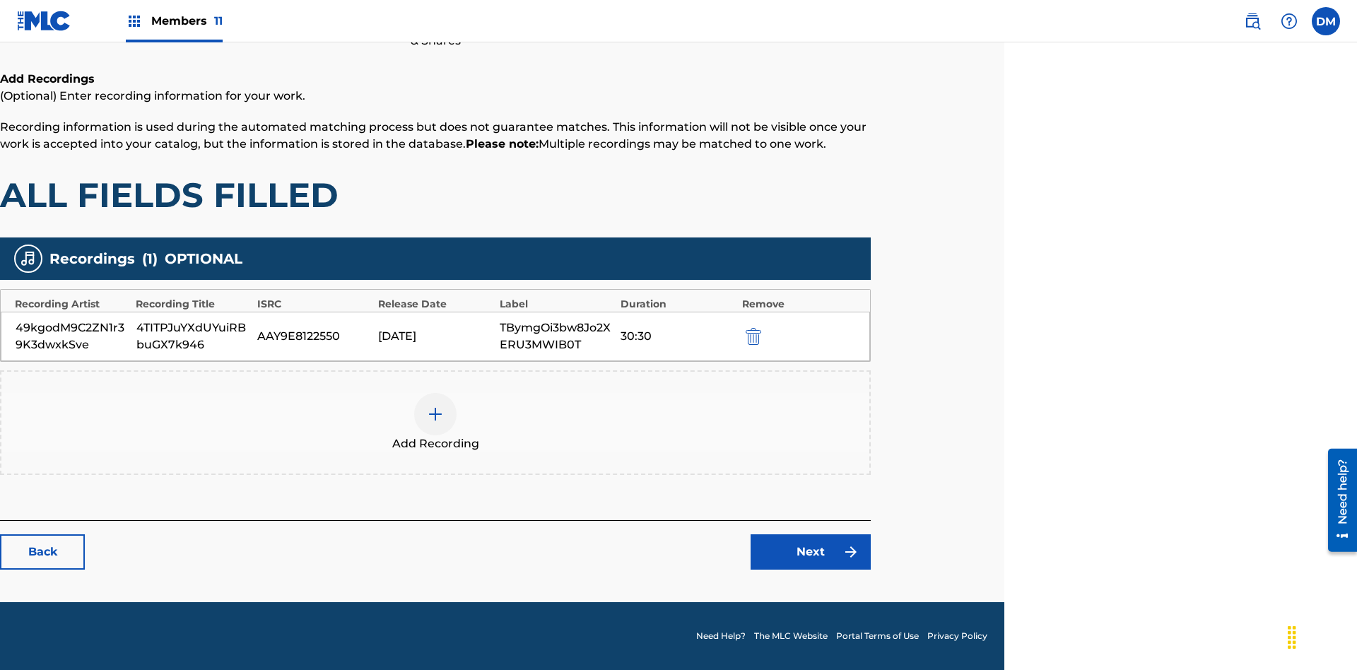
click at [811, 552] on link "Next" at bounding box center [811, 551] width 120 height 35
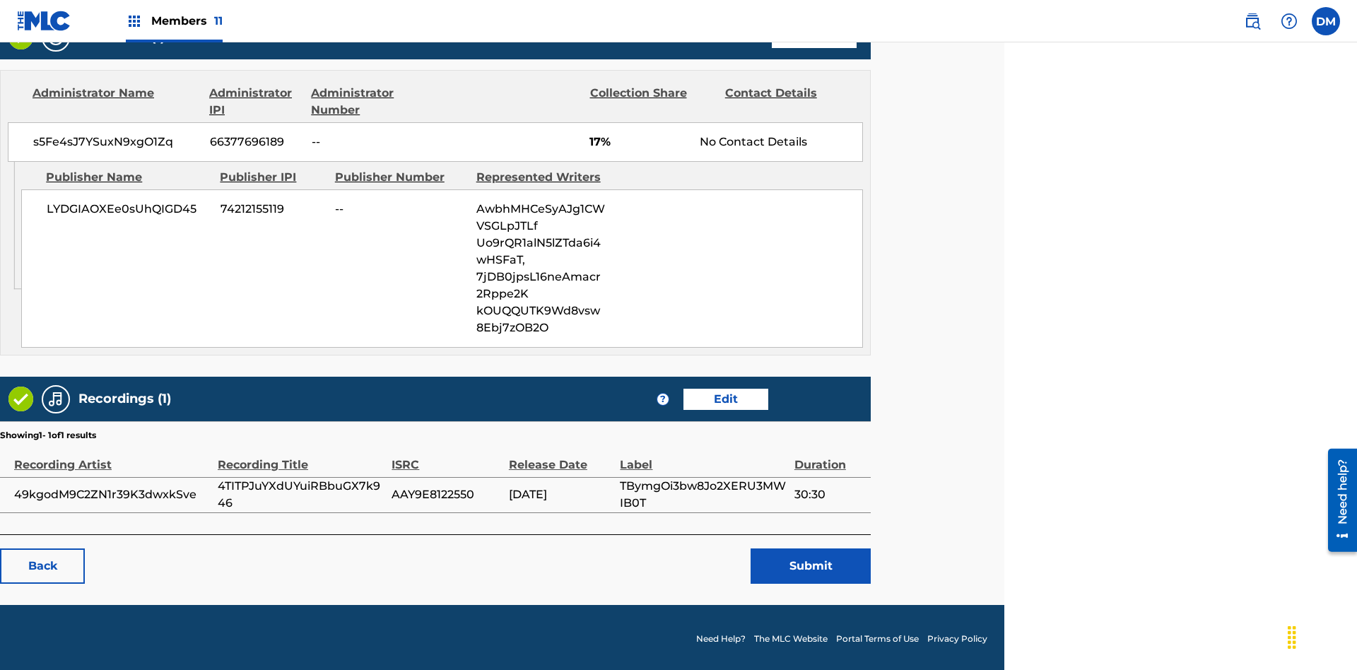
scroll to position [706, 353]
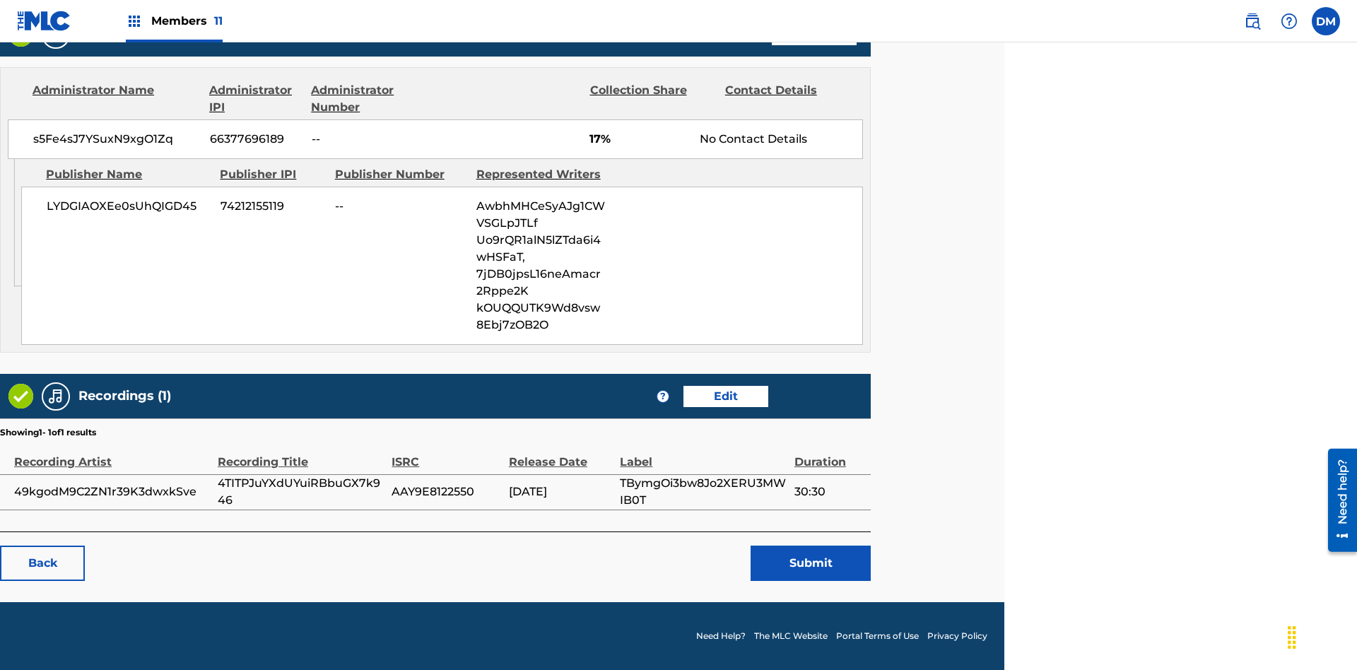
click at [811, 563] on button "Submit" at bounding box center [811, 563] width 120 height 35
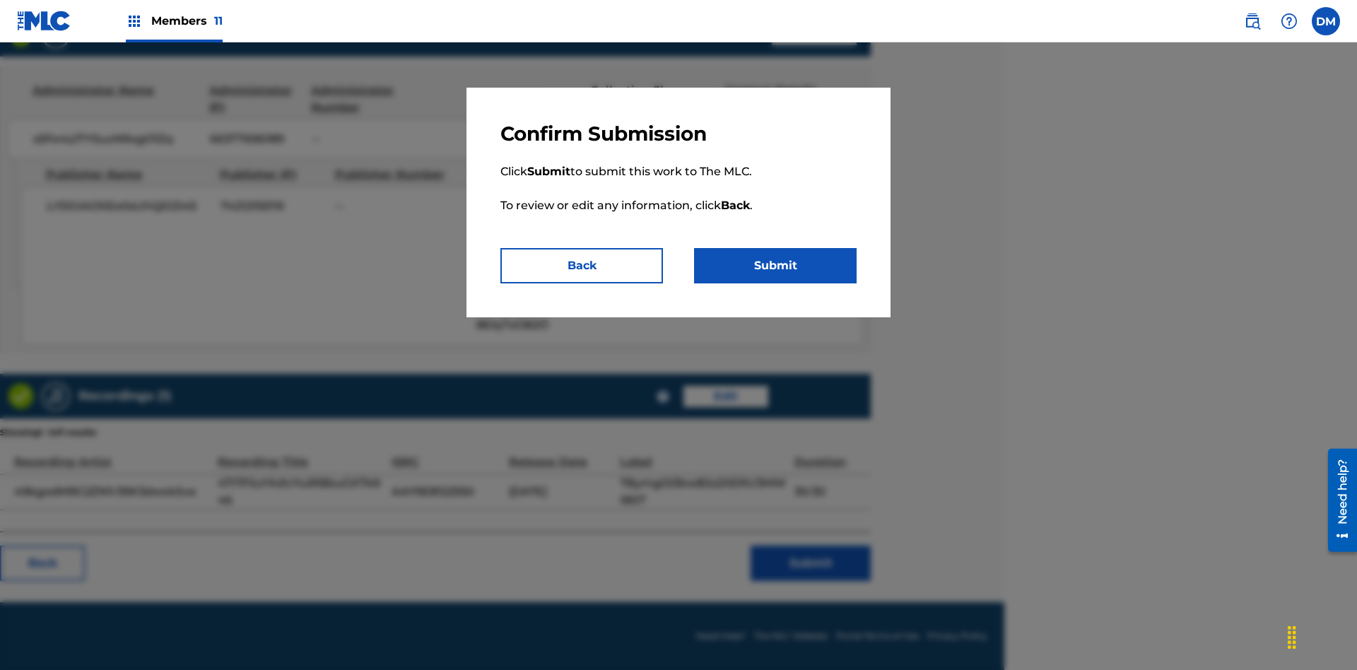
click at [776, 266] on button "Submit" at bounding box center [775, 265] width 163 height 35
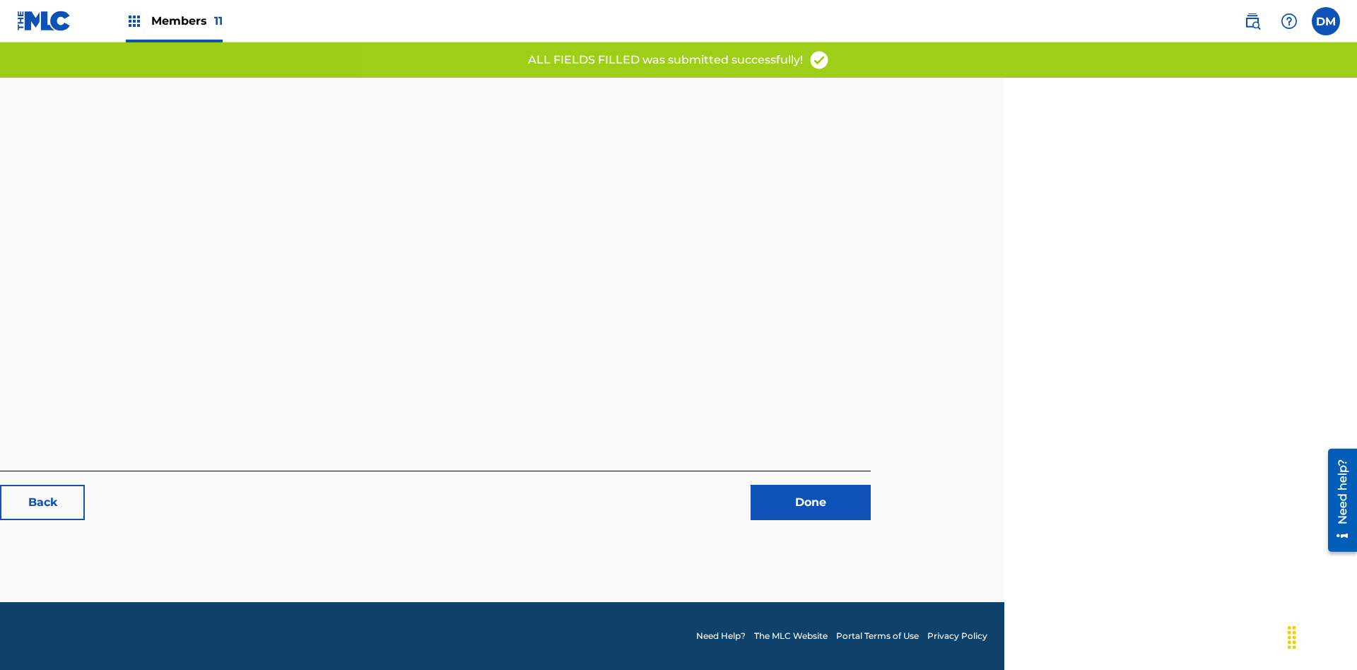
scroll to position [0, 353]
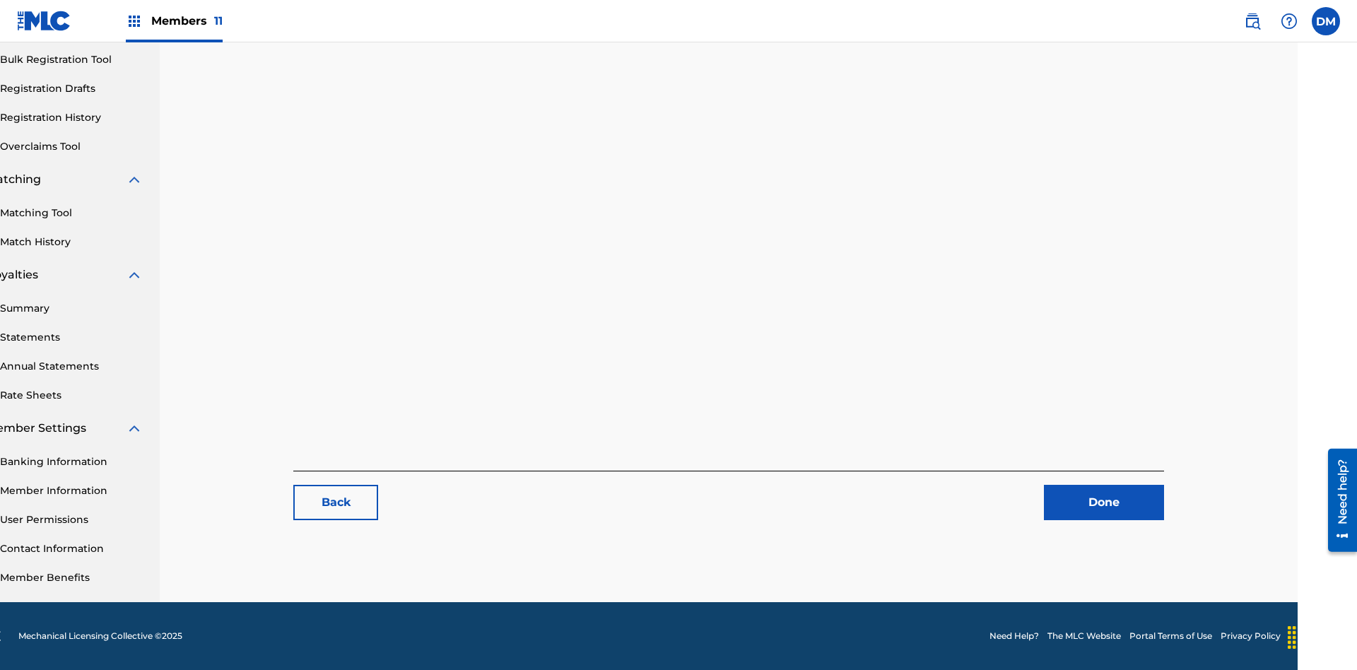
click at [71, 117] on link "Registration History" at bounding box center [71, 117] width 143 height 15
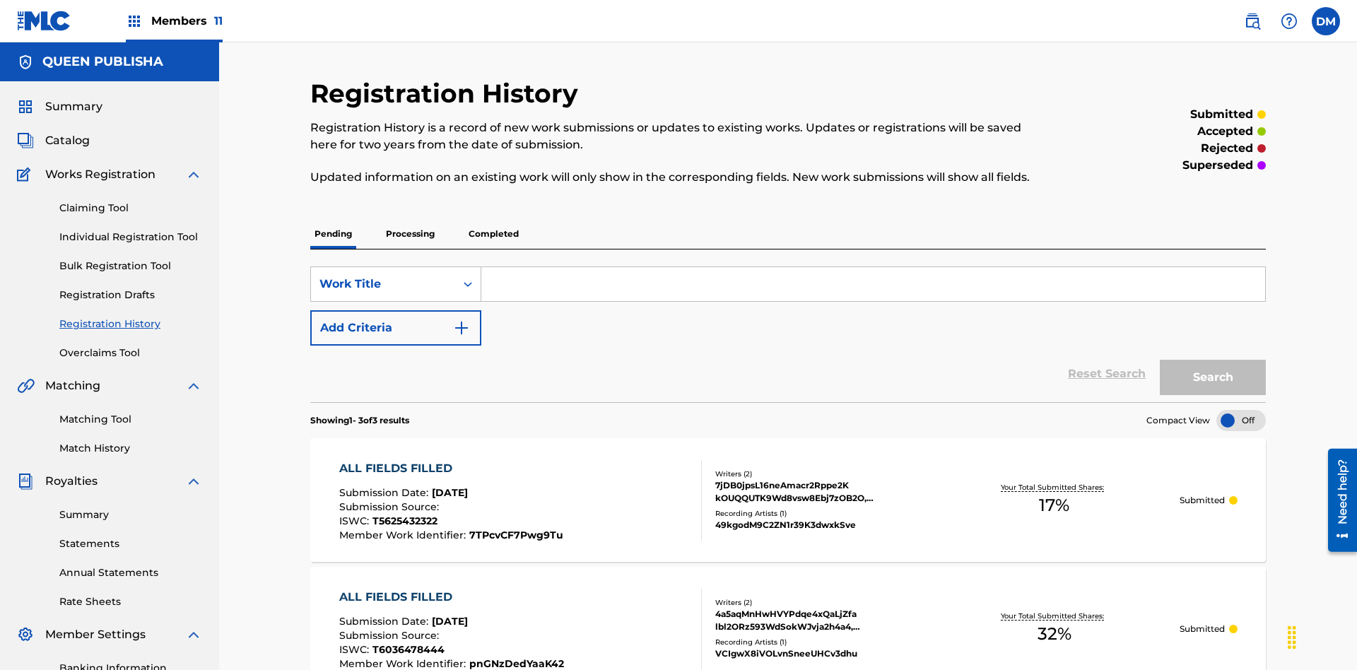
scroll to position [182, 0]
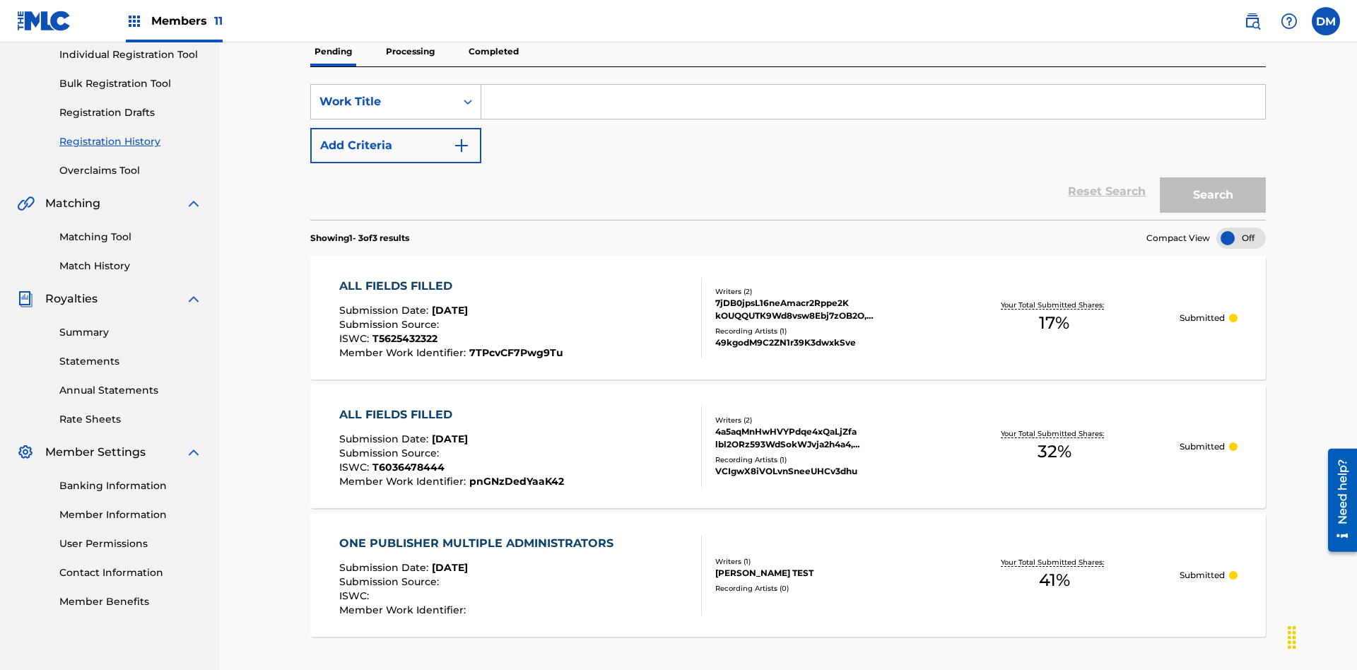
click at [873, 102] on input "Search Form" at bounding box center [873, 102] width 784 height 34
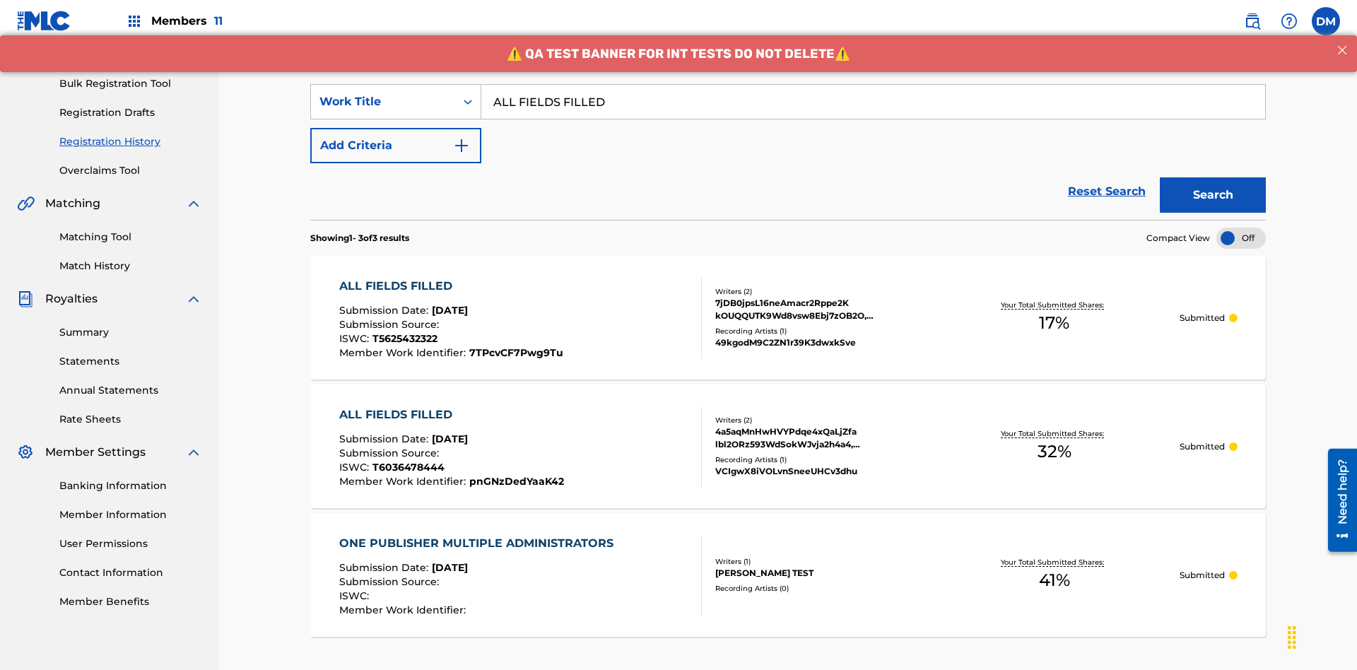
type input "ALL FIELDS FILLED"
click at [1213, 177] on button "Search" at bounding box center [1213, 194] width 106 height 35
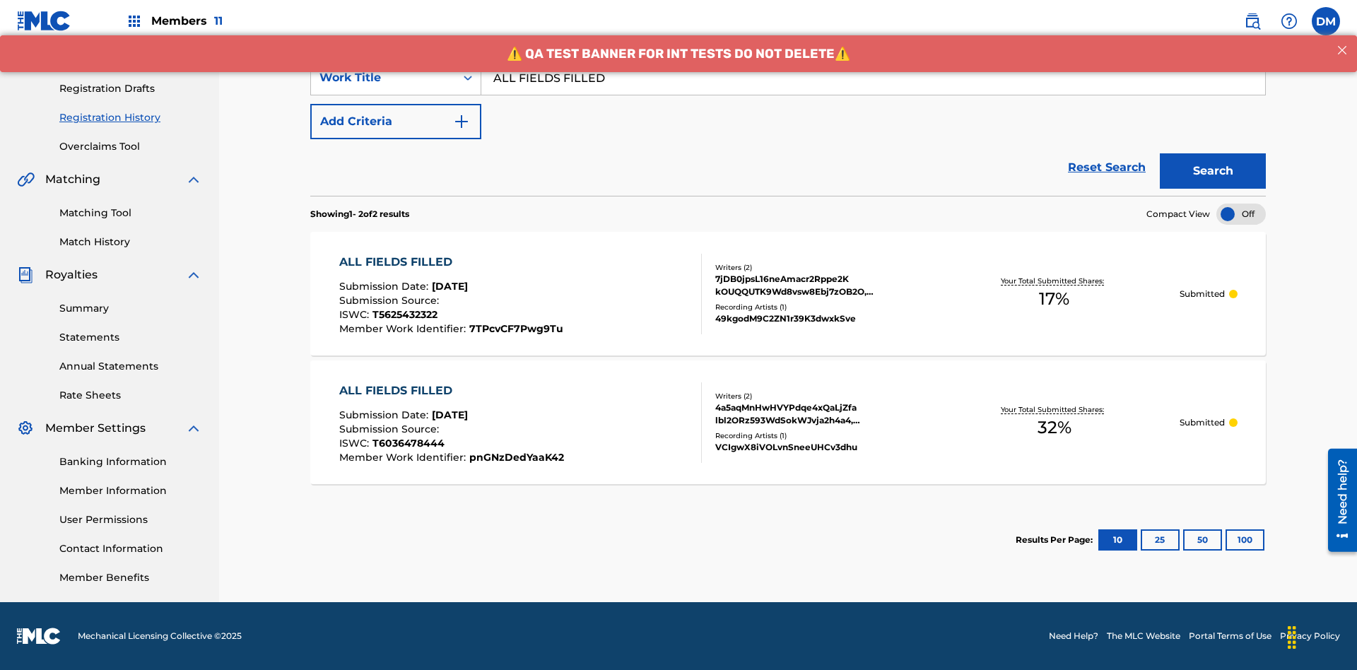
click at [788, 293] on div "7jDB0jpsL16neAmacr2Rppe2K kOUQQUTK9Wd8vsw8Ebj7zOB2O, AwbhMHCeSyAJg1CWVSGLpJTLf …" at bounding box center [821, 285] width 213 height 25
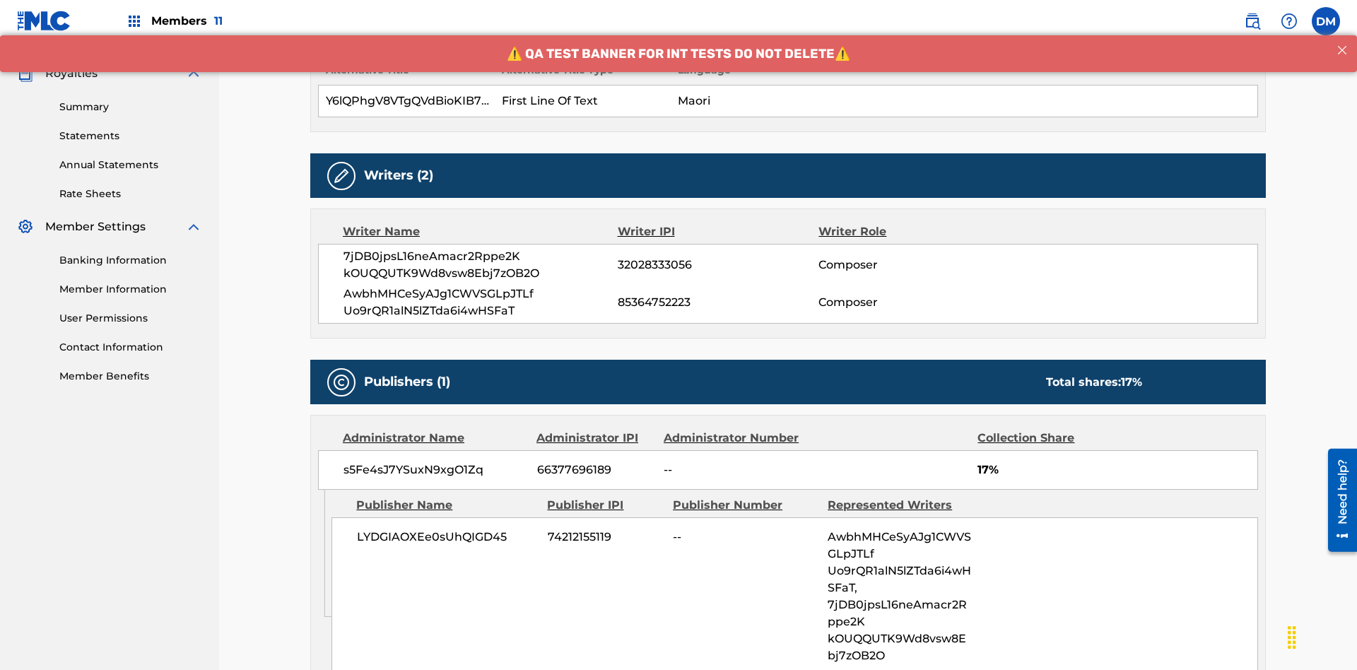
scroll to position [571, 0]
